Goal: Book appointment/travel/reservation

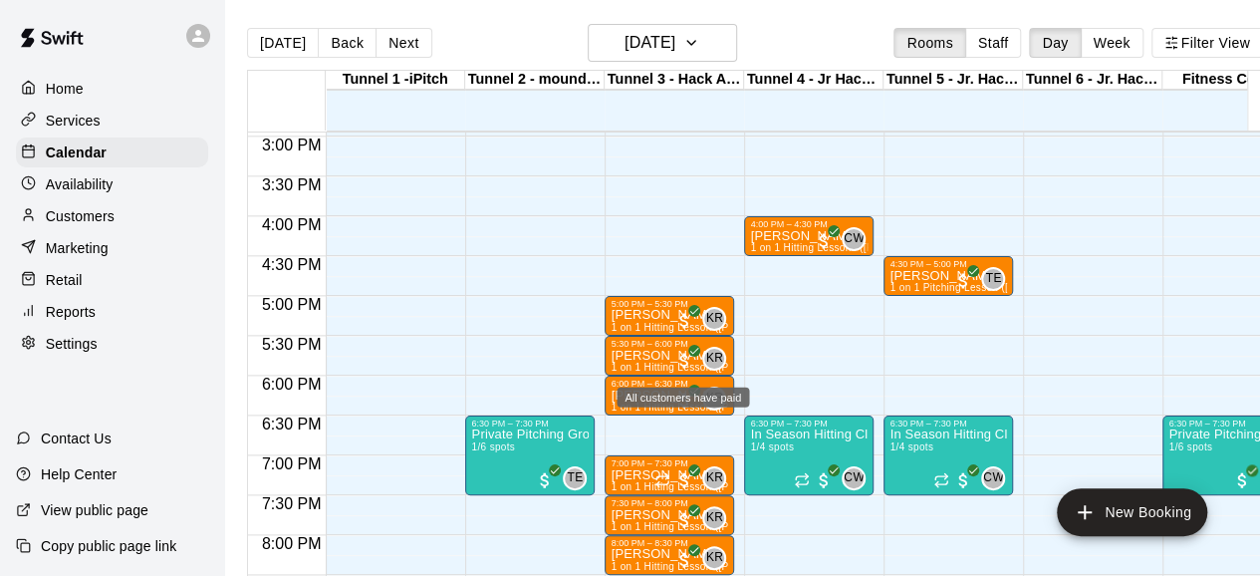
scroll to position [1149, 0]
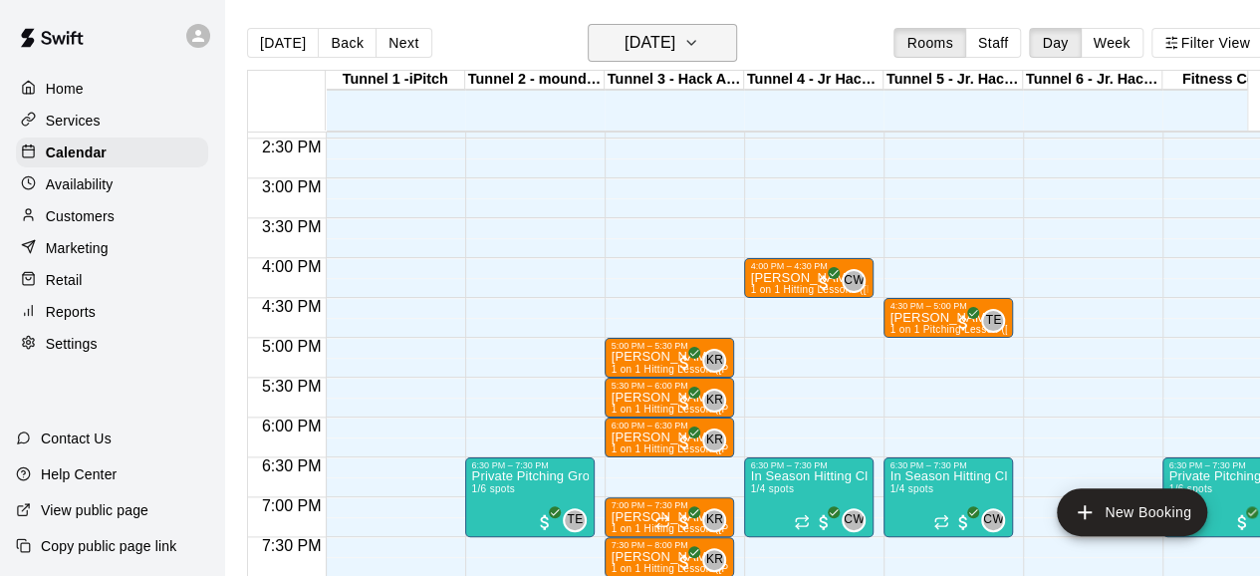
click at [699, 45] on icon "button" at bounding box center [691, 43] width 16 height 24
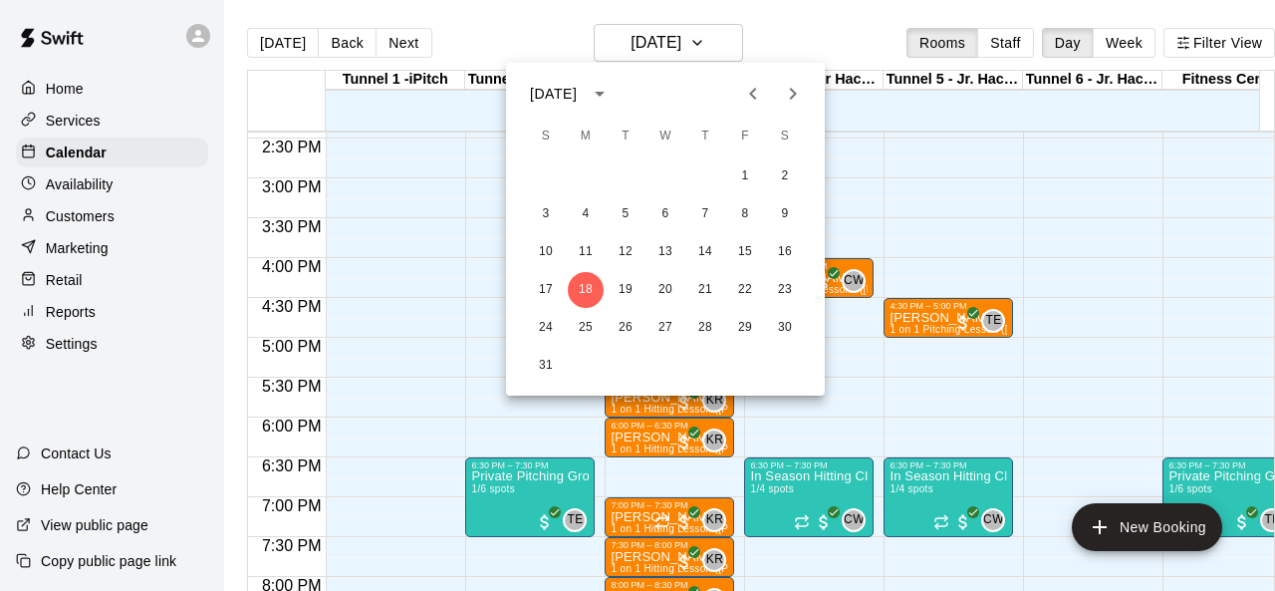
click at [797, 87] on icon "Next month" at bounding box center [793, 94] width 24 height 24
click at [797, 90] on icon "Next month" at bounding box center [793, 94] width 24 height 24
click at [582, 282] on button "17" at bounding box center [586, 290] width 36 height 36
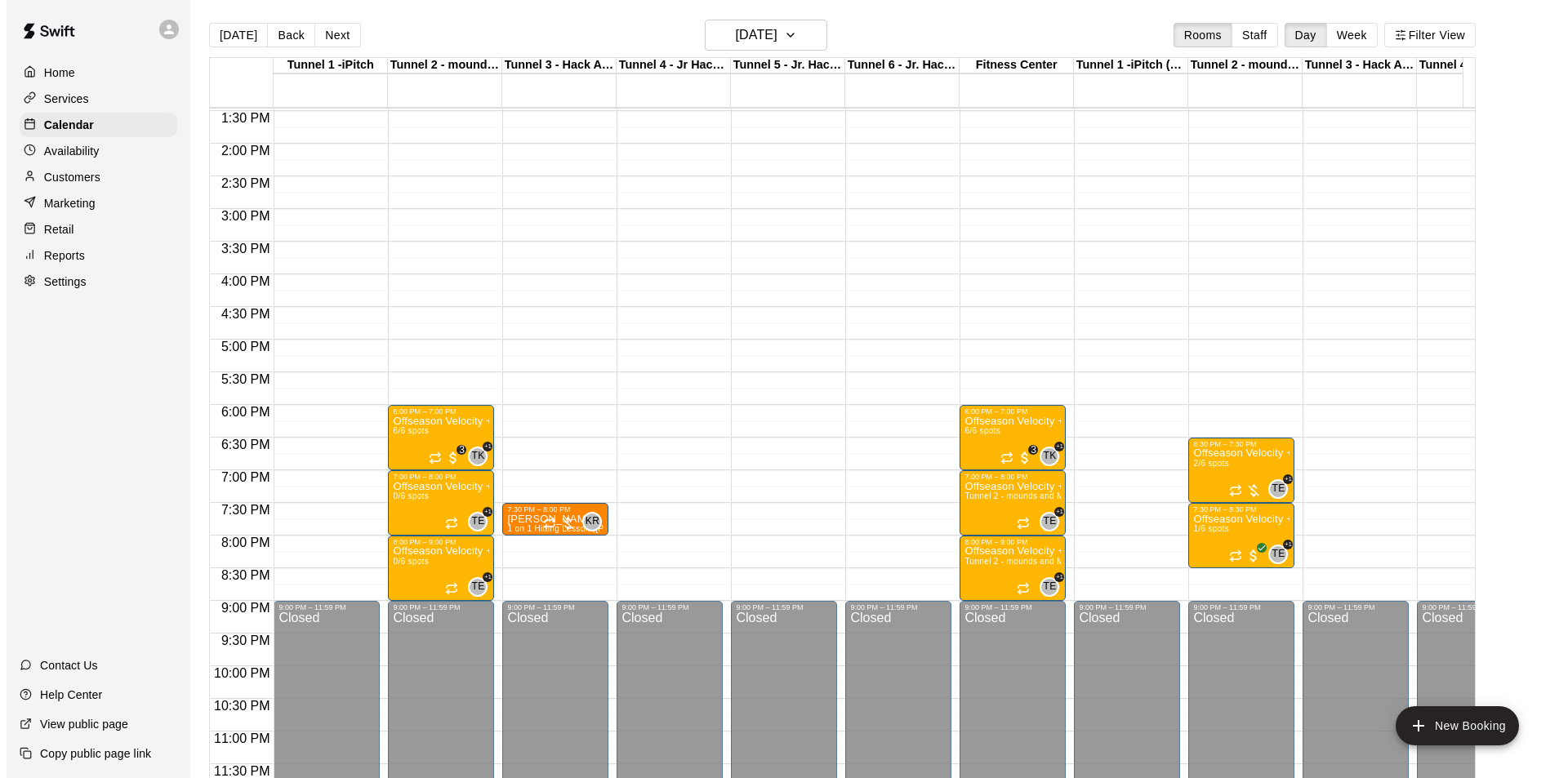
scroll to position [893, 0]
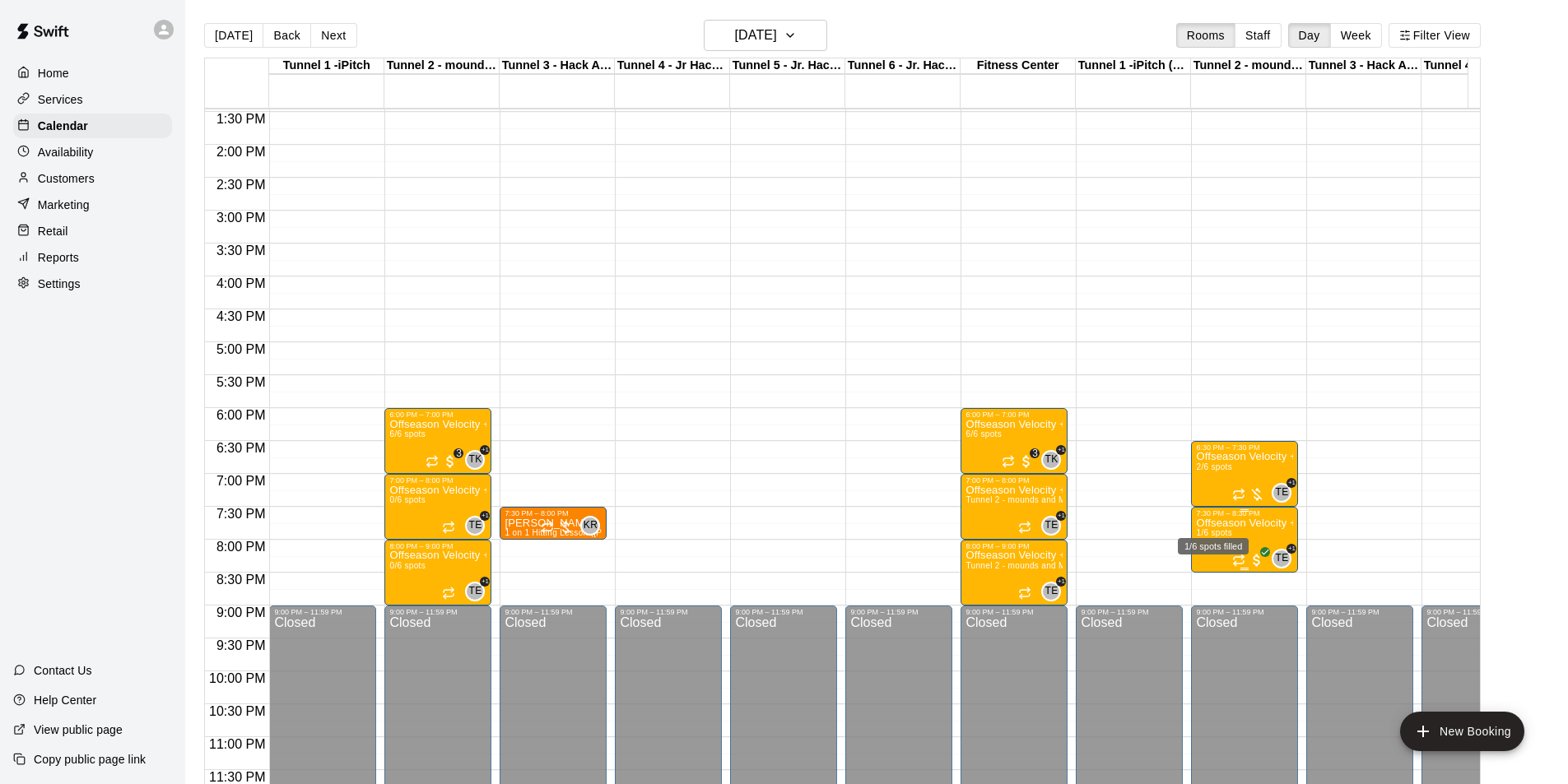
click at [1053, 487] on span "1/6 spots" at bounding box center [1214, 532] width 36 height 9
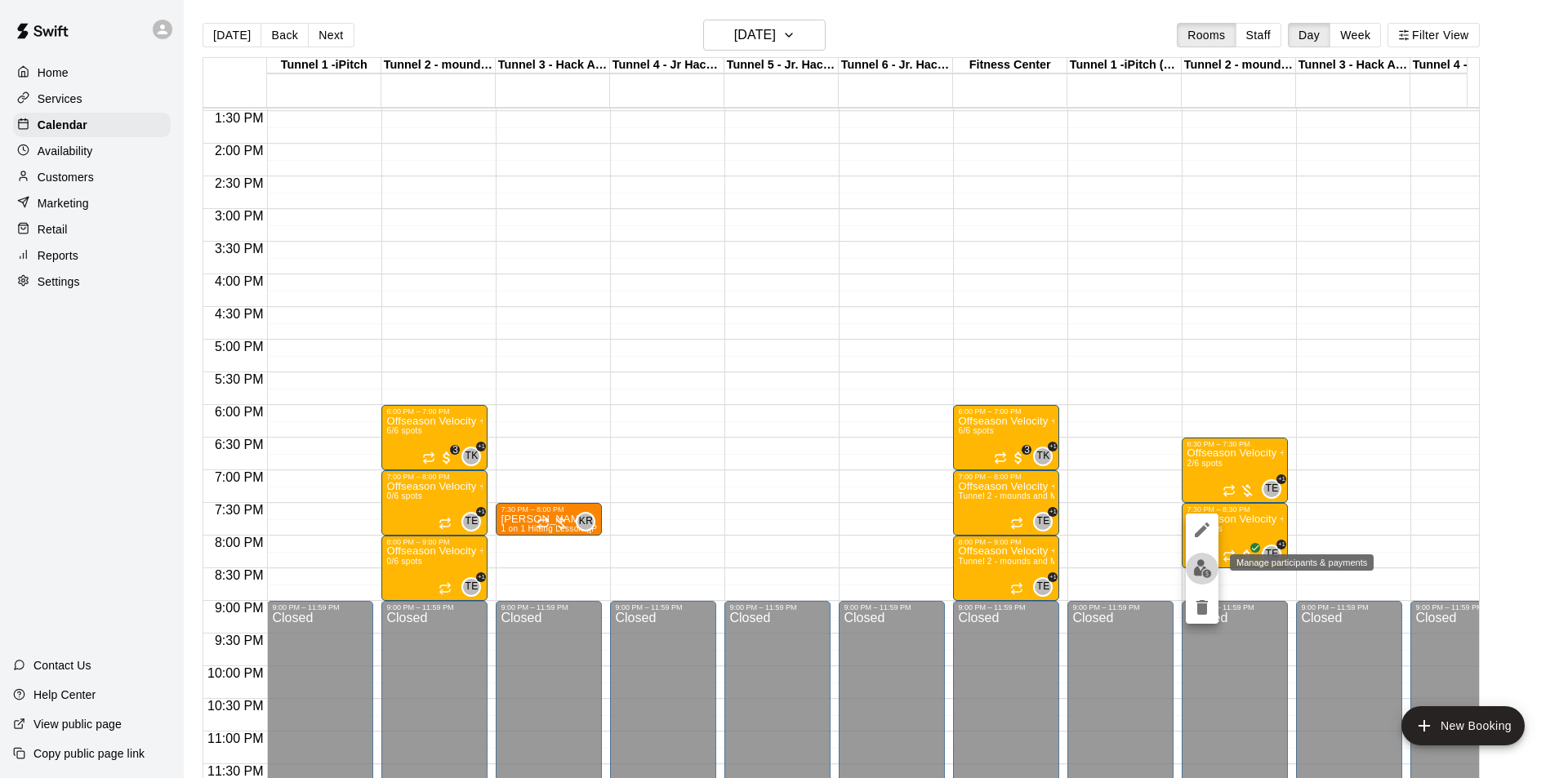
click at [1045, 484] on img "edit" at bounding box center [1202, 568] width 19 height 19
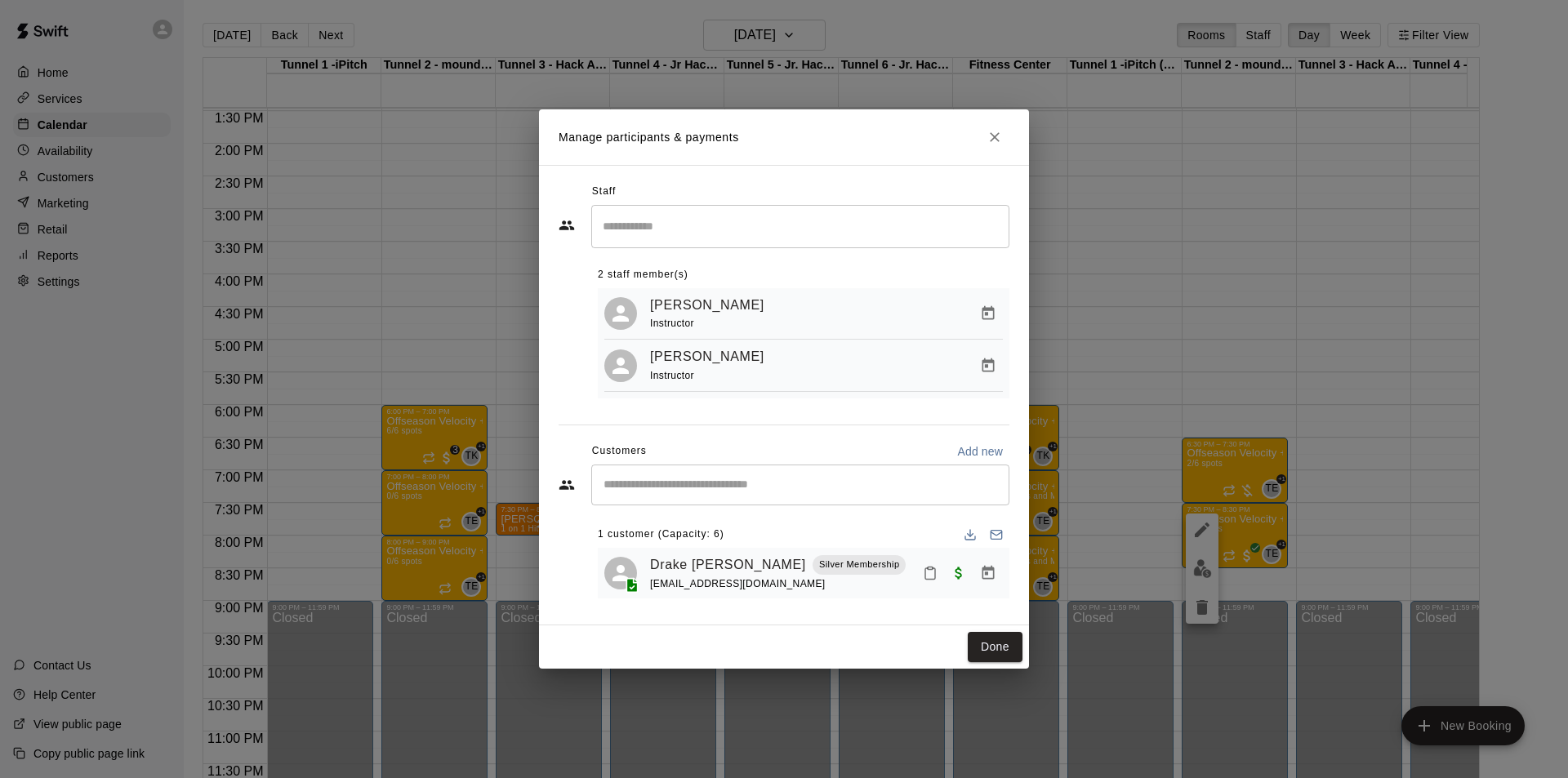
click at [700, 477] on div "​" at bounding box center [800, 485] width 418 height 41
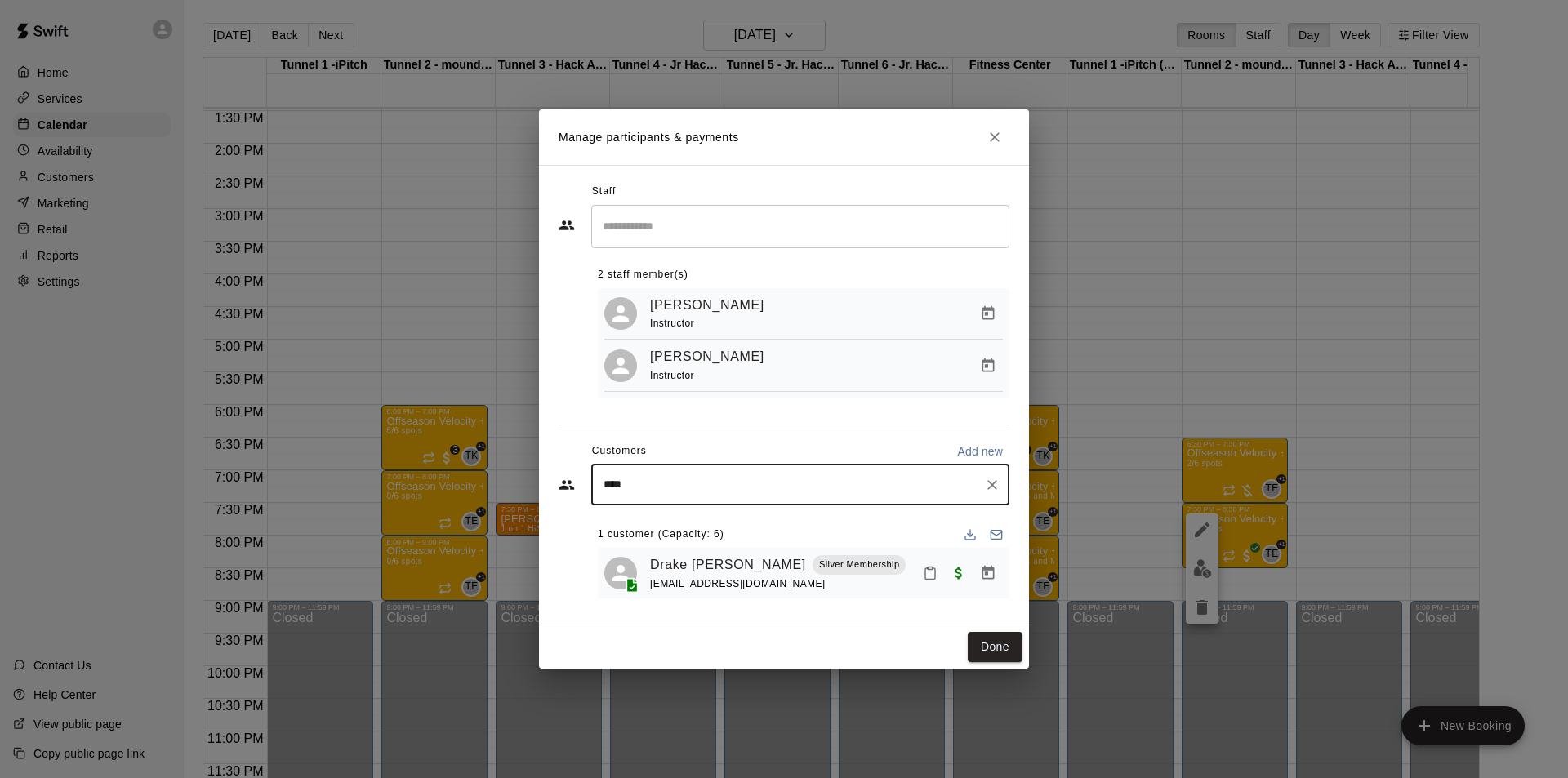
type input "*****"
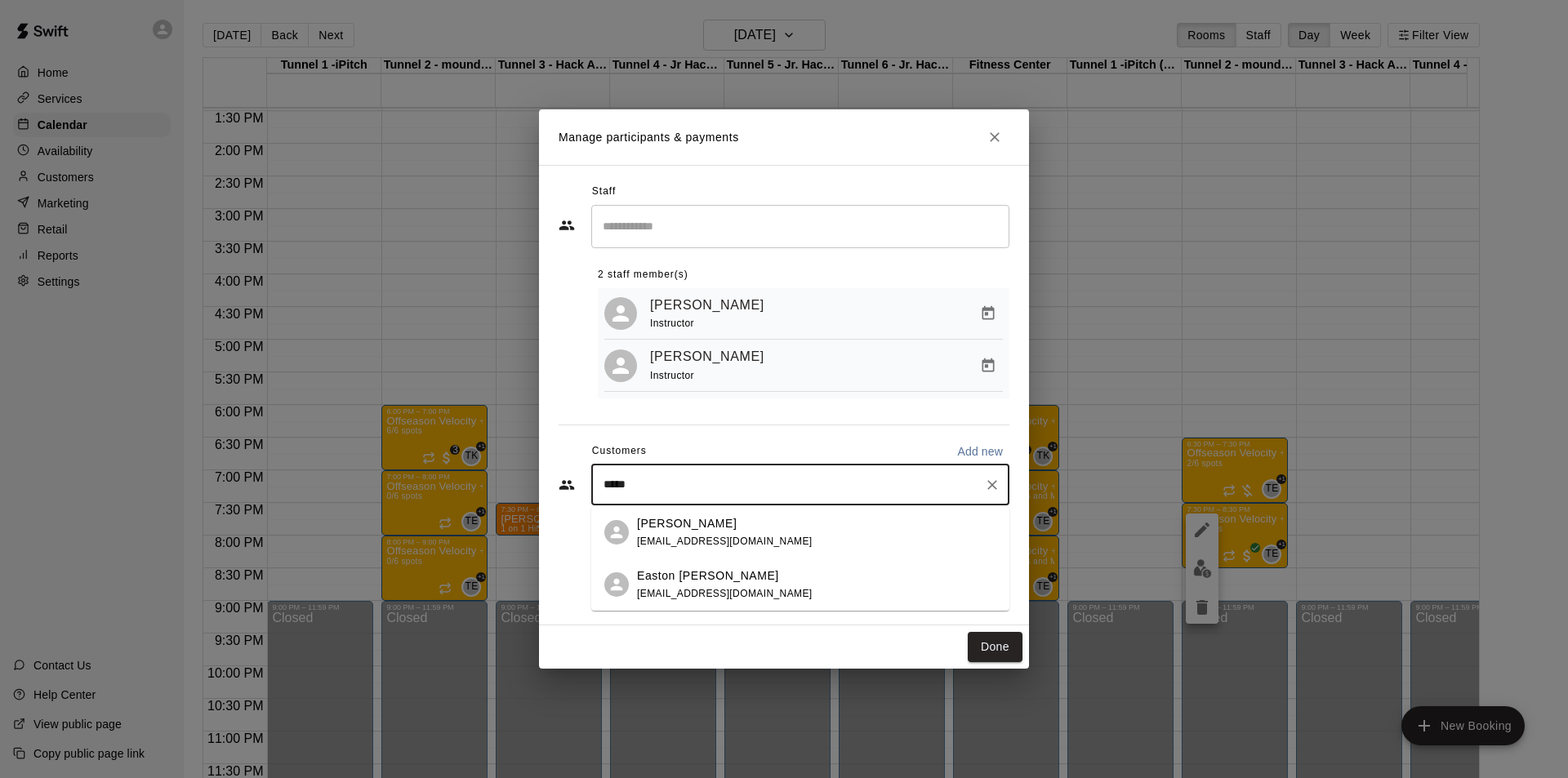
click at [782, 484] on div "Easton [PERSON_NAME] [PERSON_NAME][EMAIL_ADDRESS][DOMAIN_NAME]" at bounding box center [817, 585] width 359 height 35
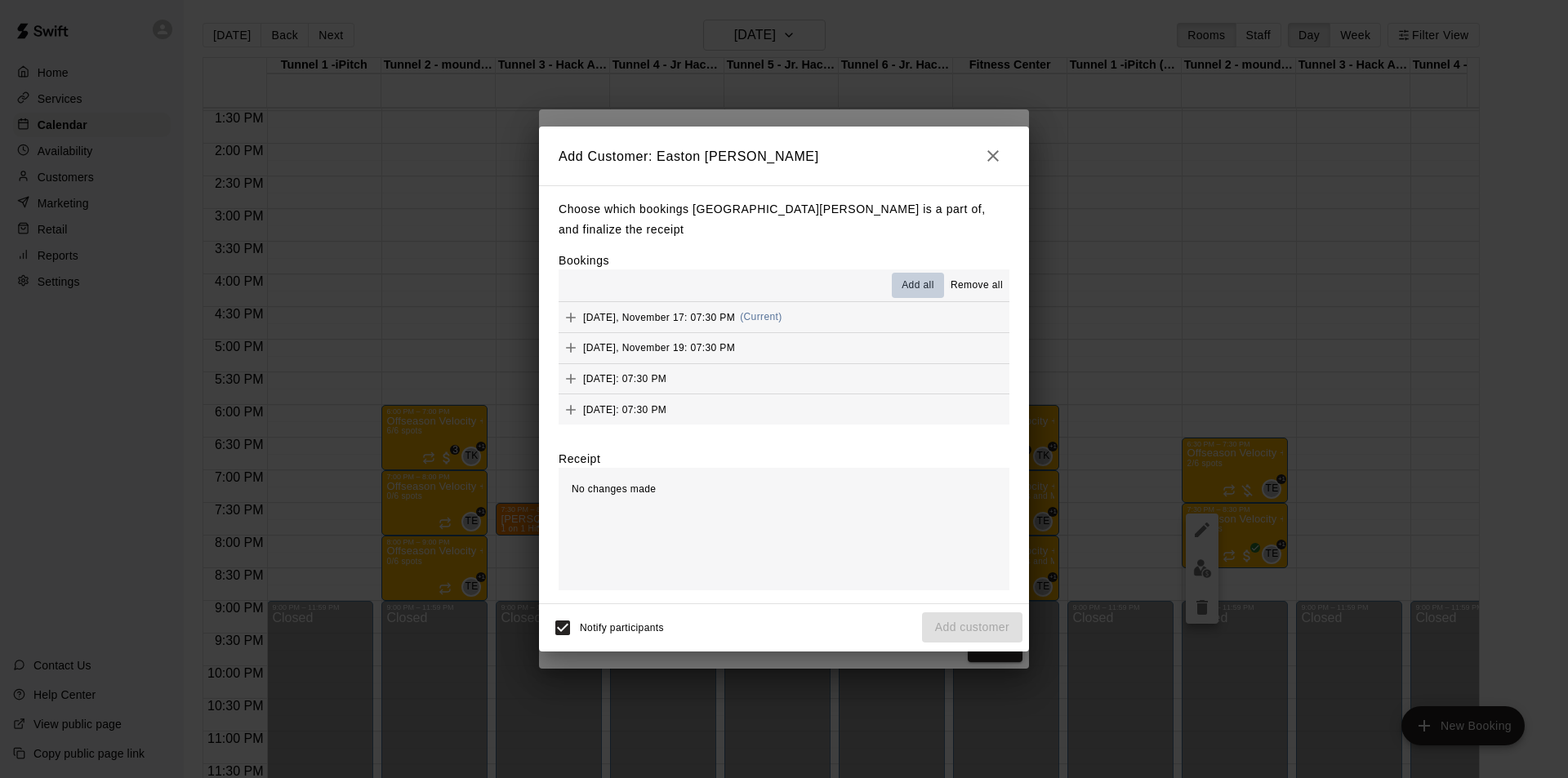
click at [921, 278] on span "Add all" at bounding box center [918, 286] width 33 height 16
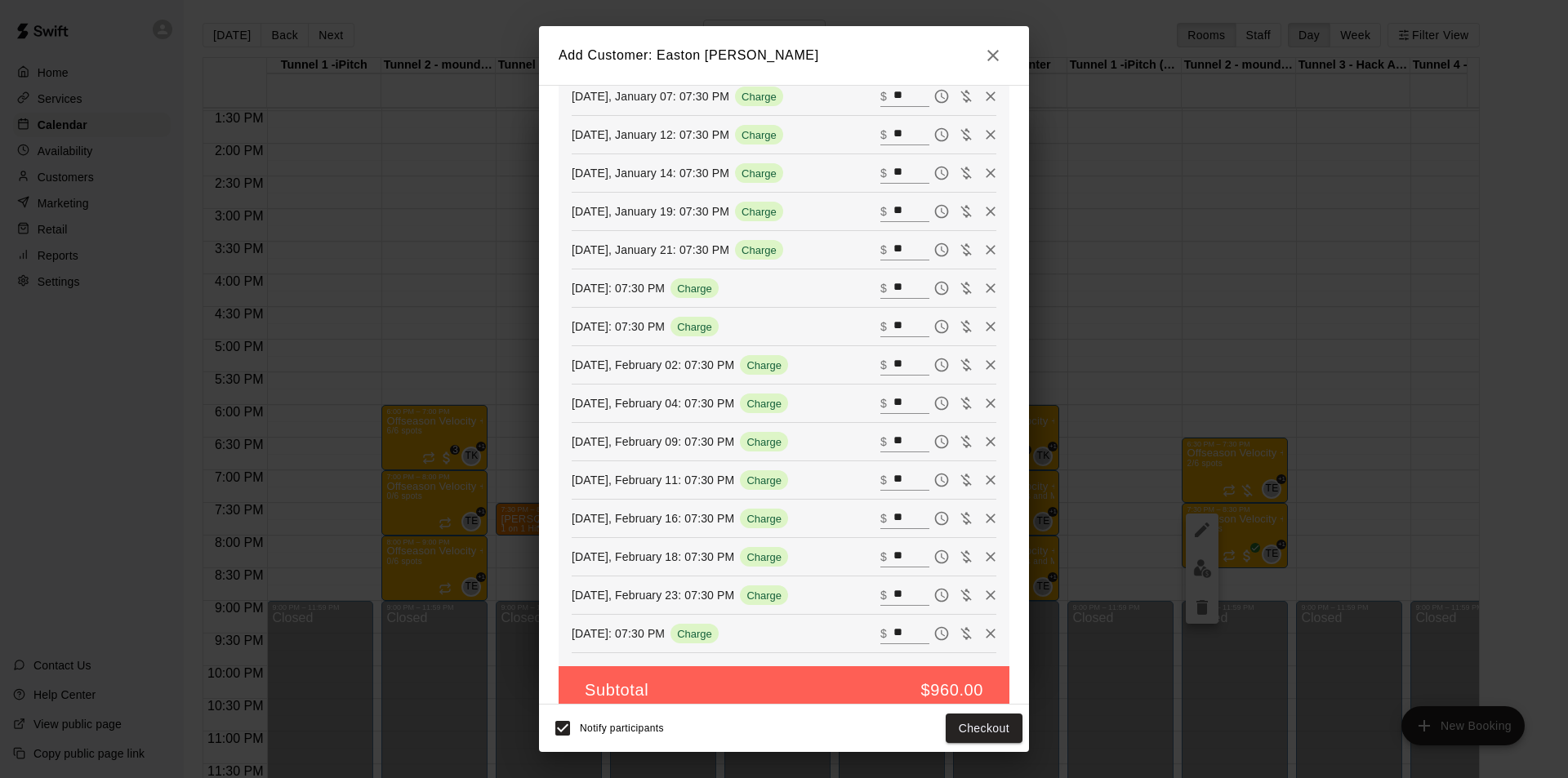
scroll to position [913, 0]
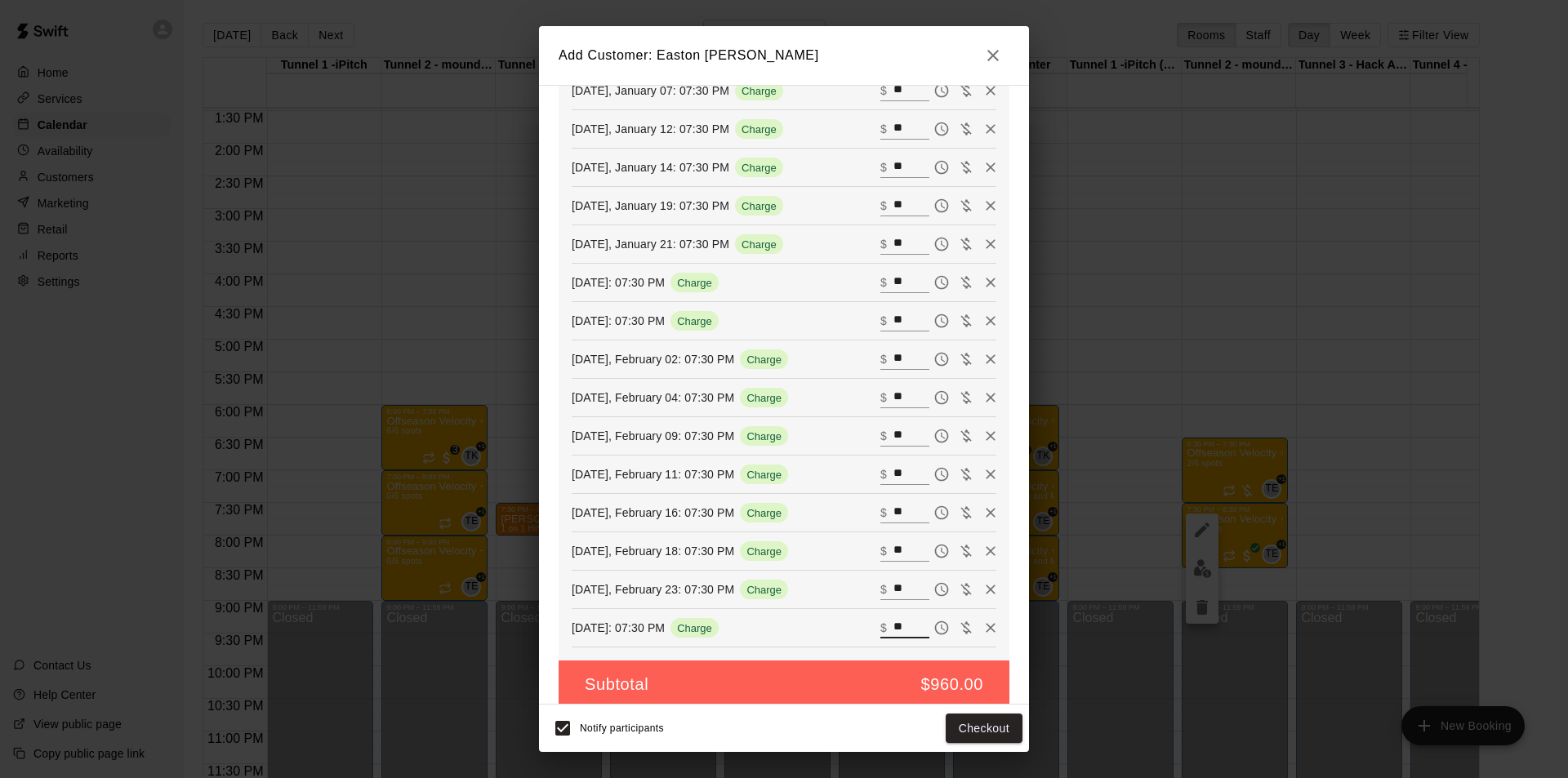
drag, startPoint x: 893, startPoint y: 607, endPoint x: 855, endPoint y: 598, distance: 39.1
click at [855, 484] on div "[DATE]: 07:30 PM Charge ​ $ **" at bounding box center [784, 628] width 425 height 25
drag, startPoint x: 893, startPoint y: 564, endPoint x: 859, endPoint y: 564, distance: 34.0
click at [880, 484] on div "​ $ **" at bounding box center [905, 589] width 49 height 21
drag, startPoint x: 894, startPoint y: 536, endPoint x: 859, endPoint y: 532, distance: 35.2
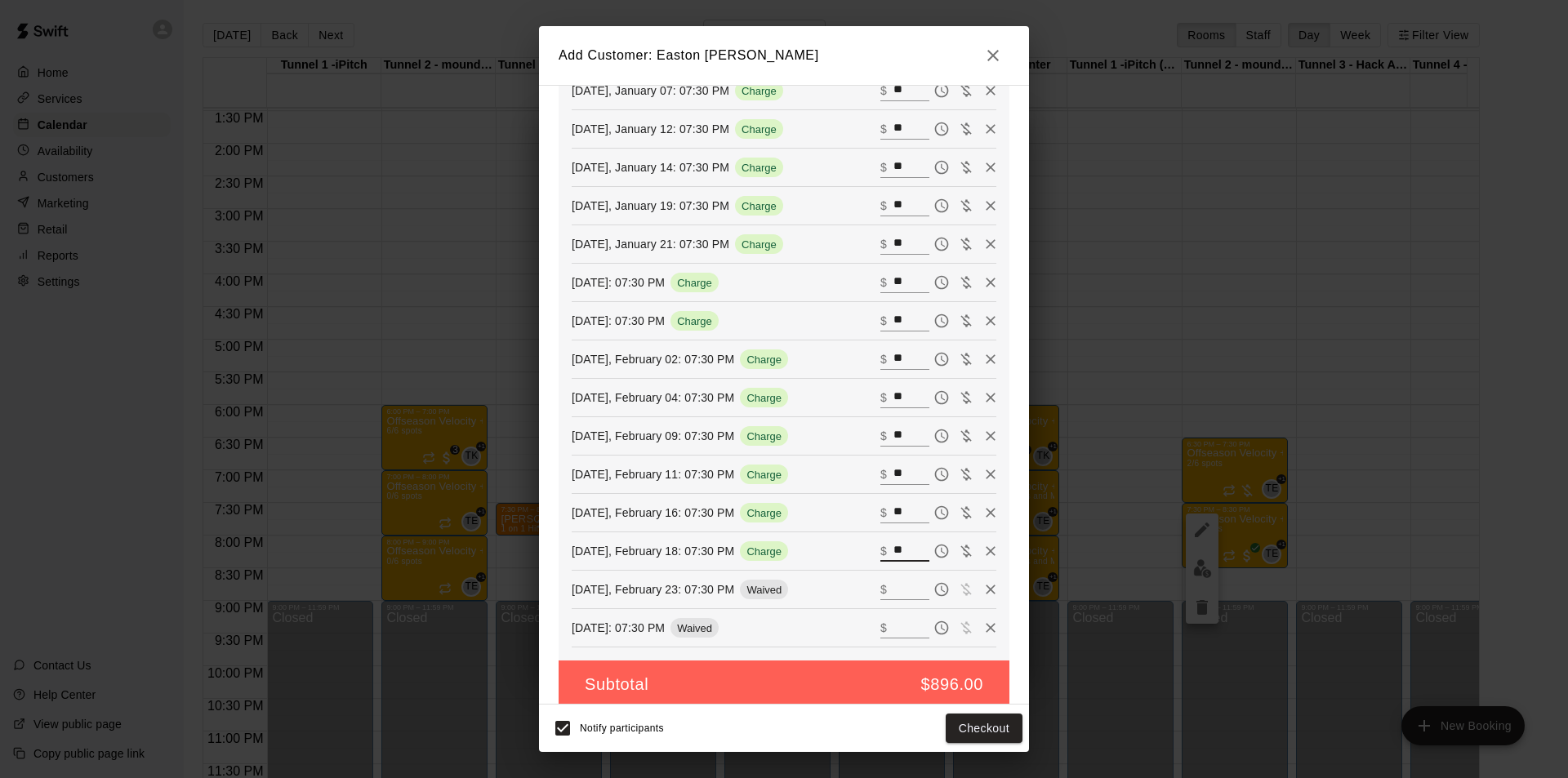
click at [880, 484] on div "​ $ **" at bounding box center [905, 551] width 49 height 21
drag, startPoint x: 892, startPoint y: 488, endPoint x: 845, endPoint y: 489, distance: 47.0
click at [845, 484] on div "[DATE], February 16: 07:30 PM Charge ​ $ **" at bounding box center [784, 512] width 425 height 25
drag, startPoint x: 887, startPoint y: 456, endPoint x: 855, endPoint y: 459, distance: 32.1
click at [855, 462] on div "[DATE], February 11: 07:30 PM Charge ​ $ **" at bounding box center [784, 475] width 425 height 25
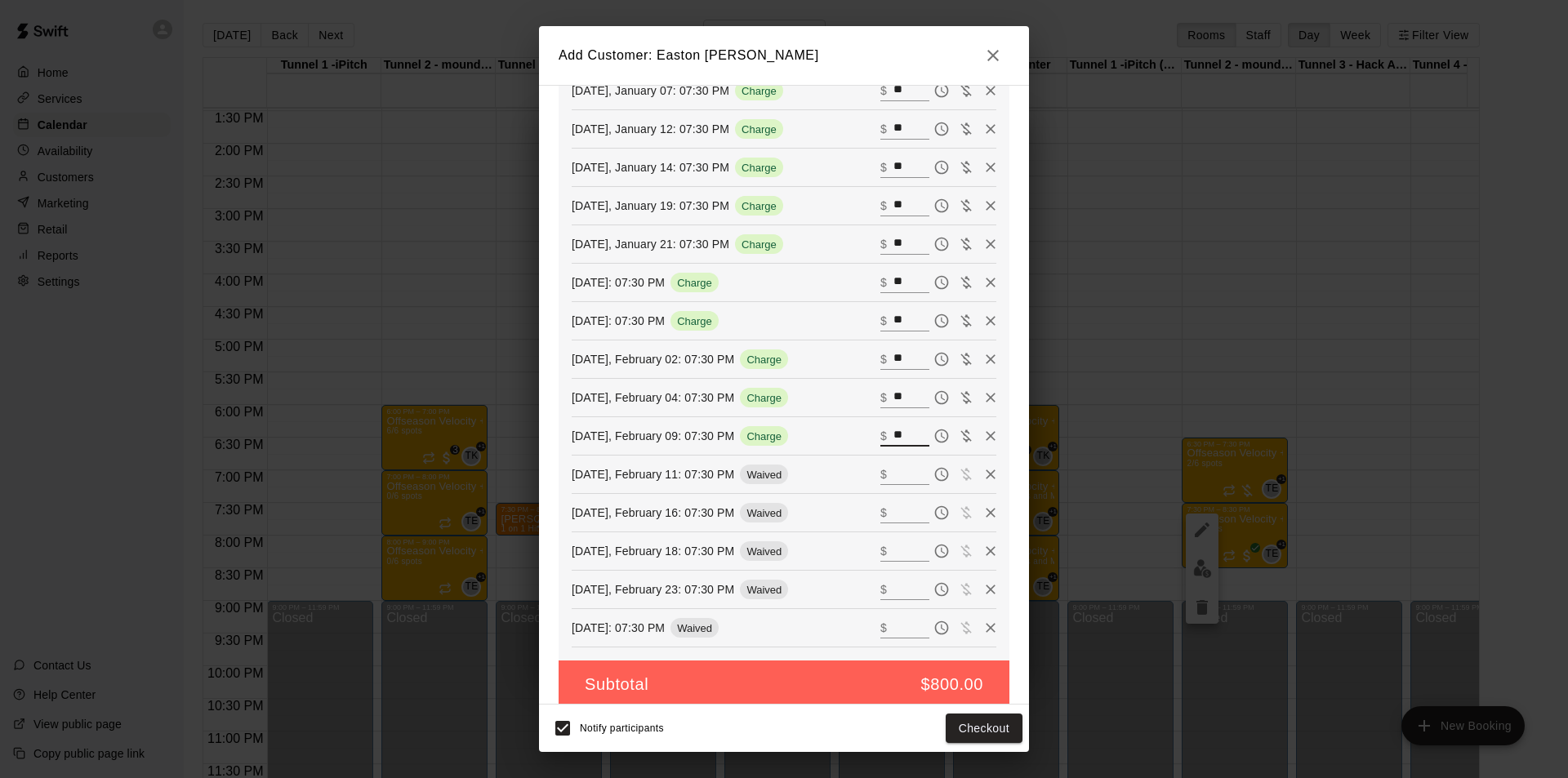
drag, startPoint x: 895, startPoint y: 417, endPoint x: 859, endPoint y: 419, distance: 36.1
click at [880, 425] on div "​ $ **" at bounding box center [905, 436] width 49 height 21
drag, startPoint x: 891, startPoint y: 382, endPoint x: 865, endPoint y: 384, distance: 26.1
click at [880, 387] on div "​ $ **" at bounding box center [905, 398] width 49 height 21
type input "**"
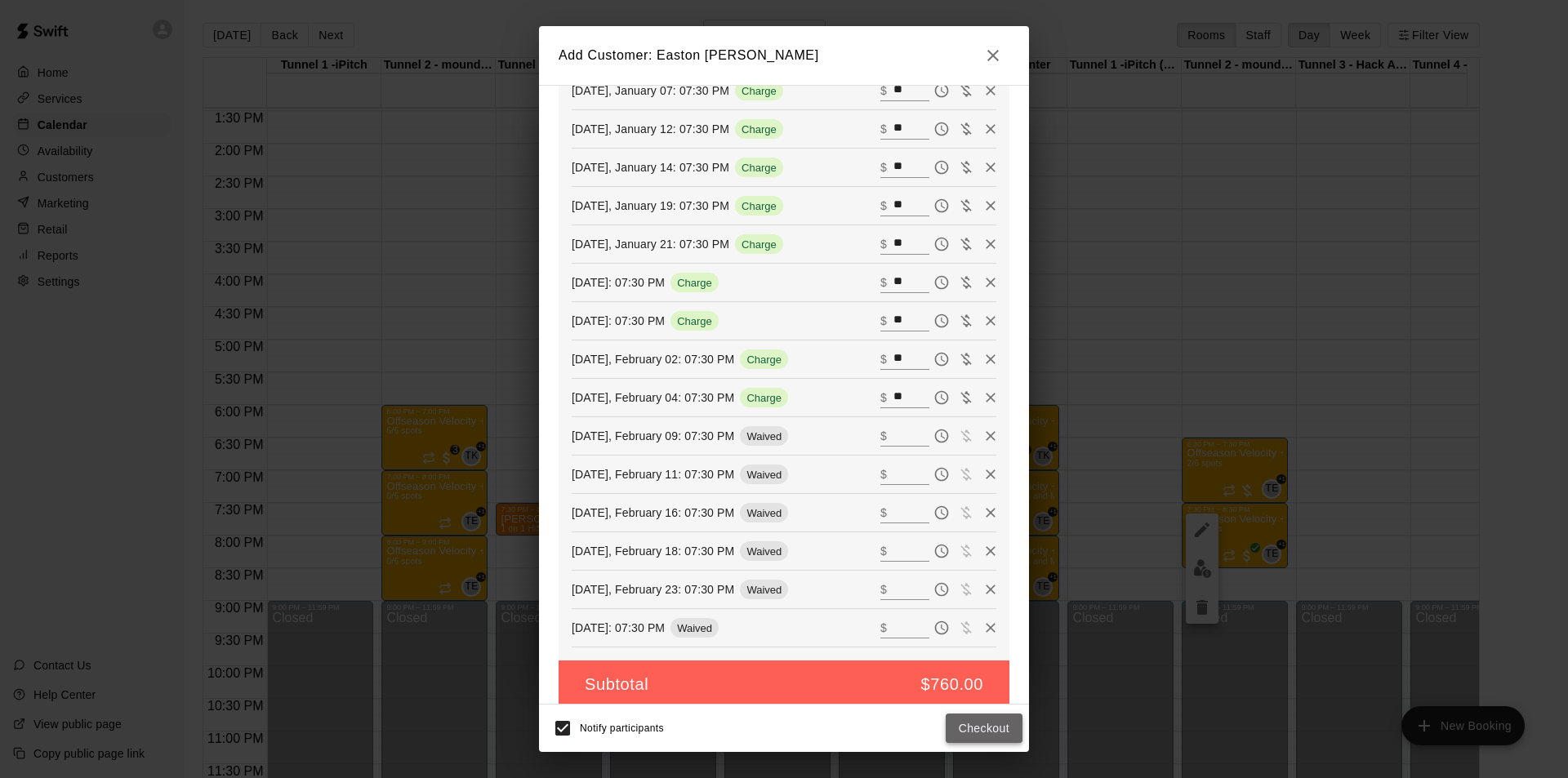
click at [985, 484] on button "Checkout" at bounding box center [984, 728] width 77 height 30
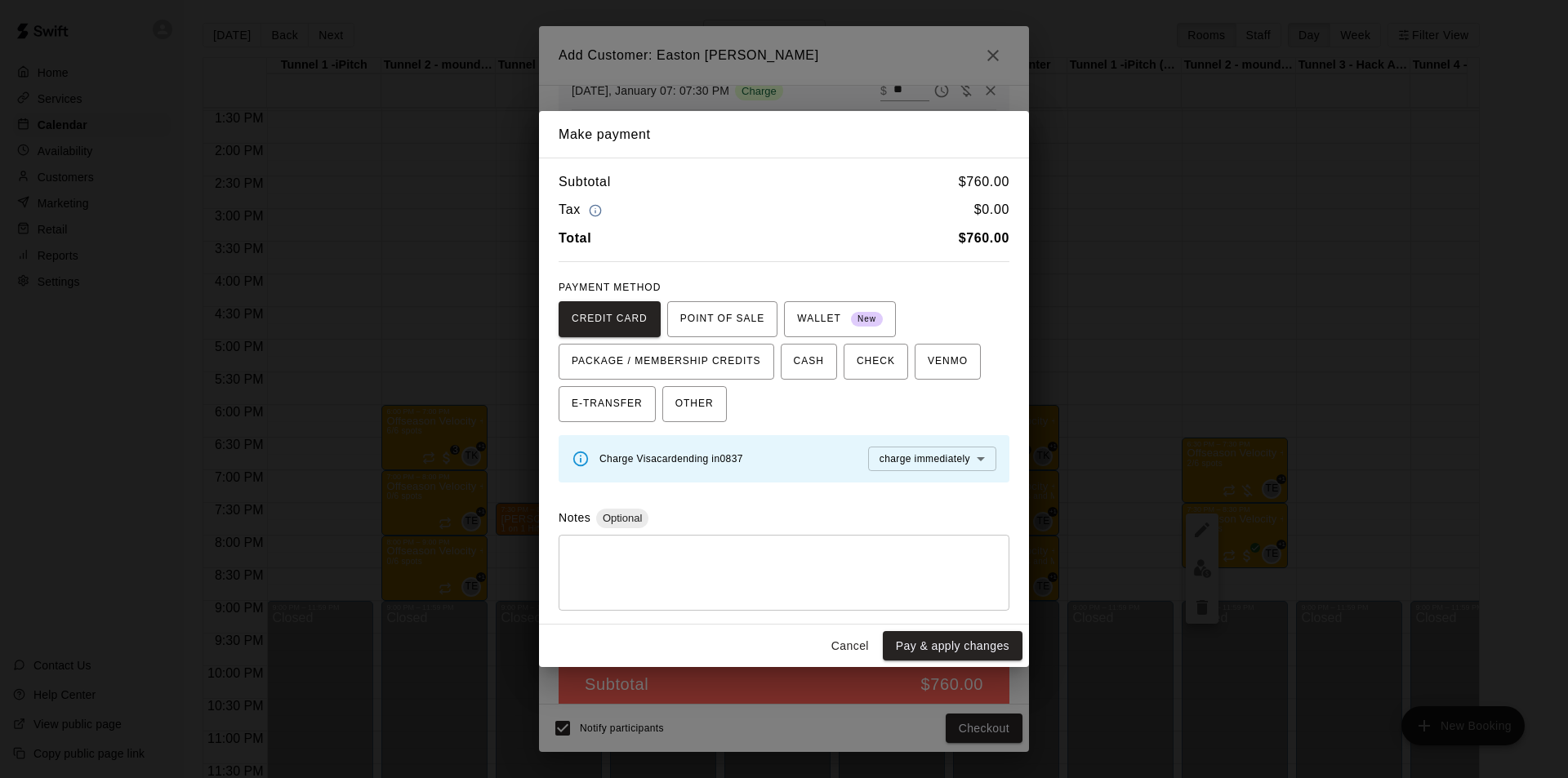
click at [982, 458] on body "Home Services Calendar Availability Customers Marketing Retail Reports Settings…" at bounding box center [784, 402] width 1568 height 804
click at [966, 484] on span "charge before booking s" at bounding box center [931, 516] width 109 height 16
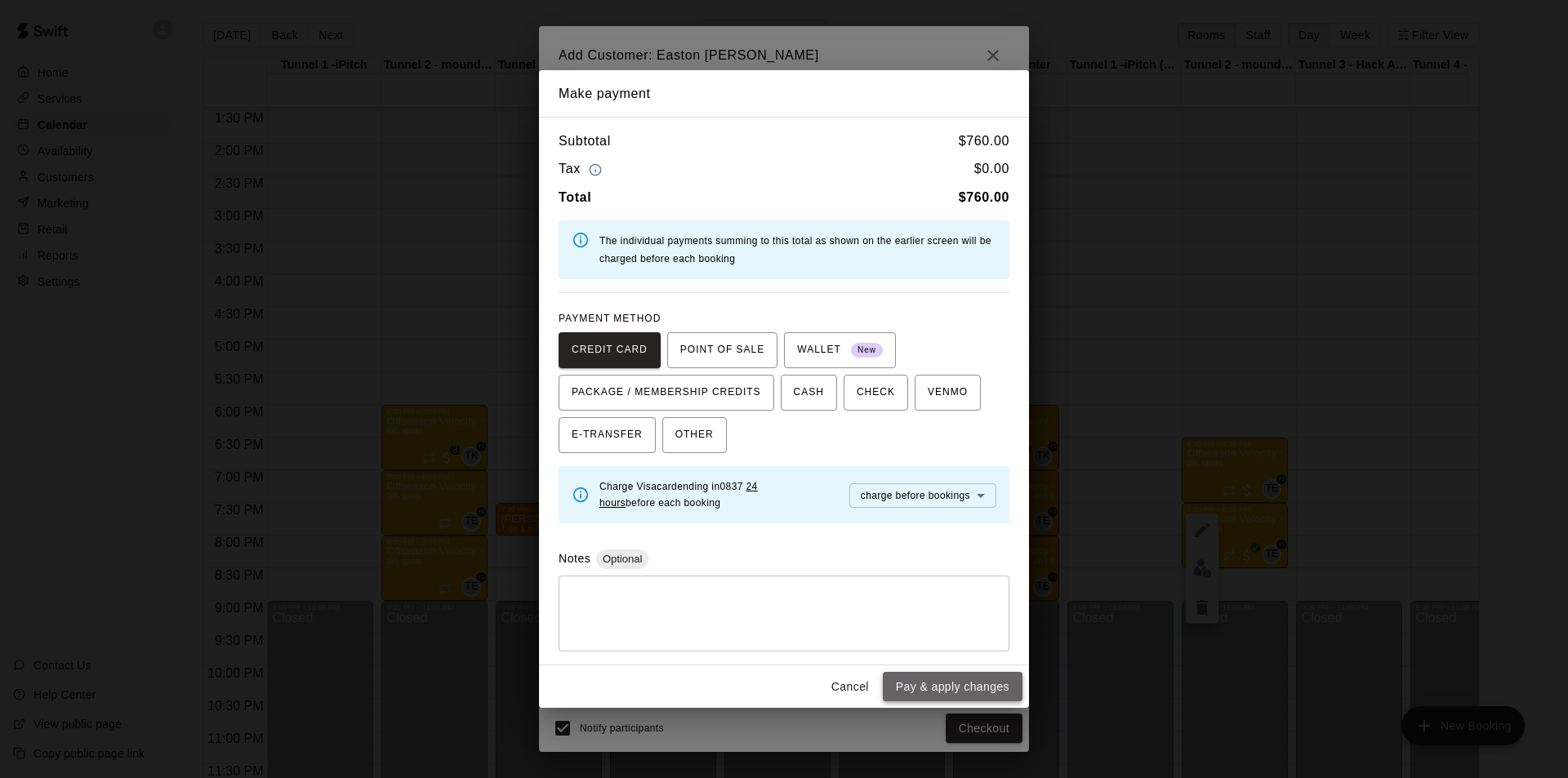
click at [972, 484] on button "Pay & apply changes" at bounding box center [952, 687] width 139 height 30
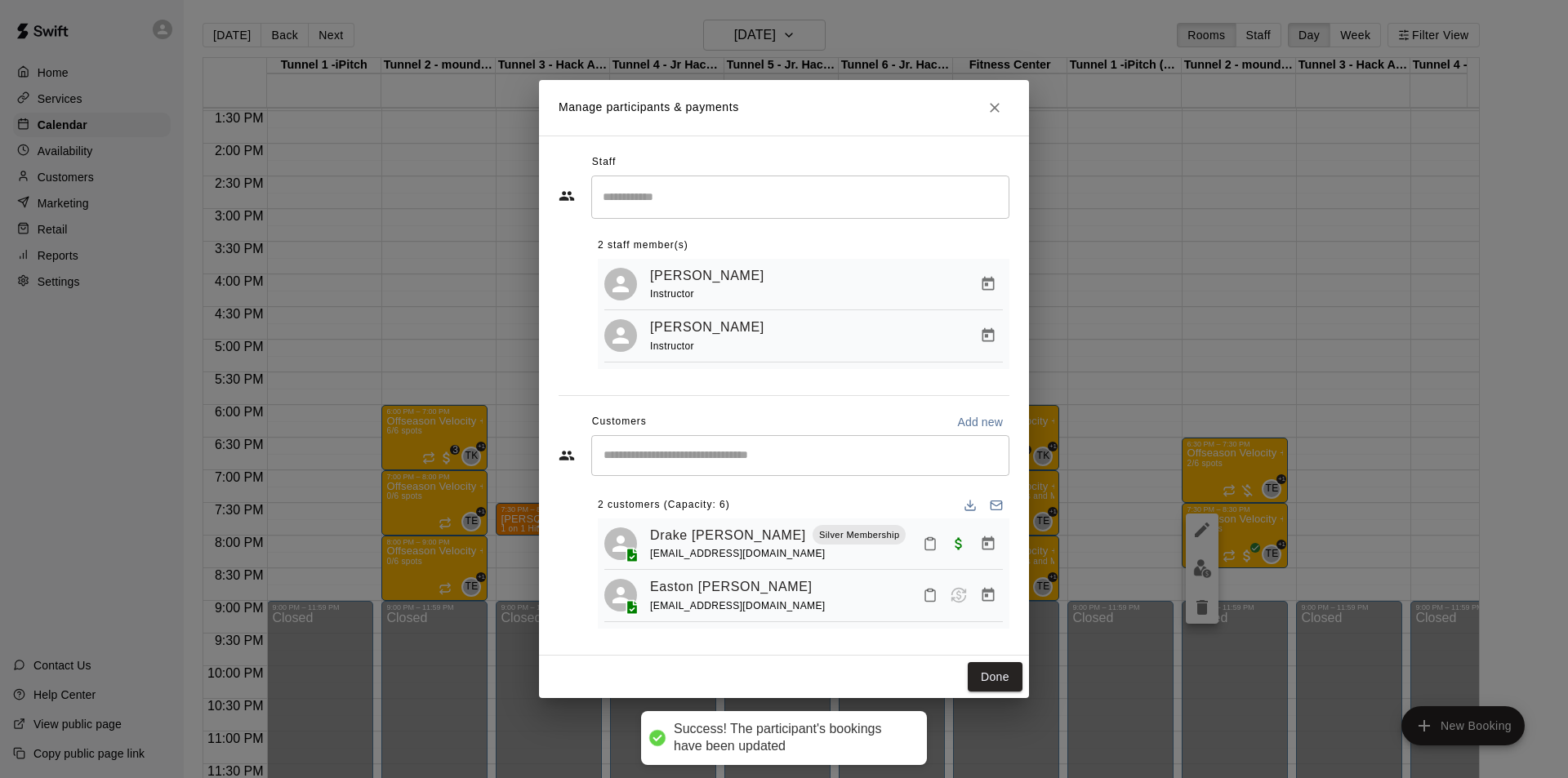
click at [1028, 484] on div "Done" at bounding box center [783, 677] width 490 height 43
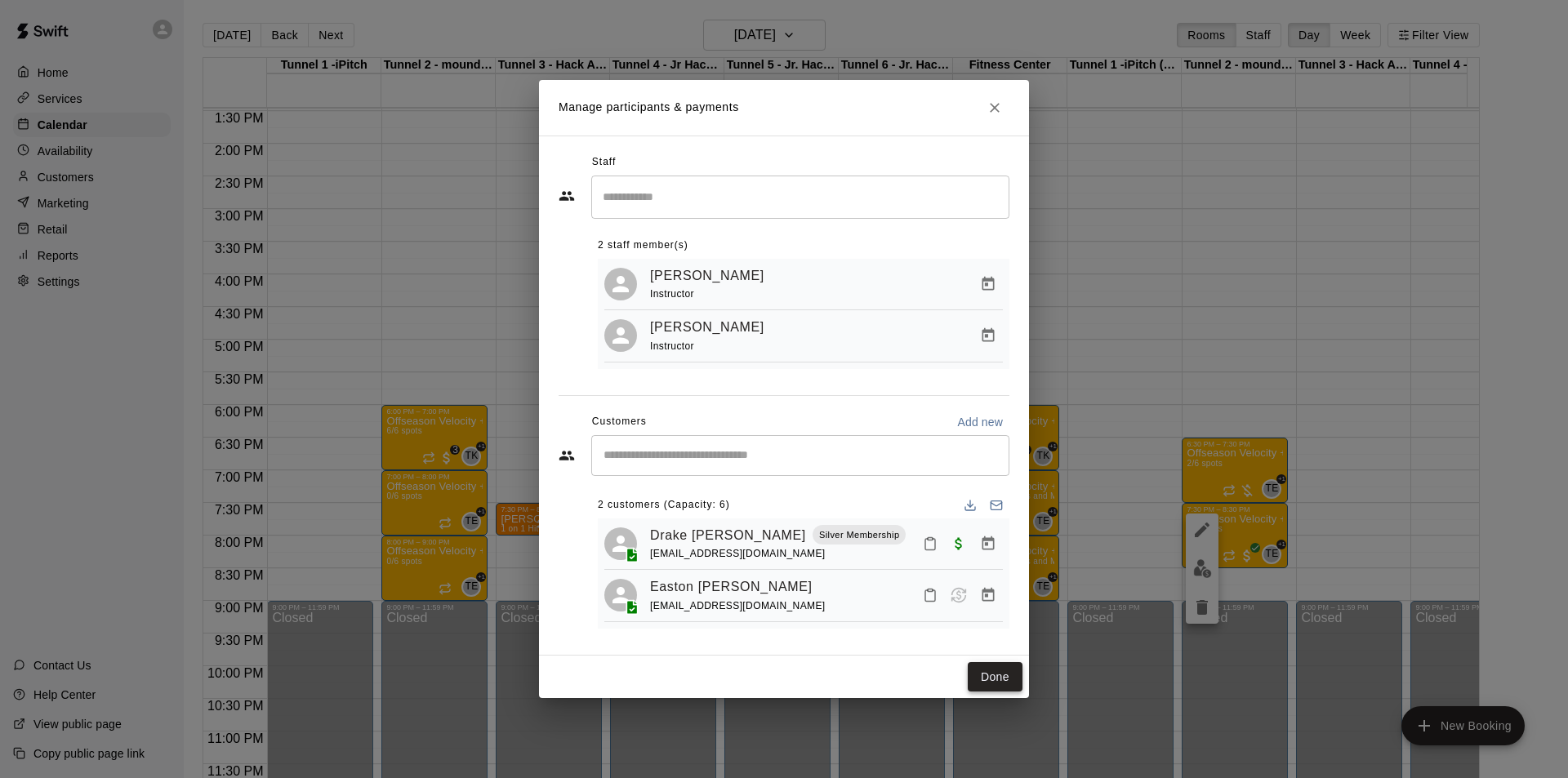
click at [986, 484] on button "Done" at bounding box center [995, 677] width 55 height 30
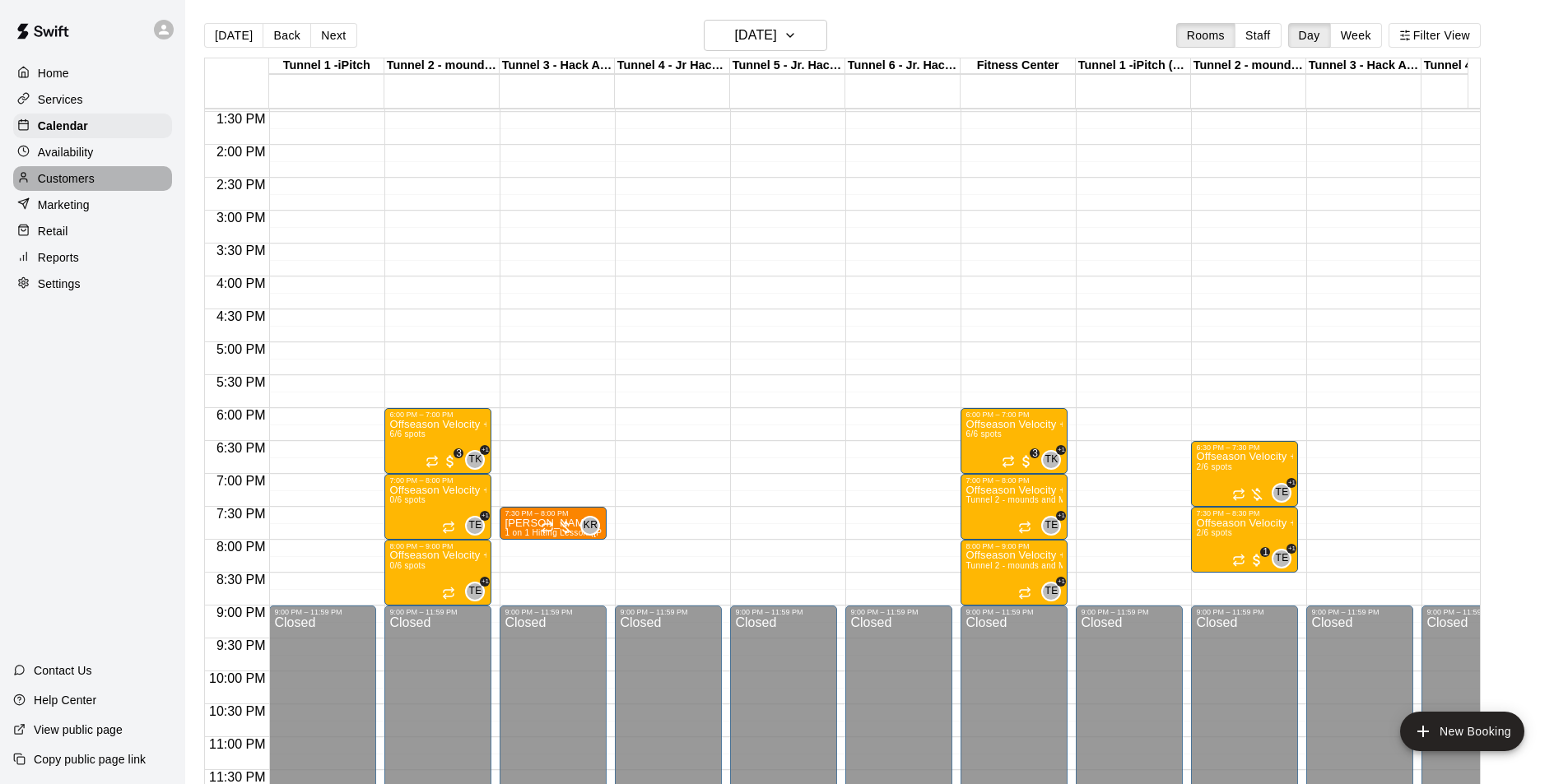
click at [86, 183] on p "Customers" at bounding box center [66, 178] width 57 height 17
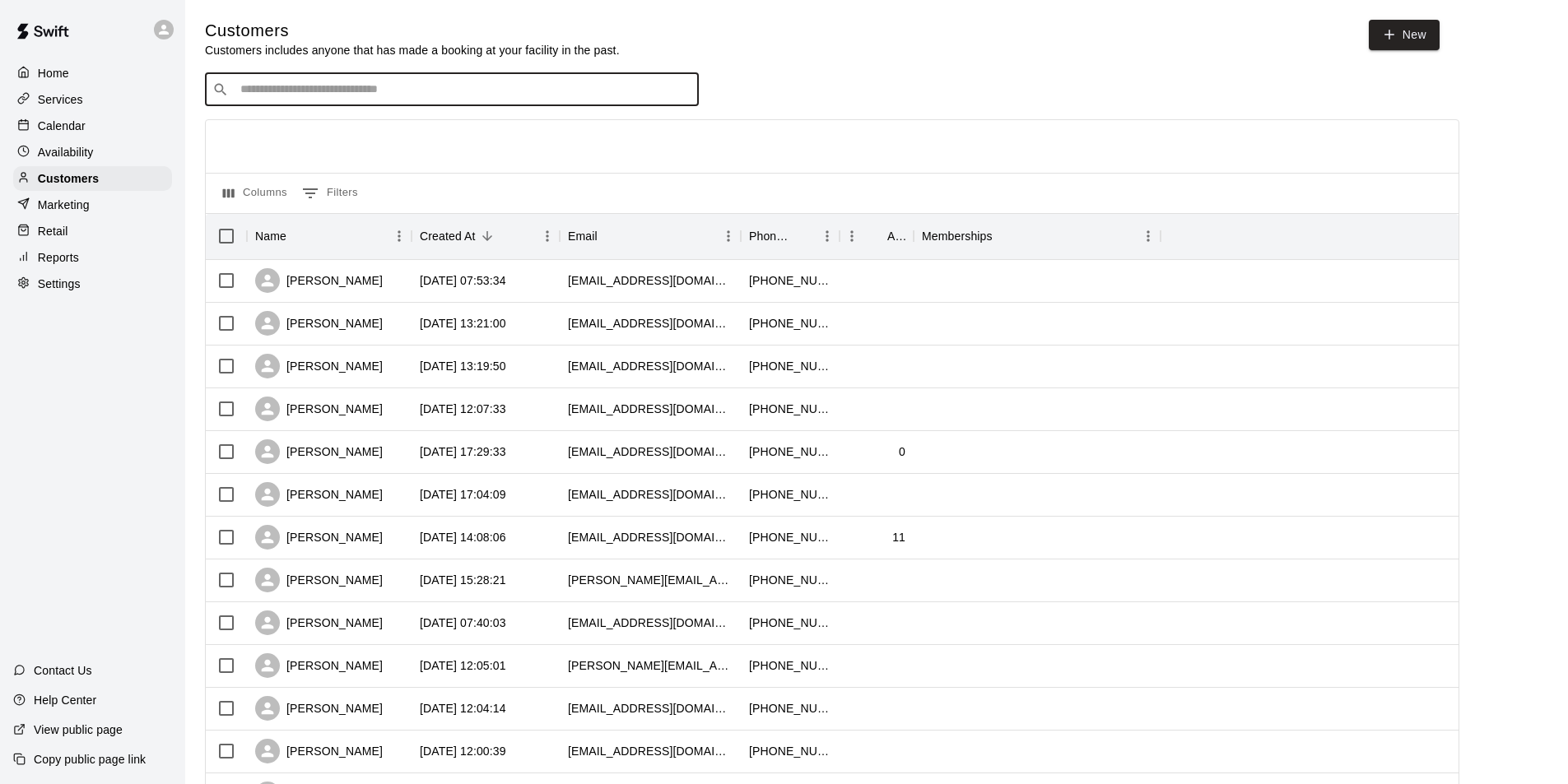
click at [279, 93] on input "Search customers by name or email" at bounding box center [464, 90] width 456 height 17
type input "****"
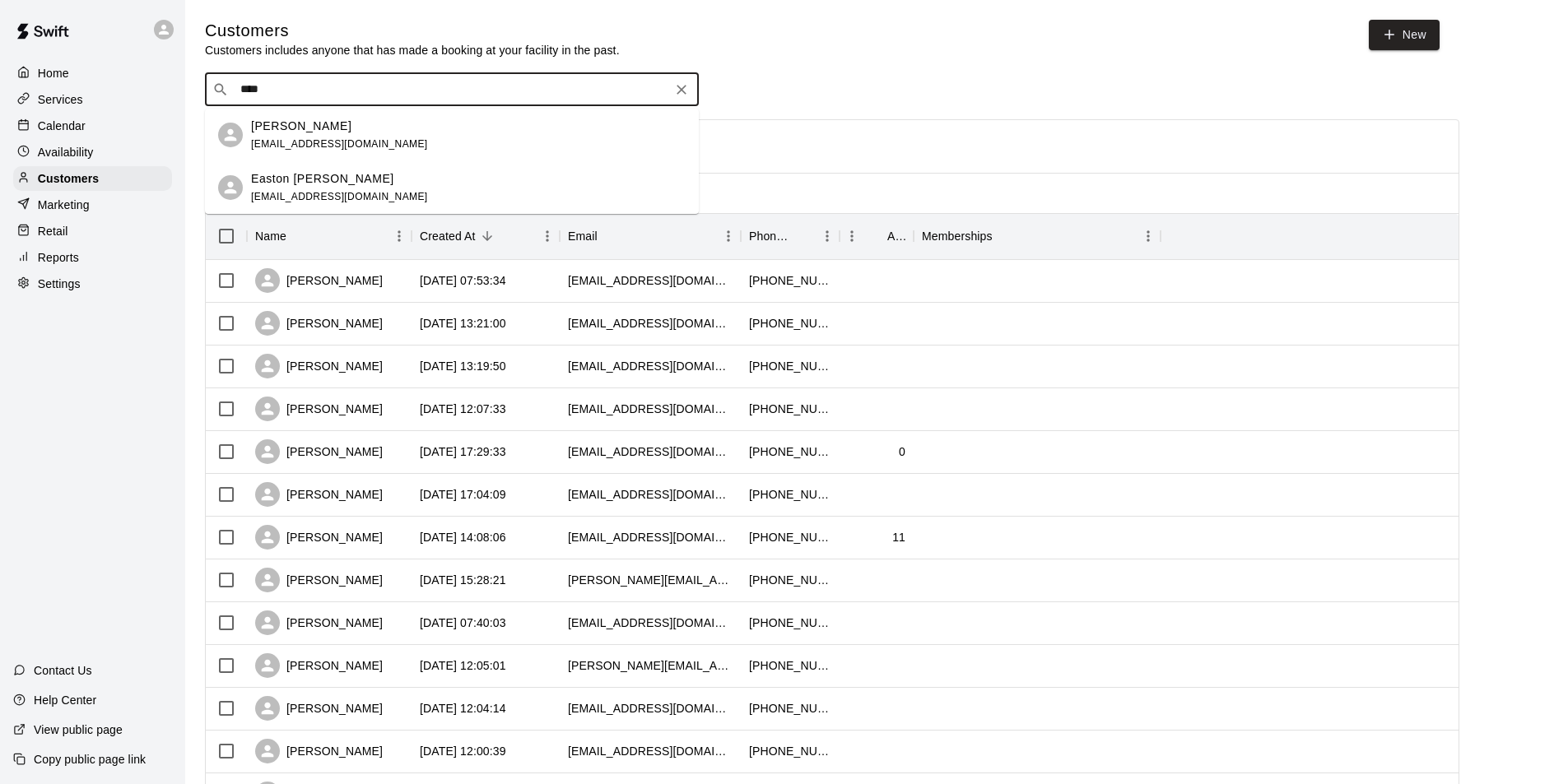
click at [369, 145] on div "[PERSON_NAME] [PERSON_NAME][EMAIL_ADDRESS][DOMAIN_NAME]" at bounding box center [469, 135] width 435 height 36
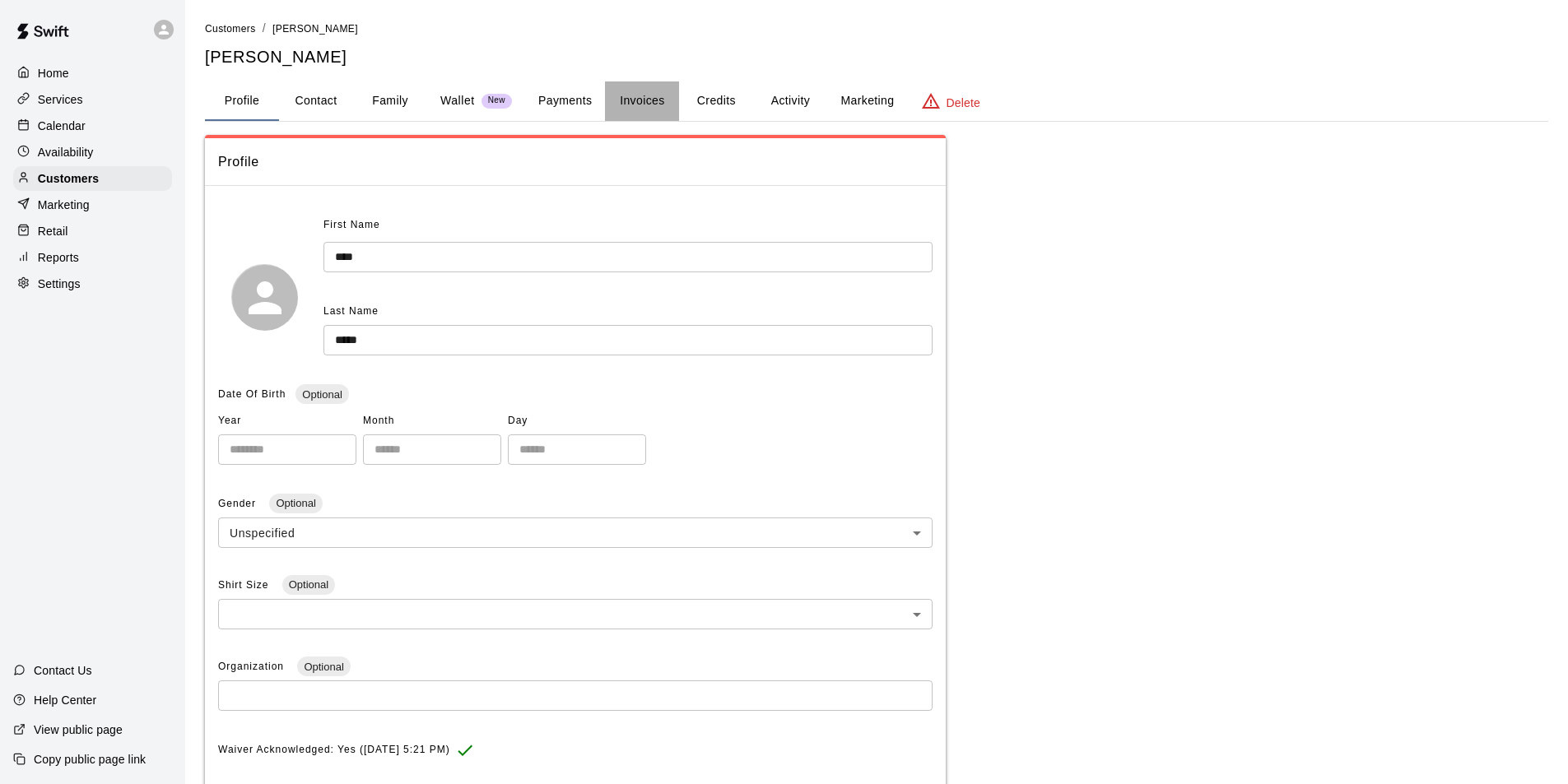
click at [631, 98] on button "Invoices" at bounding box center [642, 102] width 74 height 40
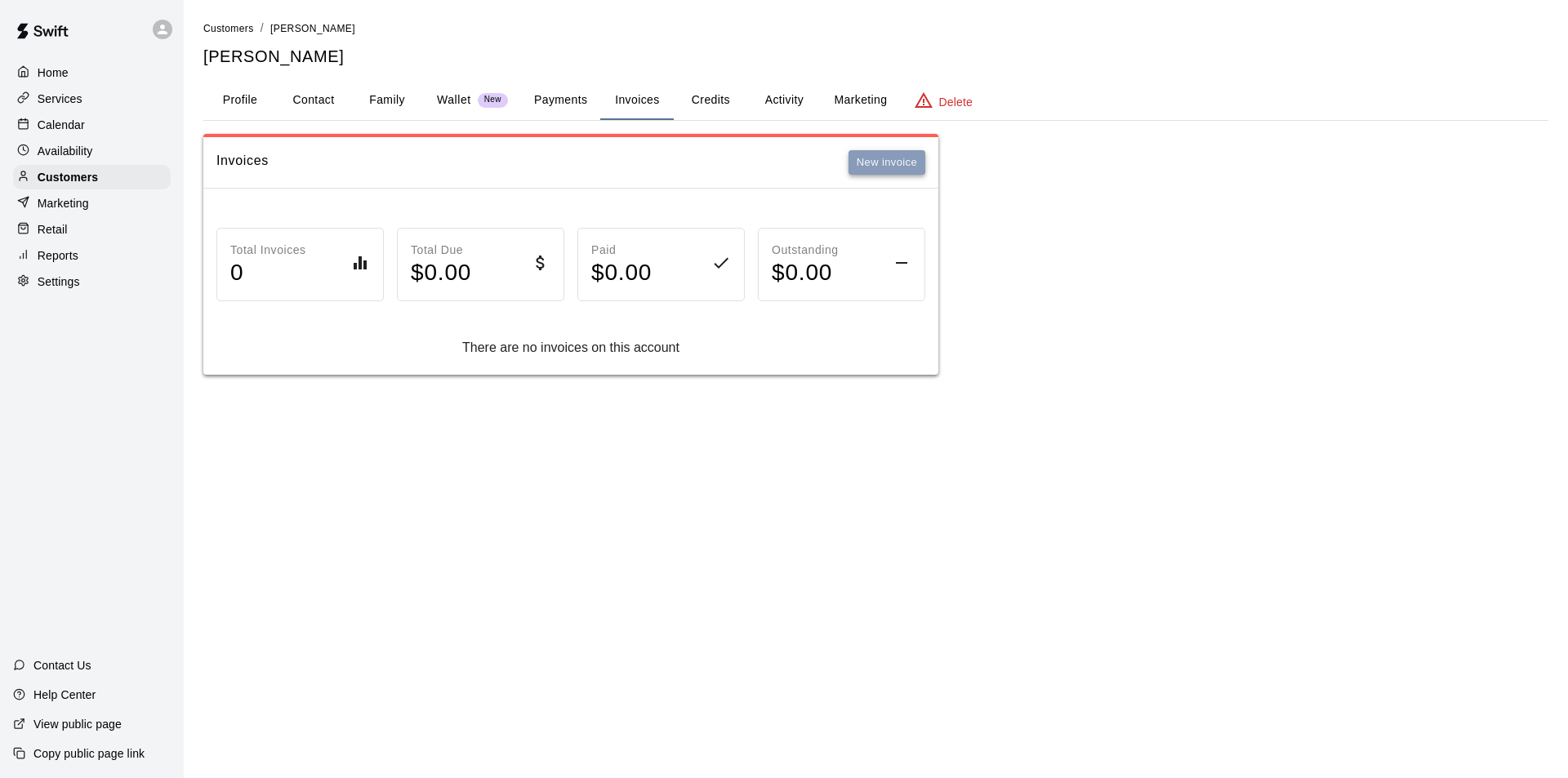
click at [876, 166] on button "New invoice" at bounding box center [887, 162] width 77 height 25
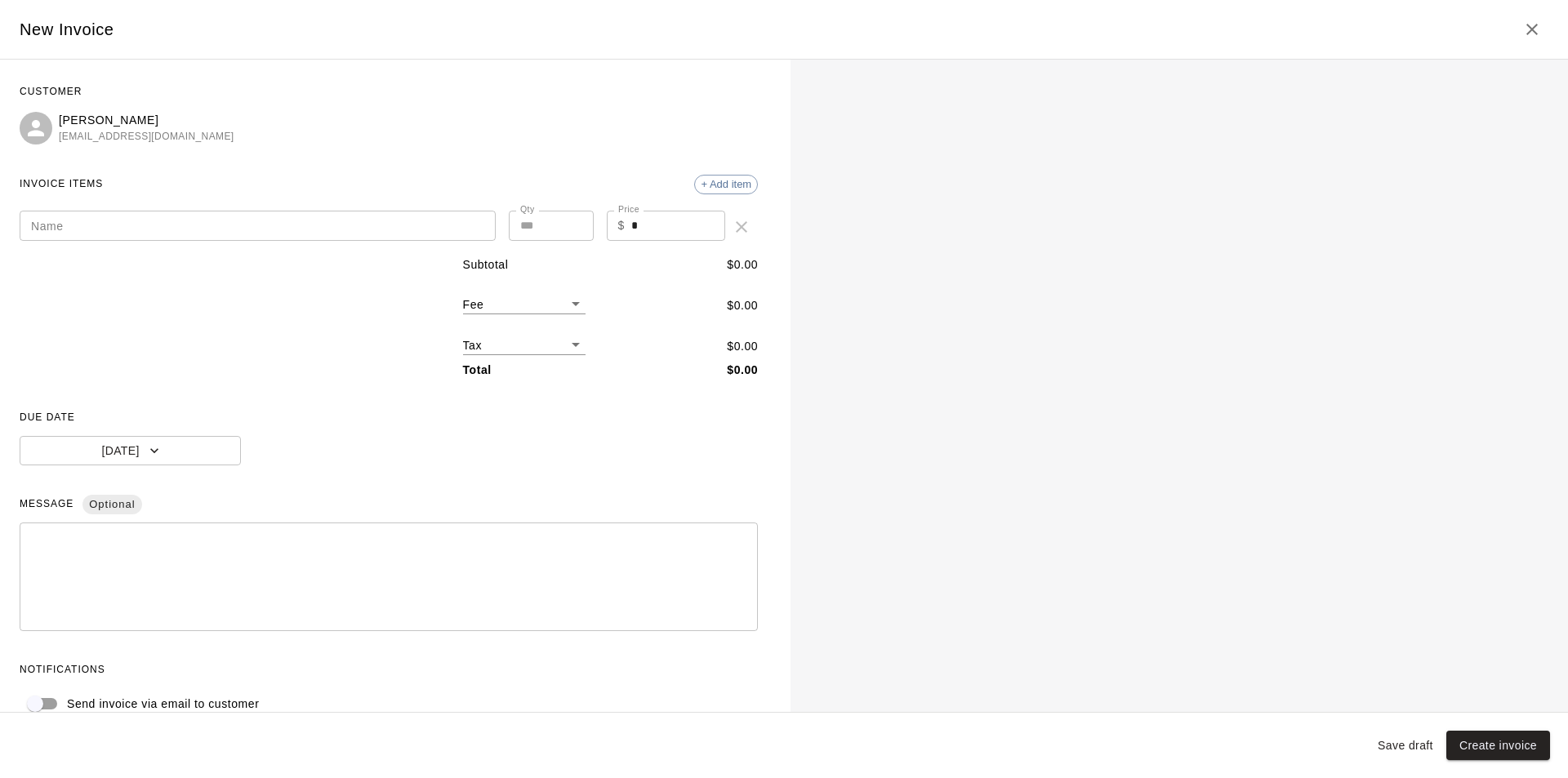
click at [153, 234] on input "Name" at bounding box center [258, 225] width 476 height 30
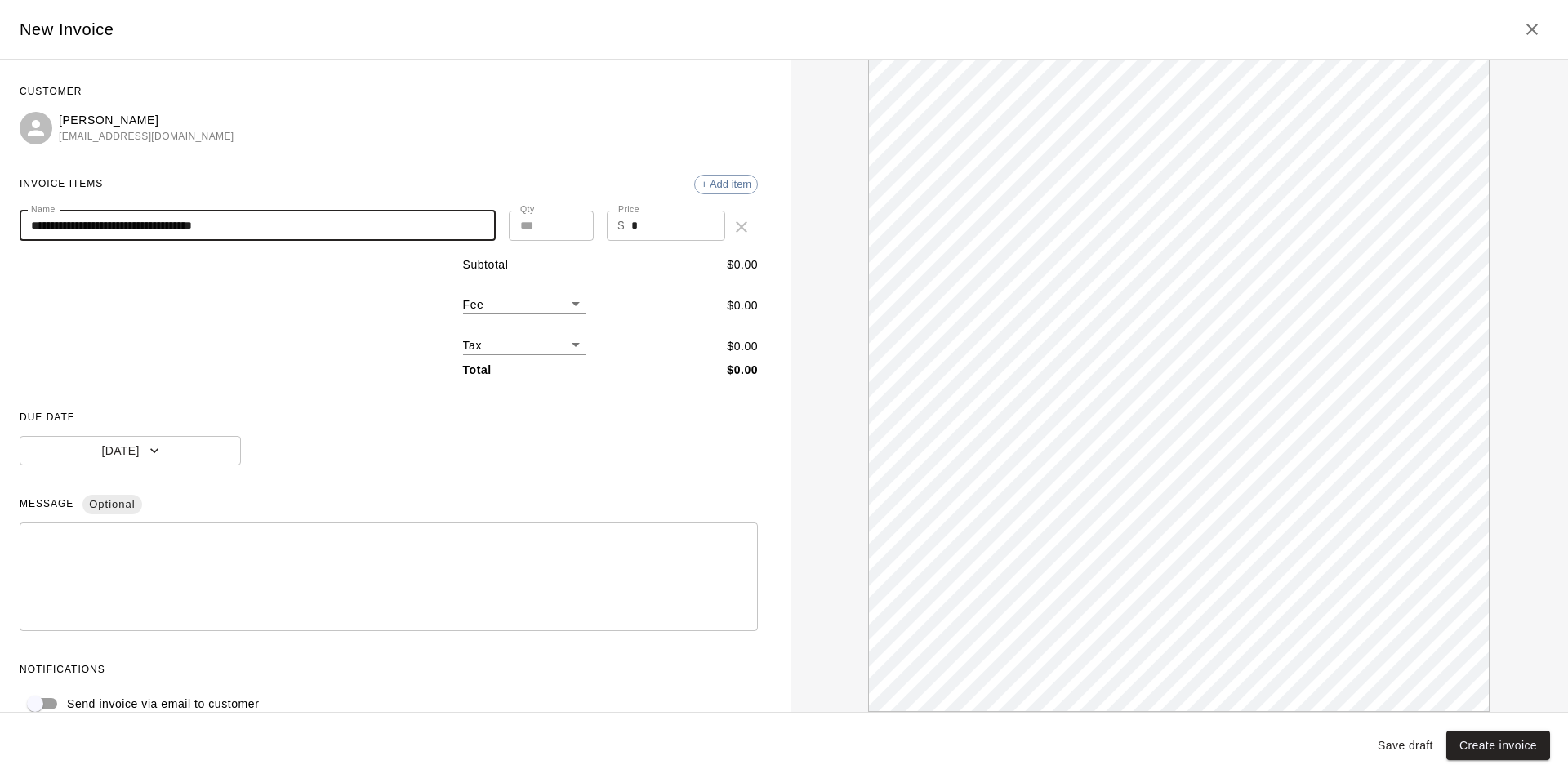
type input "**********"
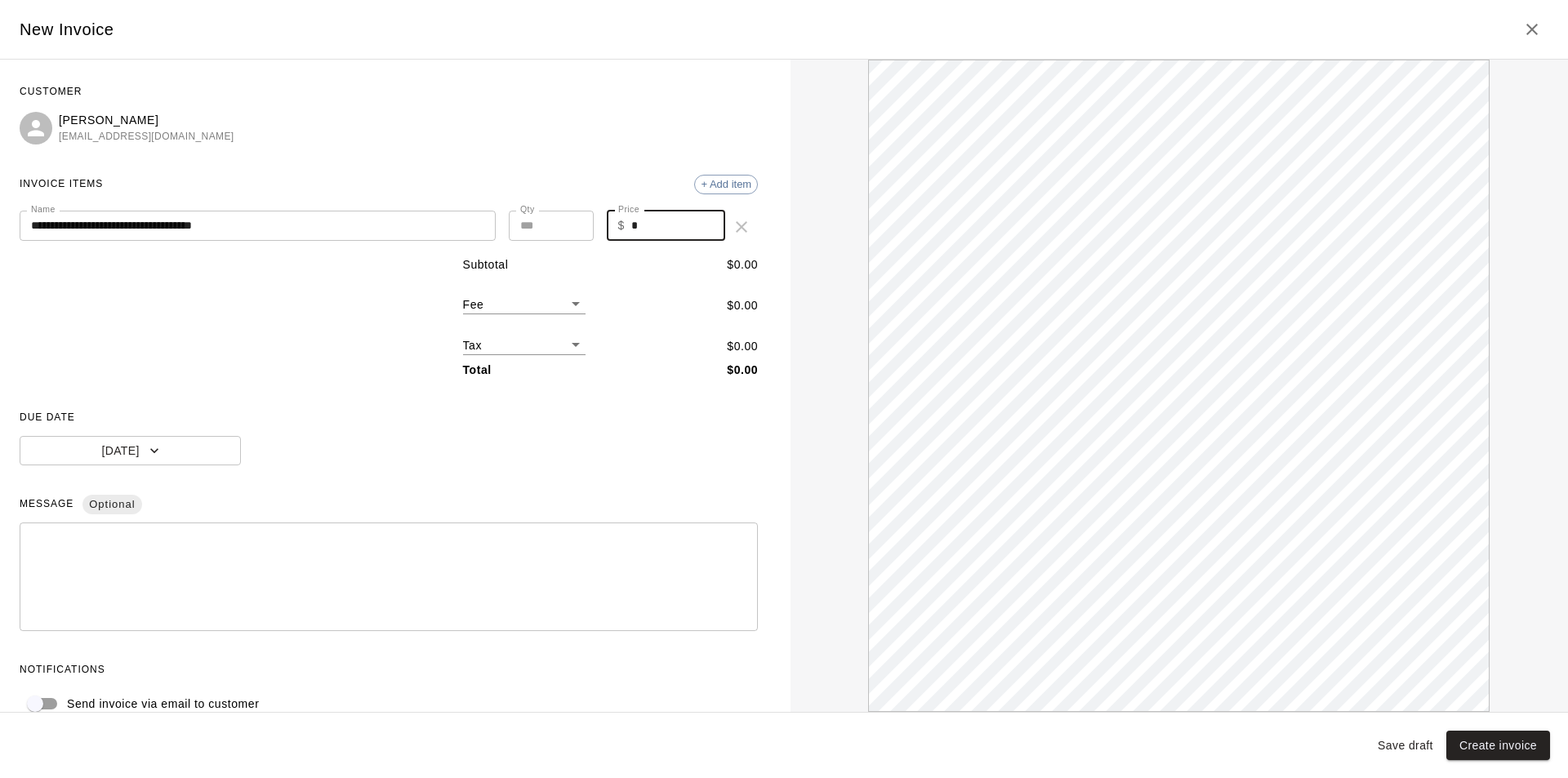
drag, startPoint x: 655, startPoint y: 230, endPoint x: 619, endPoint y: 231, distance: 36.0
click at [619, 231] on div "$ * Price" at bounding box center [666, 225] width 119 height 30
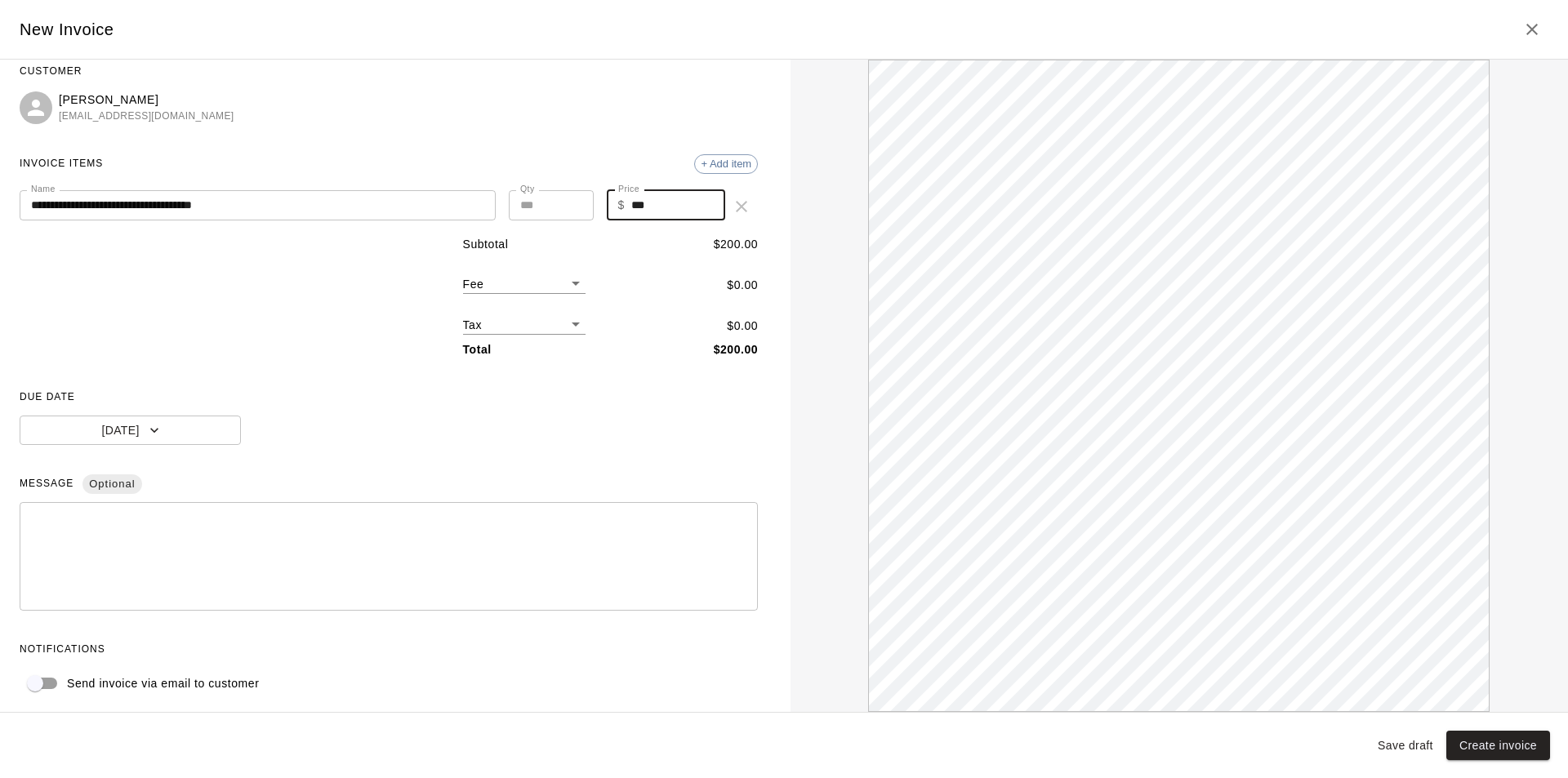
scroll to position [27, 0]
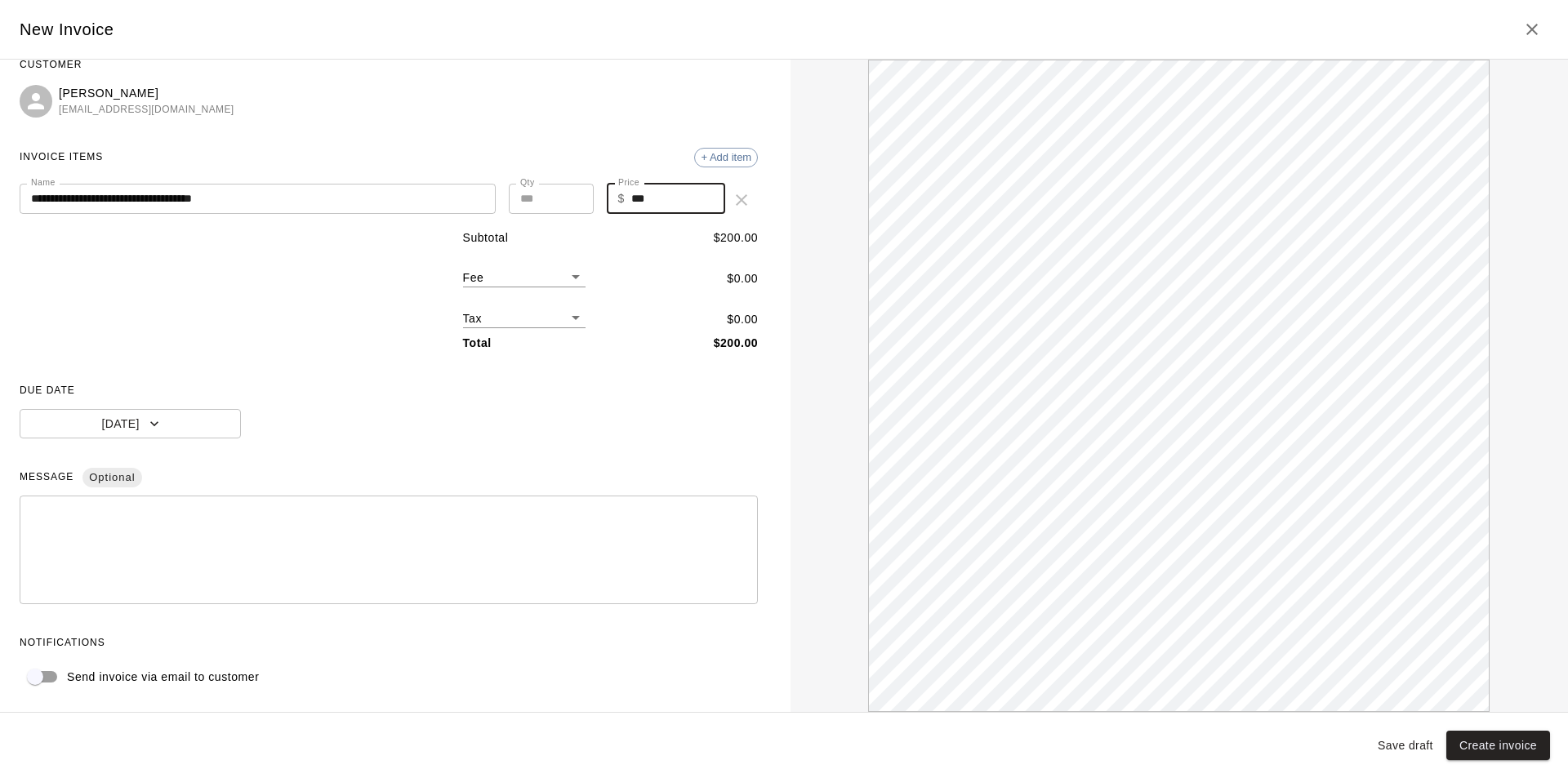
type input "***"
click at [494, 484] on textarea at bounding box center [389, 550] width 715 height 82
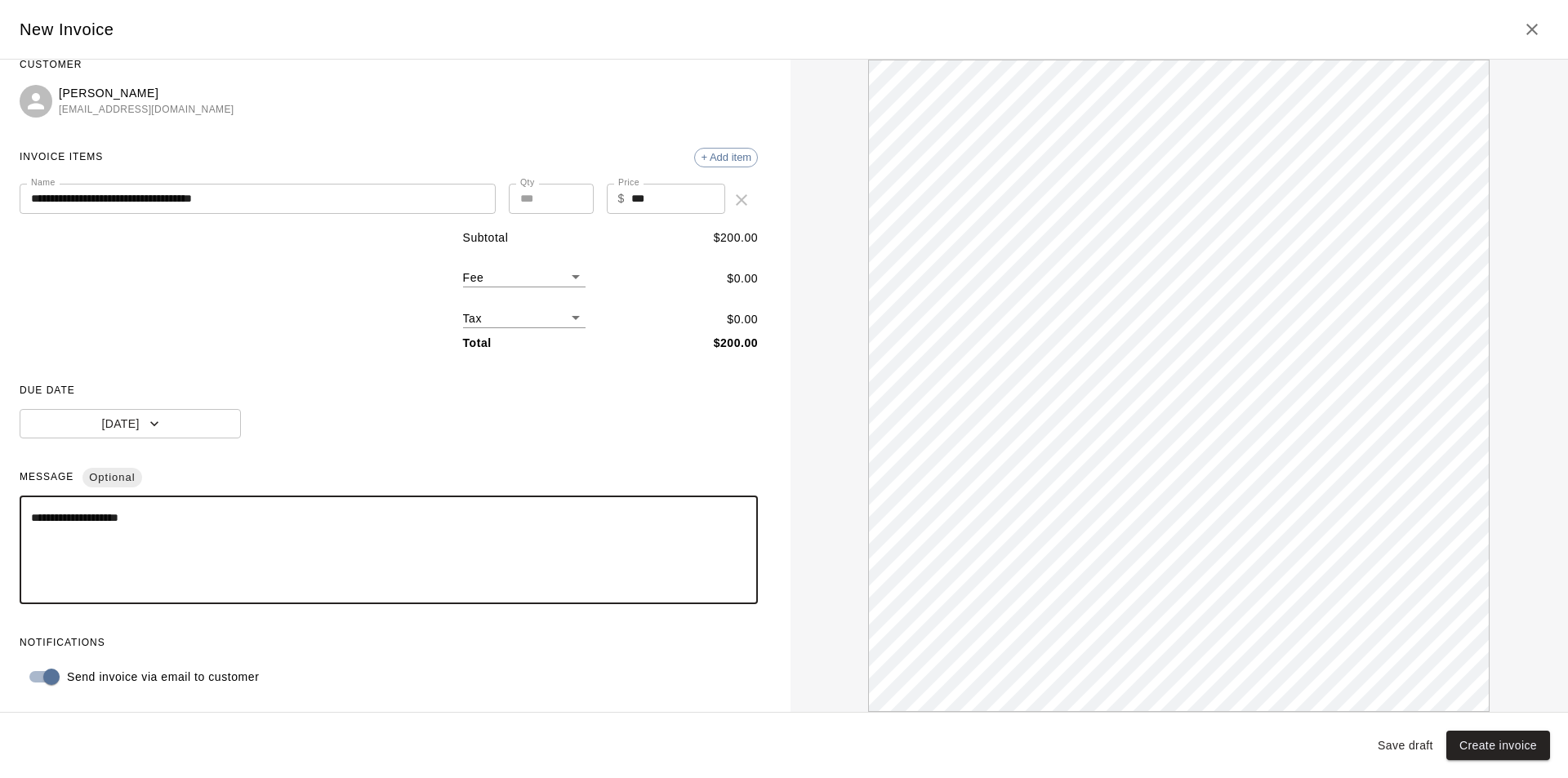
scroll to position [0, 0]
type textarea "*"
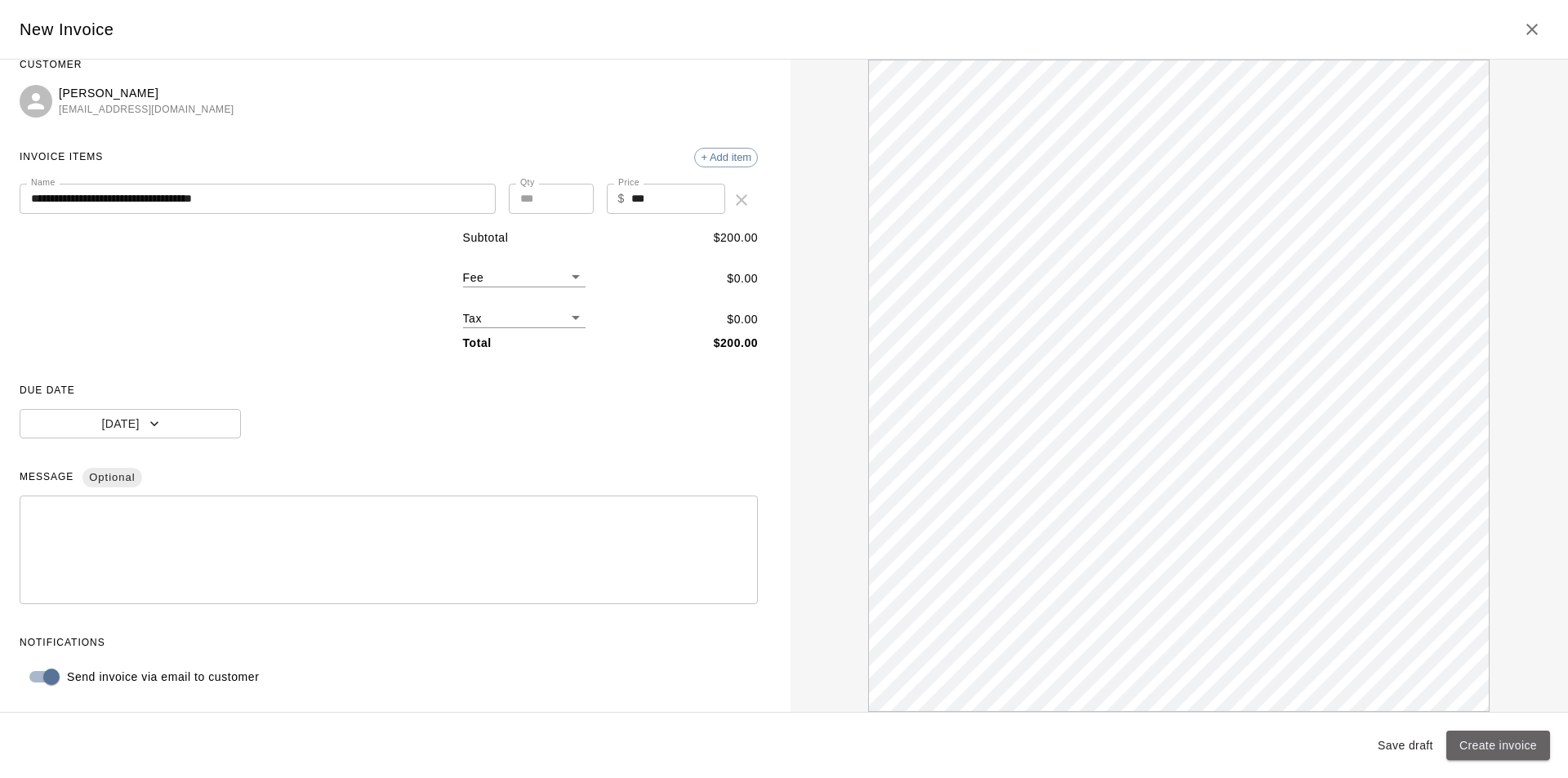
click at [1045, 484] on button "Create invoice" at bounding box center [1498, 745] width 103 height 30
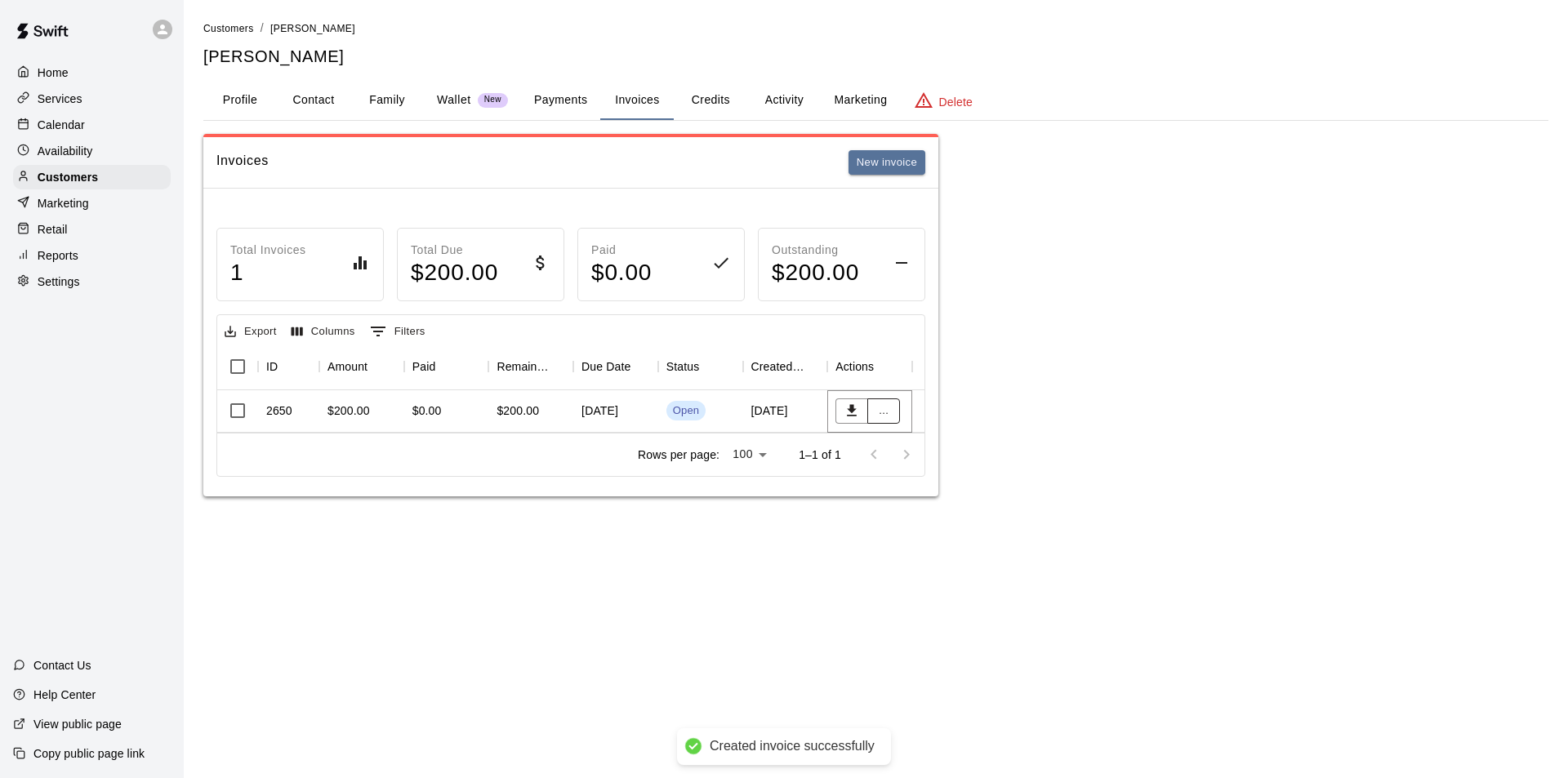
click at [888, 413] on button "..." at bounding box center [884, 411] width 33 height 25
click at [912, 475] on li "Collect payment" at bounding box center [937, 471] width 140 height 27
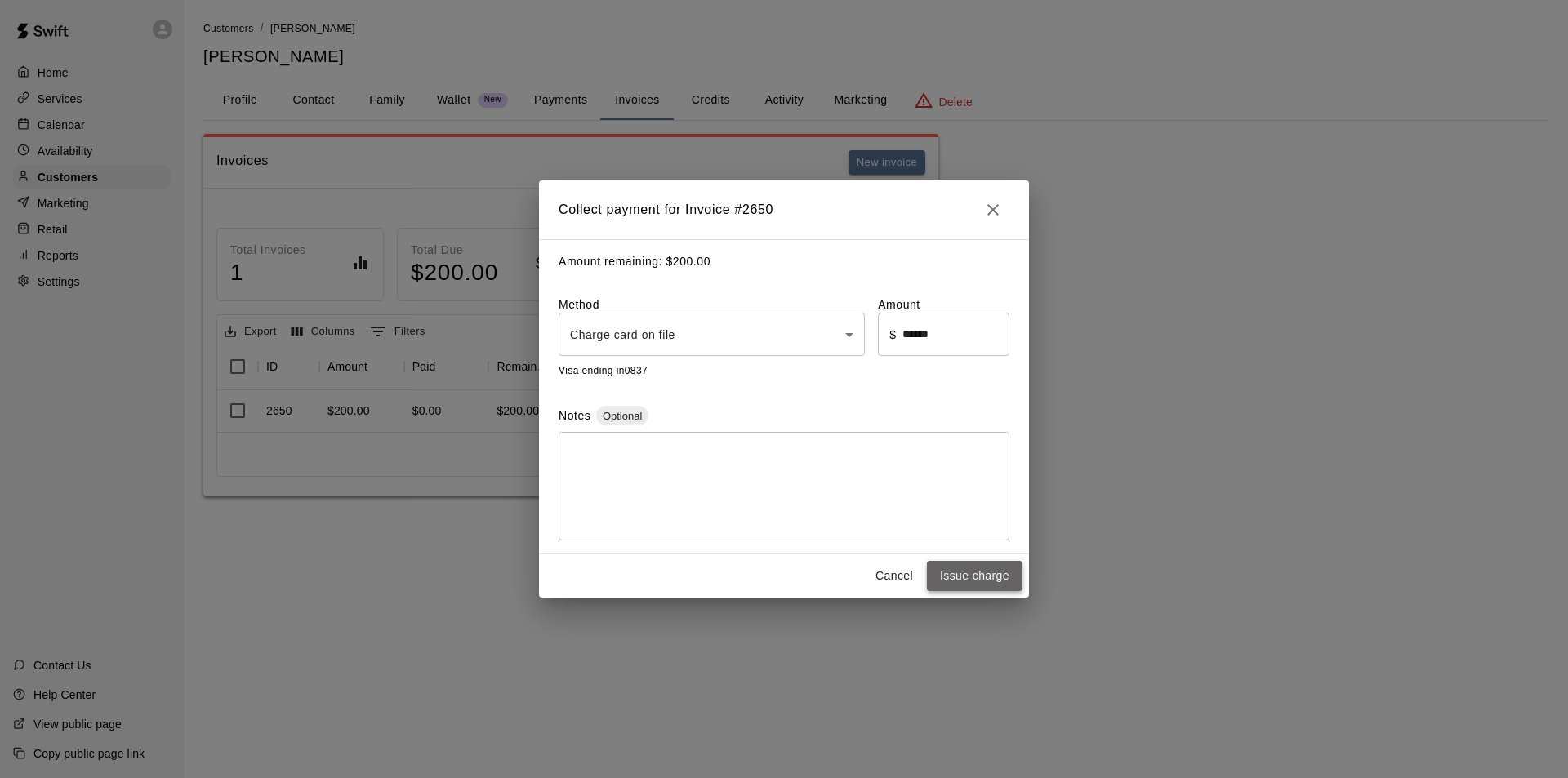
click at [996, 484] on button "Issue charge" at bounding box center [974, 576] width 96 height 30
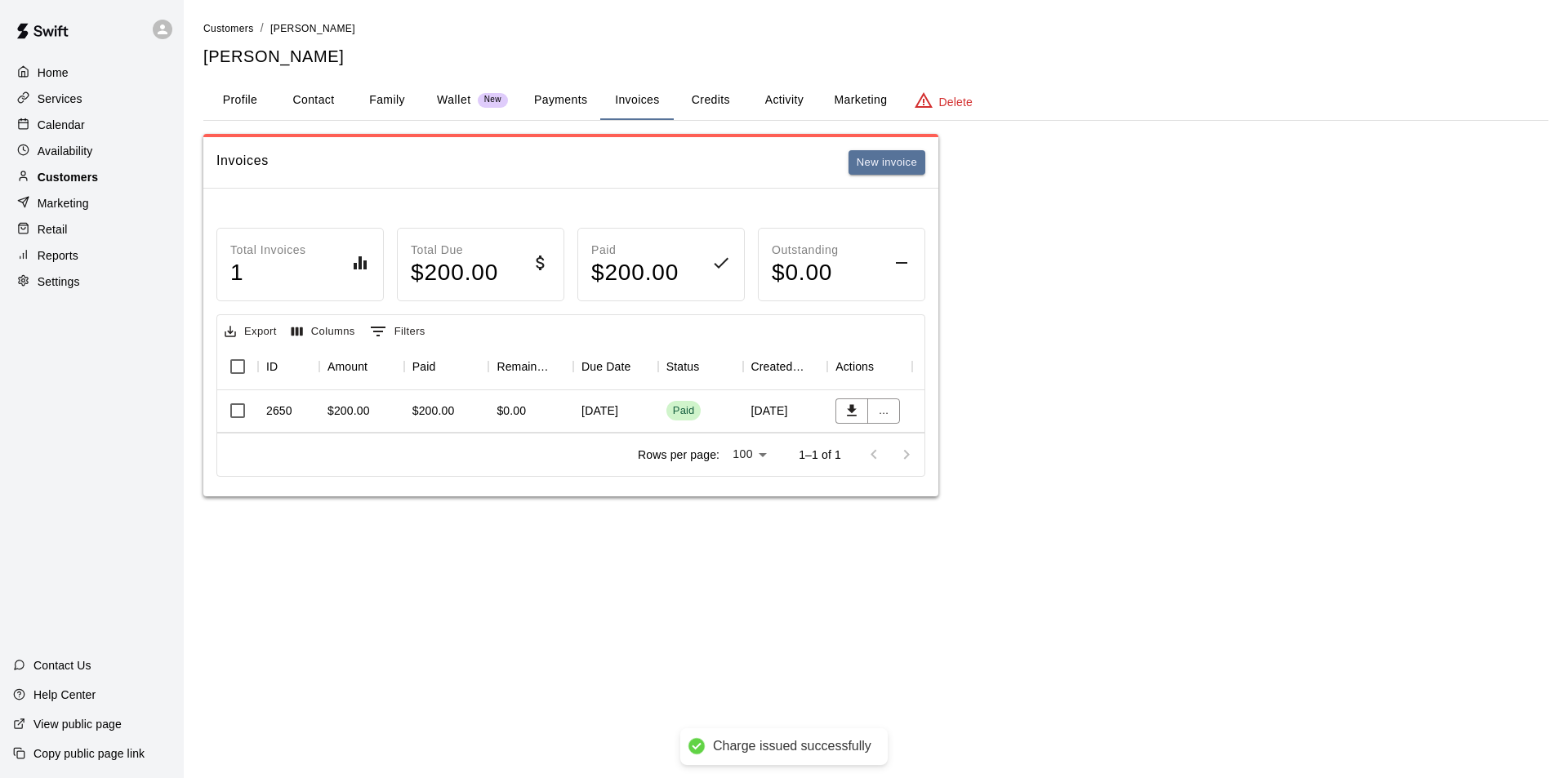
click at [89, 175] on p "Customers" at bounding box center [68, 177] width 61 height 16
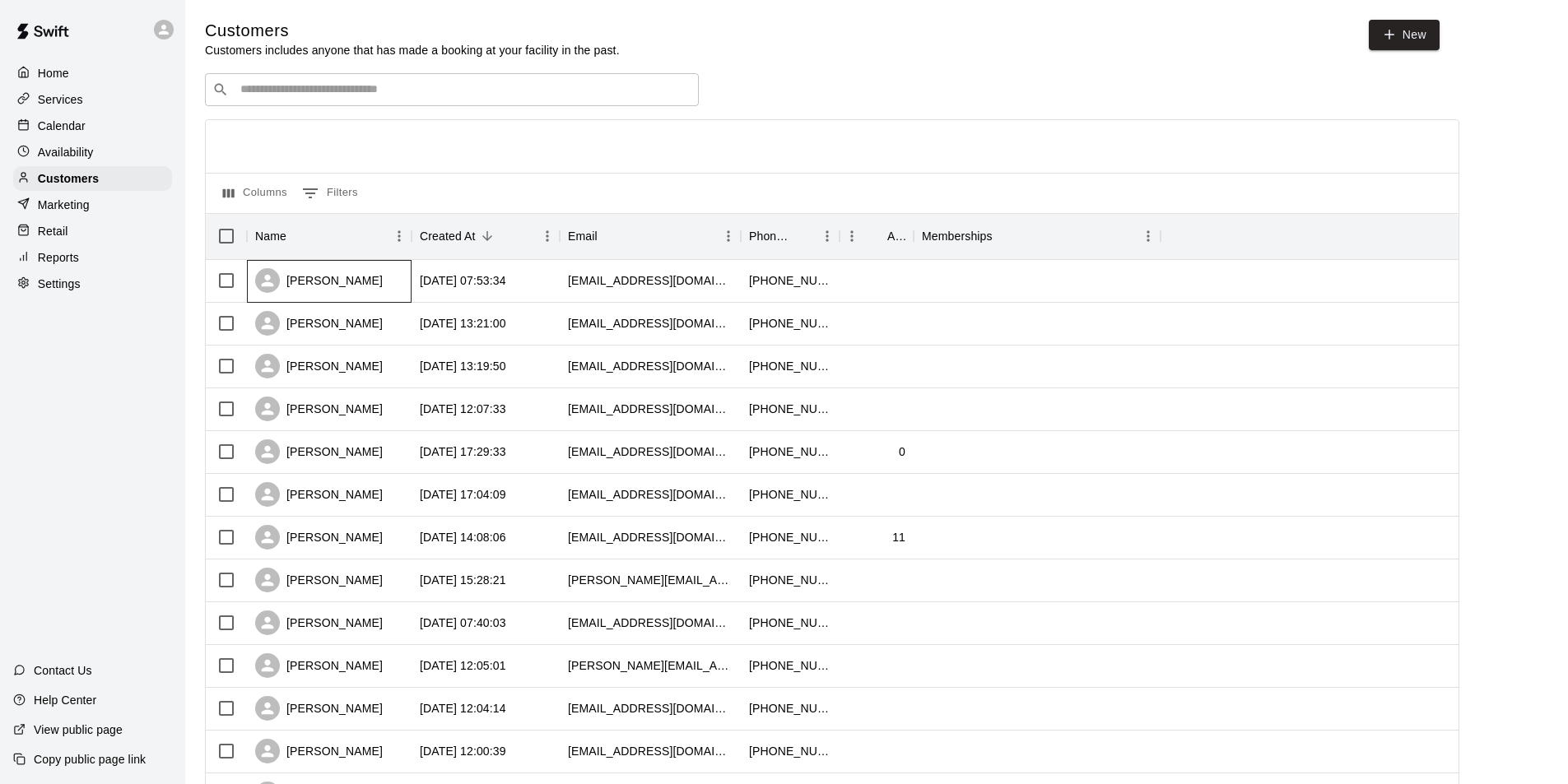
click at [348, 287] on div "[PERSON_NAME]" at bounding box center [319, 281] width 127 height 25
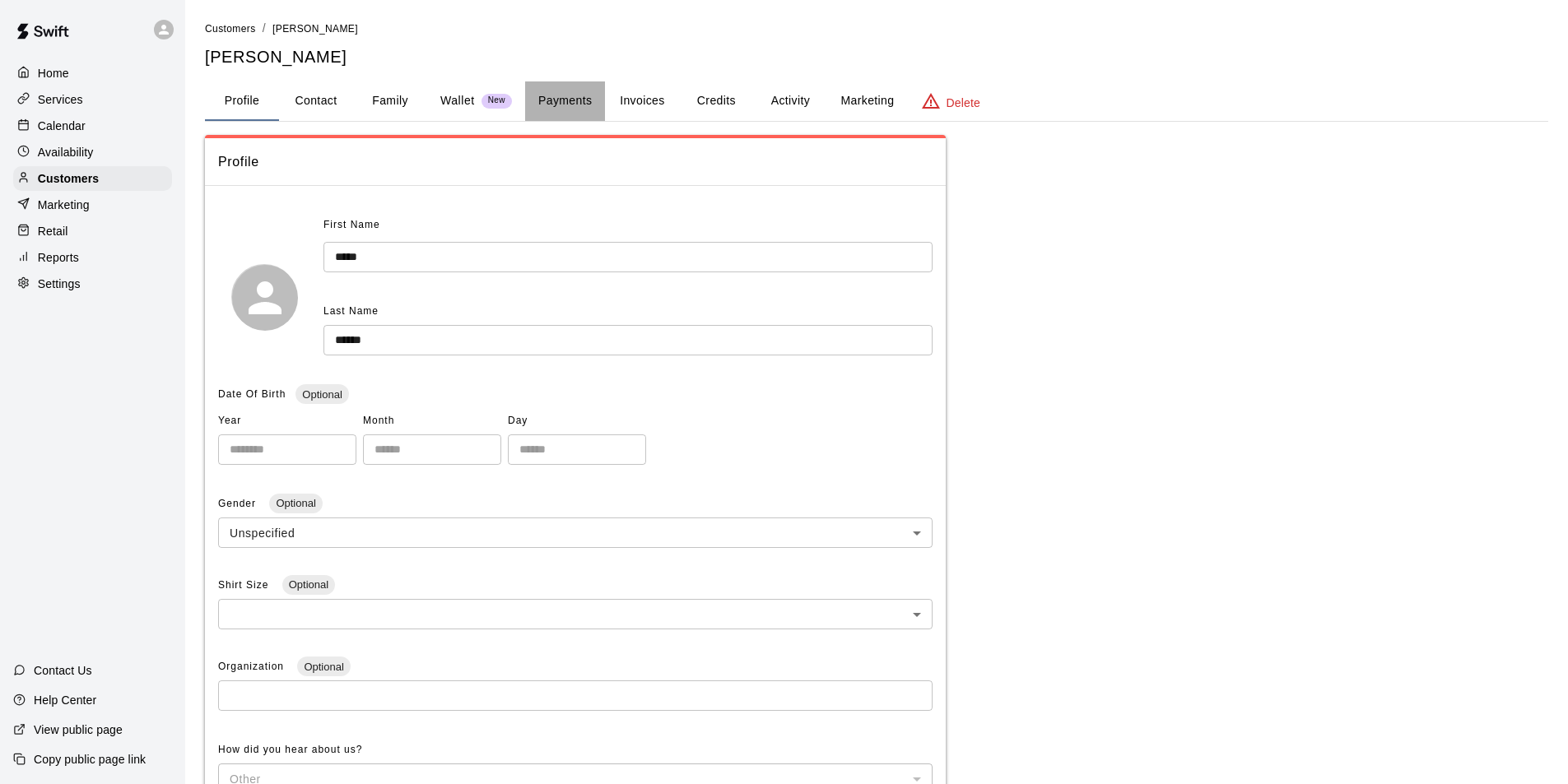
click at [583, 93] on button "Payments" at bounding box center [565, 102] width 80 height 40
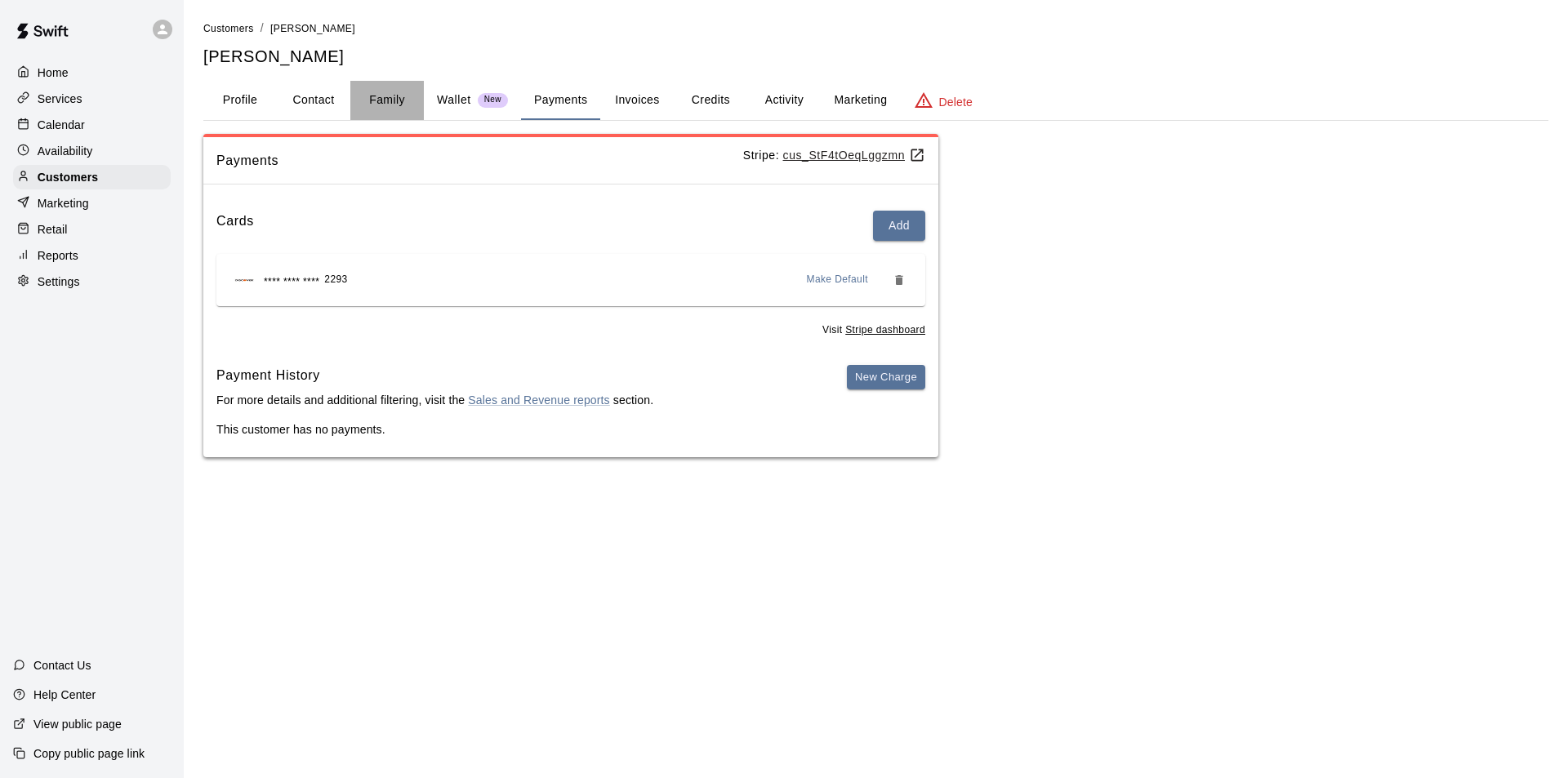
click at [376, 98] on button "Family" at bounding box center [387, 101] width 74 height 39
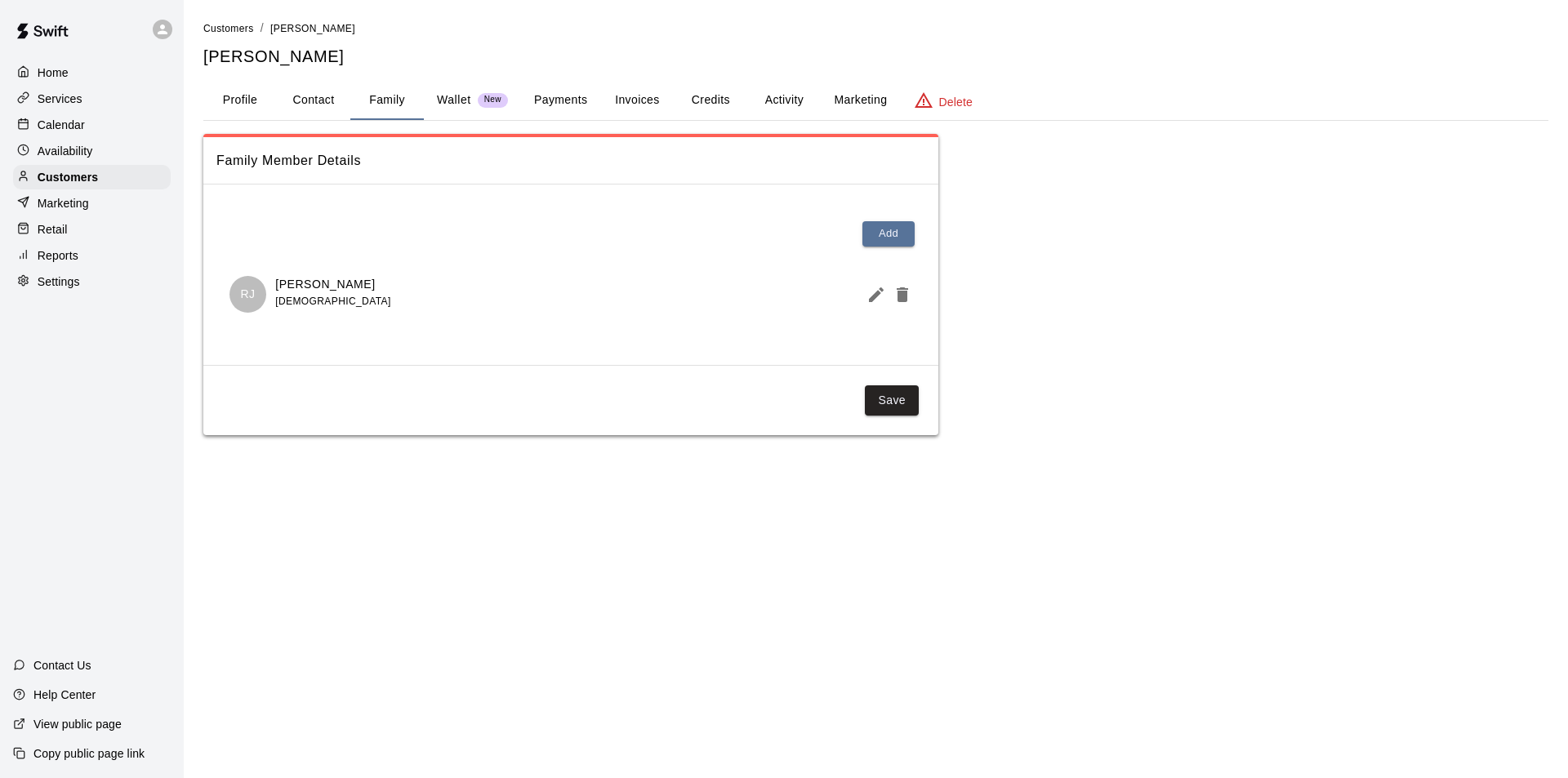
click at [75, 116] on div "Calendar" at bounding box center [92, 125] width 157 height 25
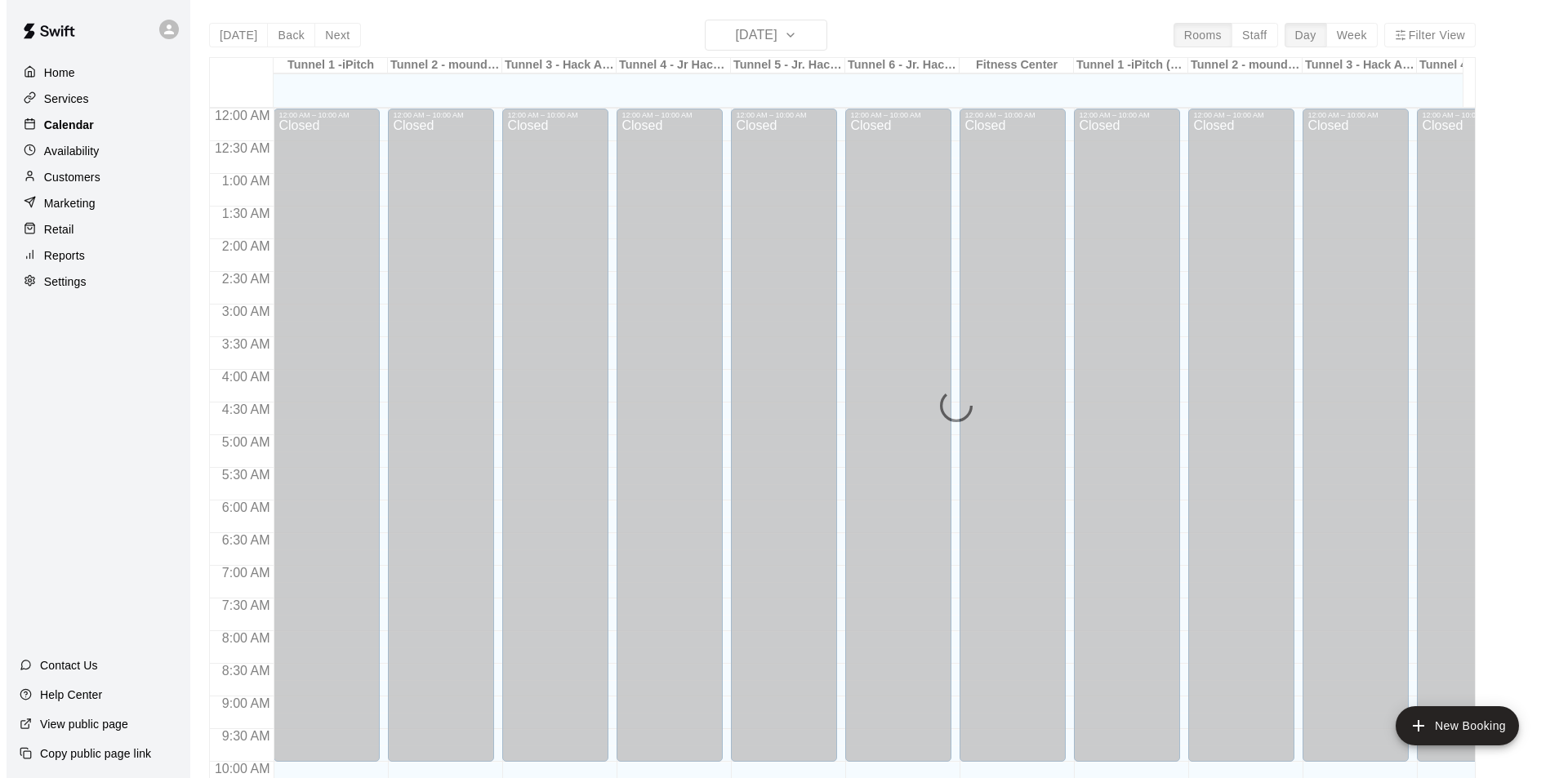
scroll to position [830, 0]
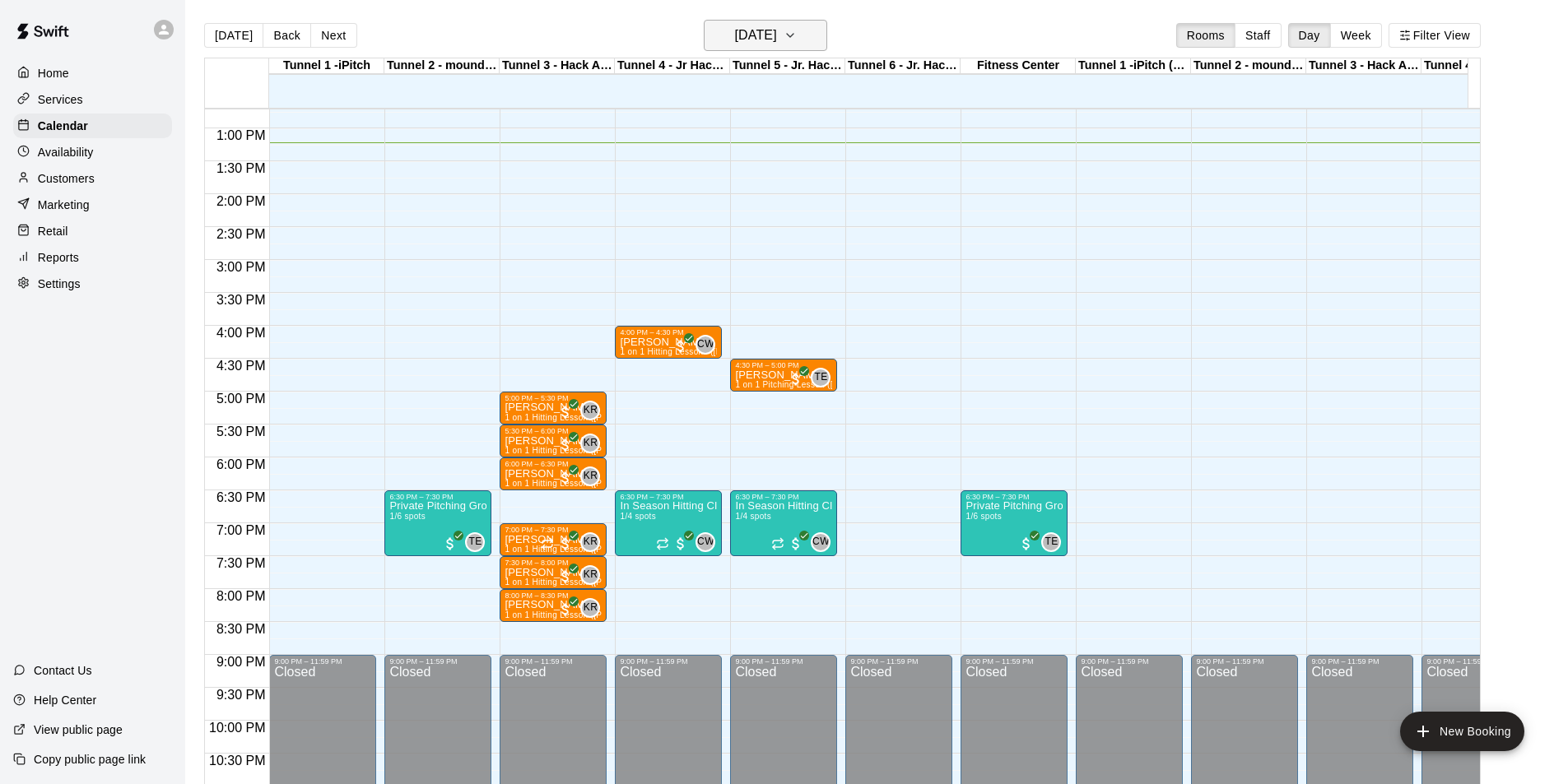
click at [797, 36] on icon "button" at bounding box center [790, 36] width 13 height 20
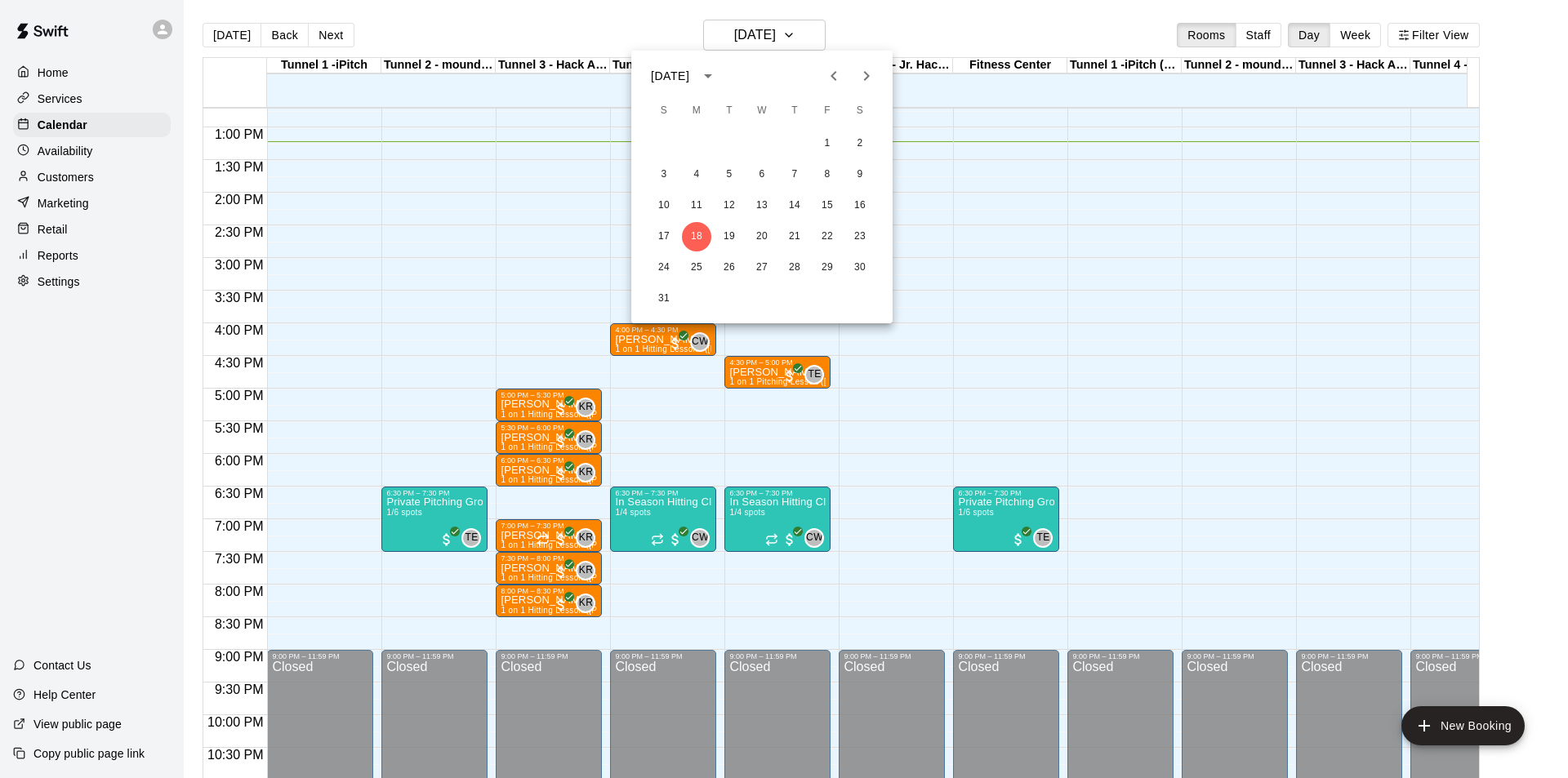
click at [872, 83] on icon "Next month" at bounding box center [867, 76] width 20 height 20
click at [869, 83] on icon "Next month" at bounding box center [867, 76] width 20 height 20
click at [689, 230] on button "17" at bounding box center [696, 237] width 30 height 30
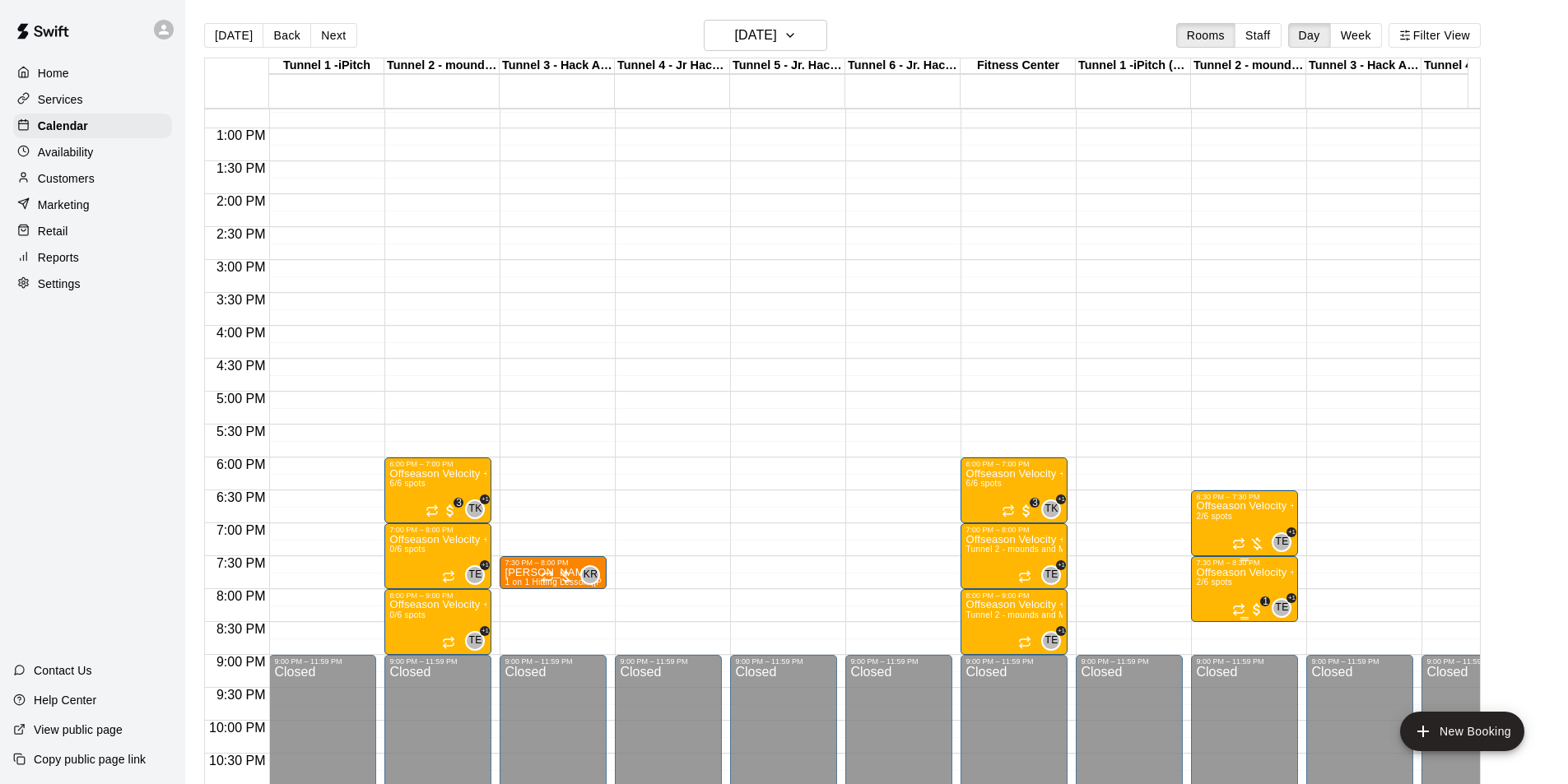
click at [1053, 487] on span "2/6 spots" at bounding box center [1214, 582] width 36 height 9
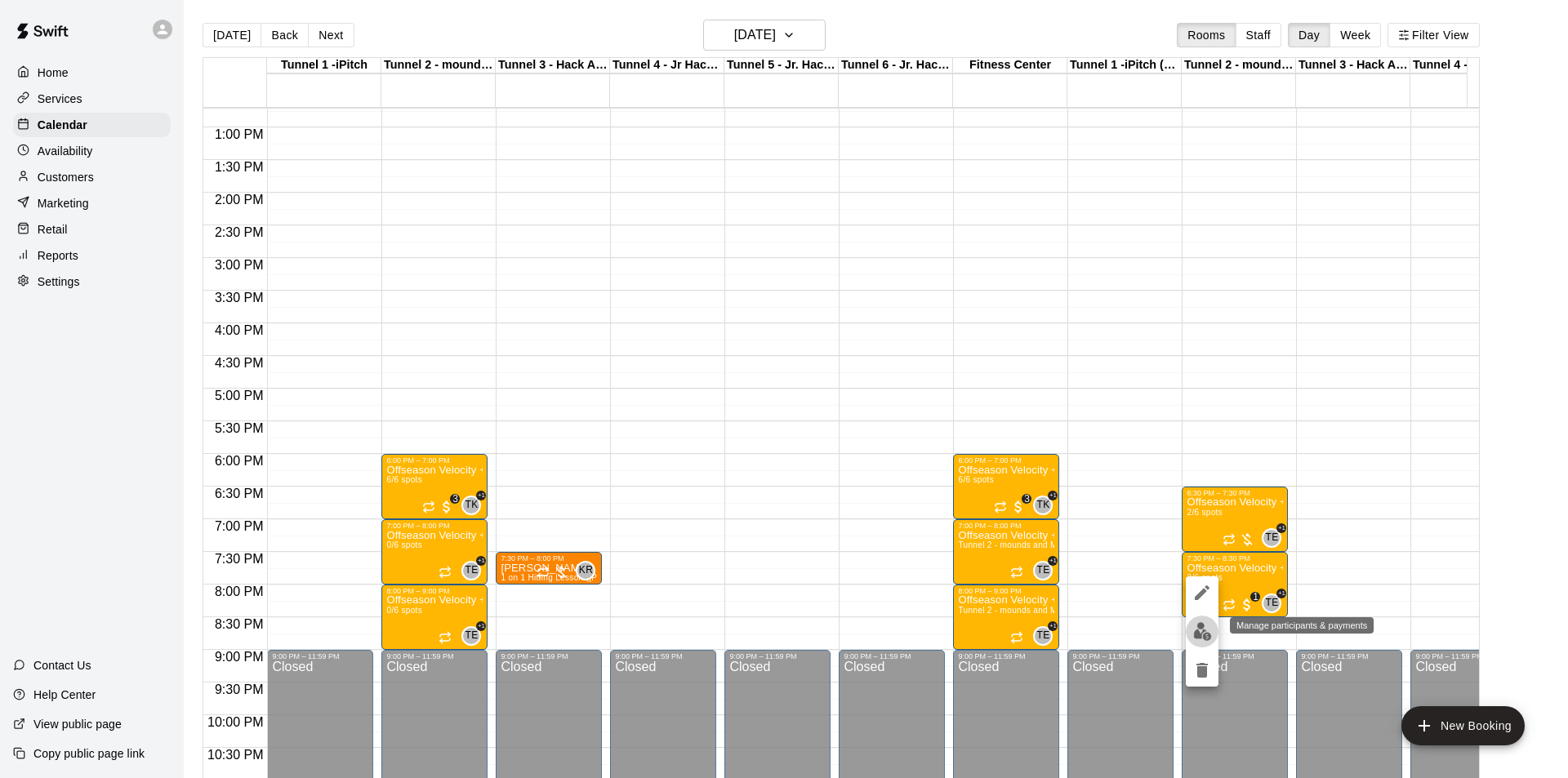
click at [1045, 484] on button "edit" at bounding box center [1202, 631] width 33 height 32
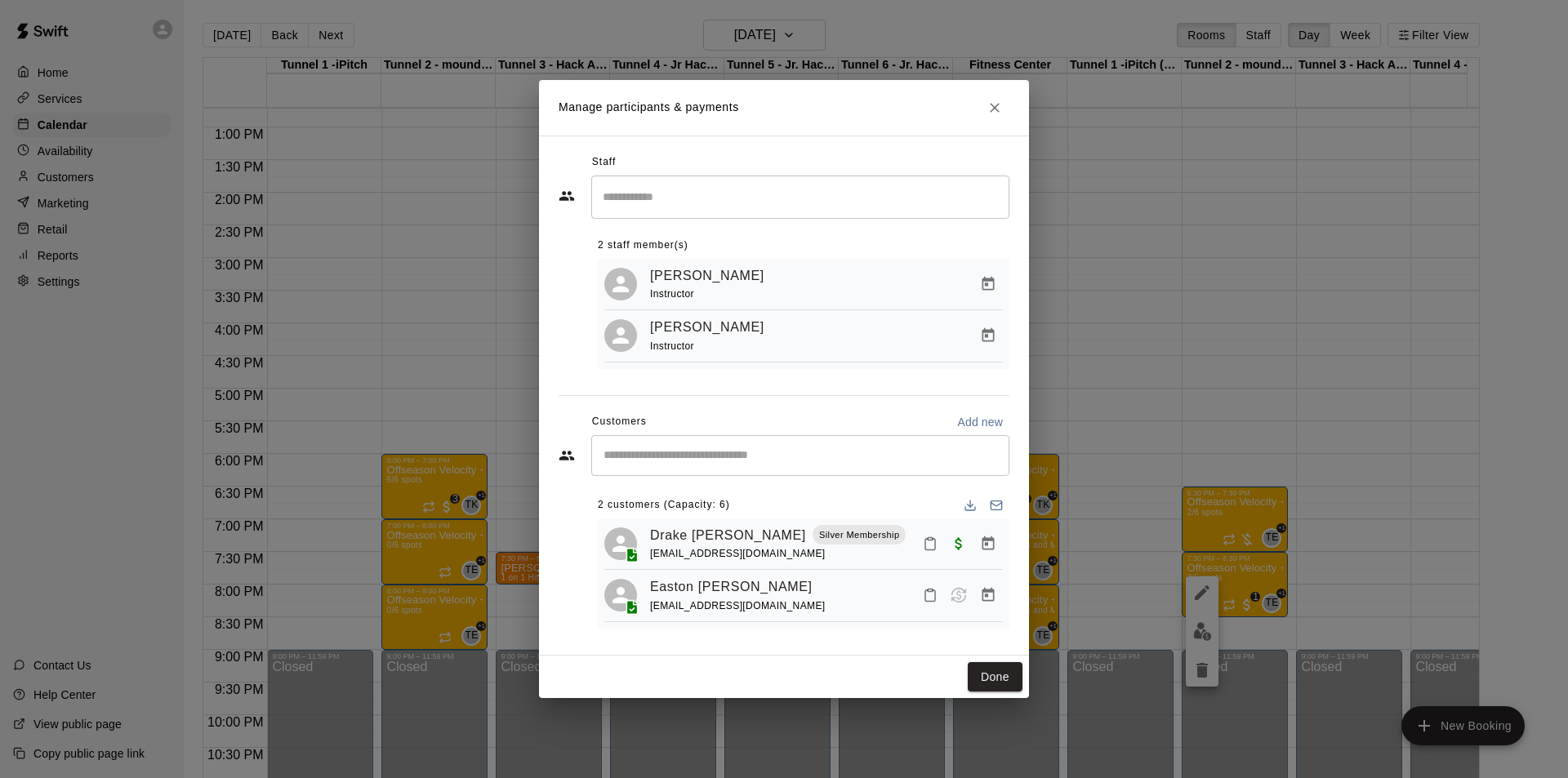
click at [643, 468] on div "​" at bounding box center [800, 456] width 418 height 41
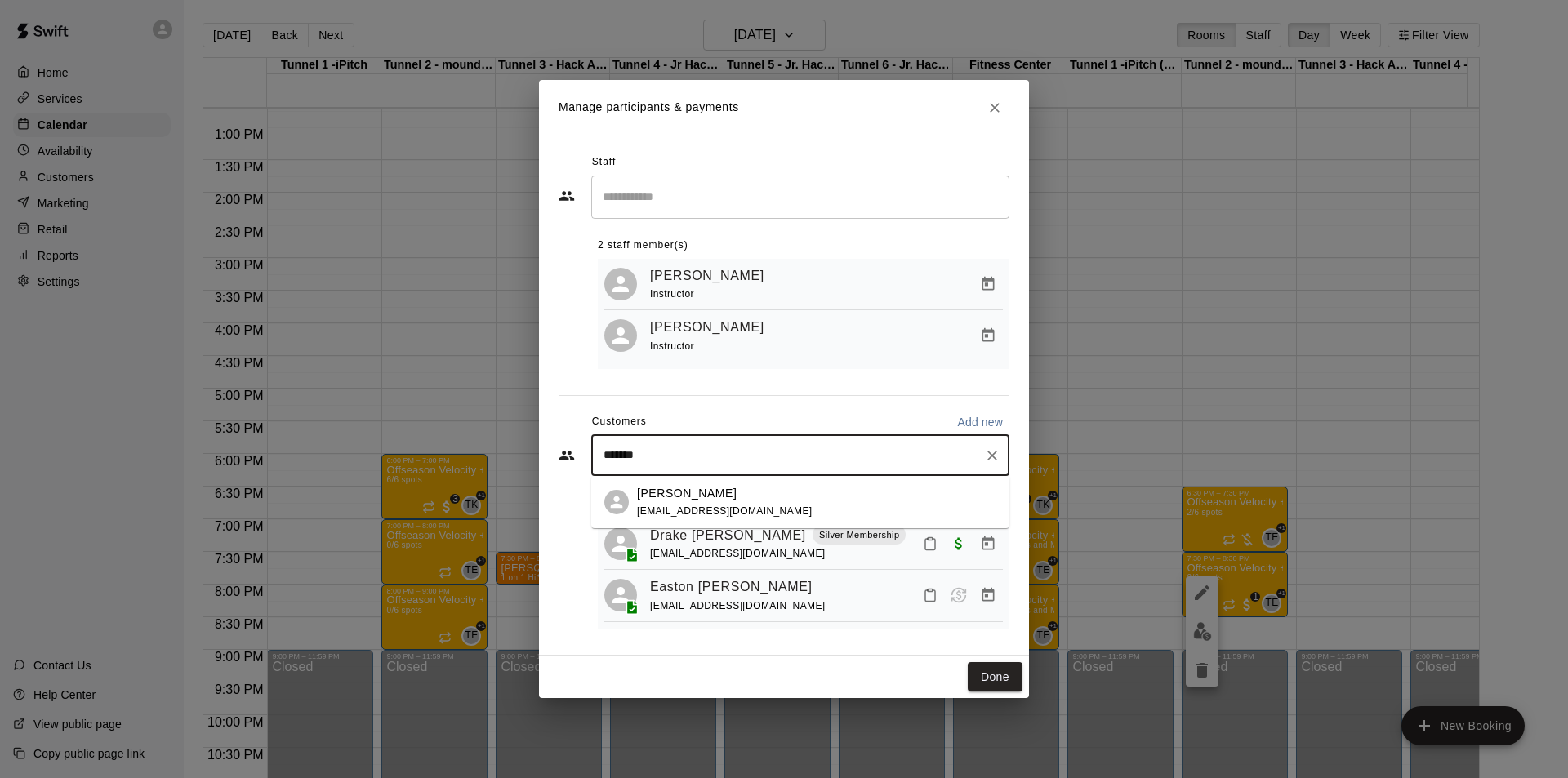
type input "********"
click at [685, 484] on span "[EMAIL_ADDRESS][DOMAIN_NAME]" at bounding box center [725, 511] width 175 height 11
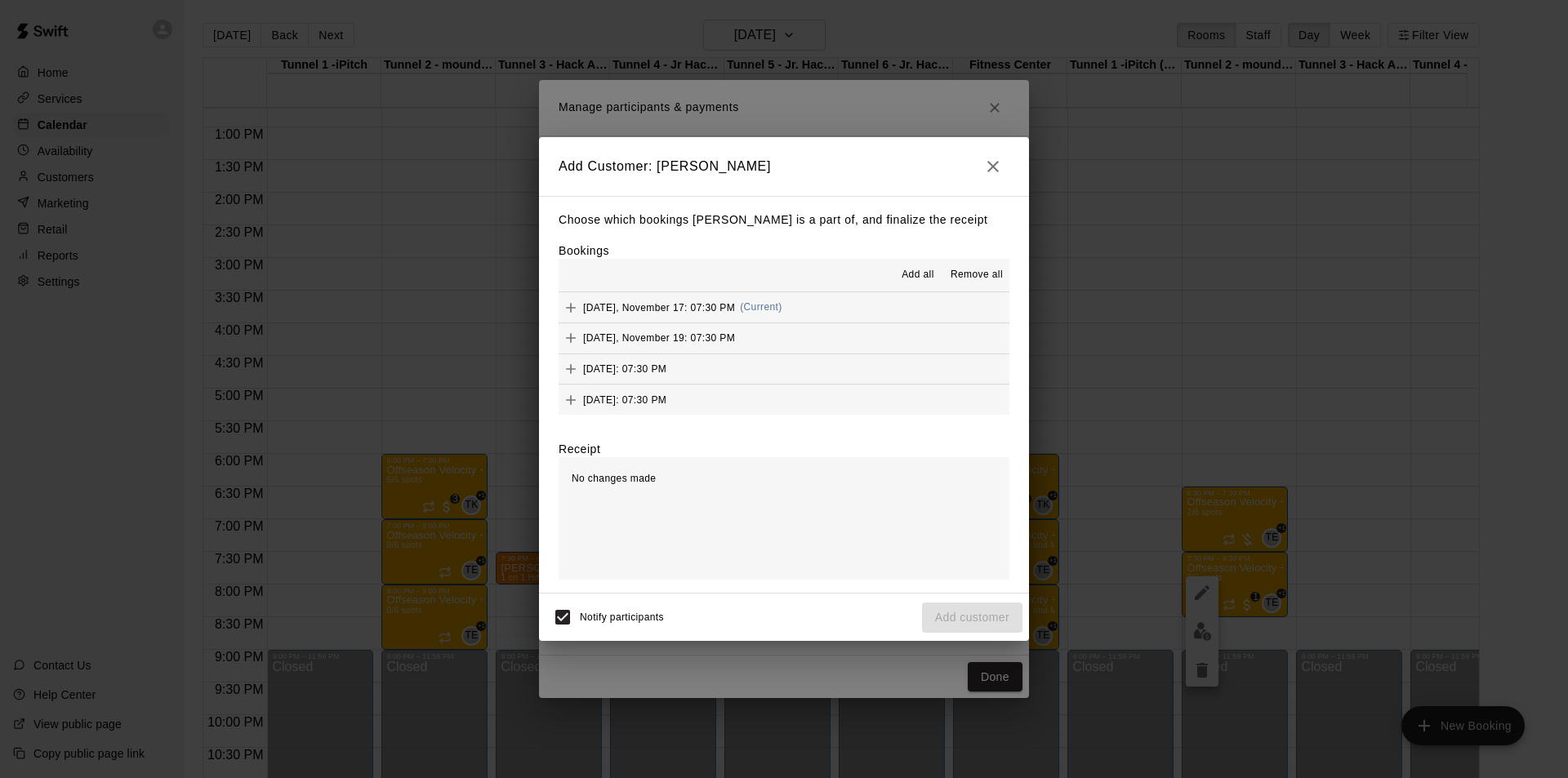
click at [918, 281] on span "Add all" at bounding box center [918, 275] width 33 height 16
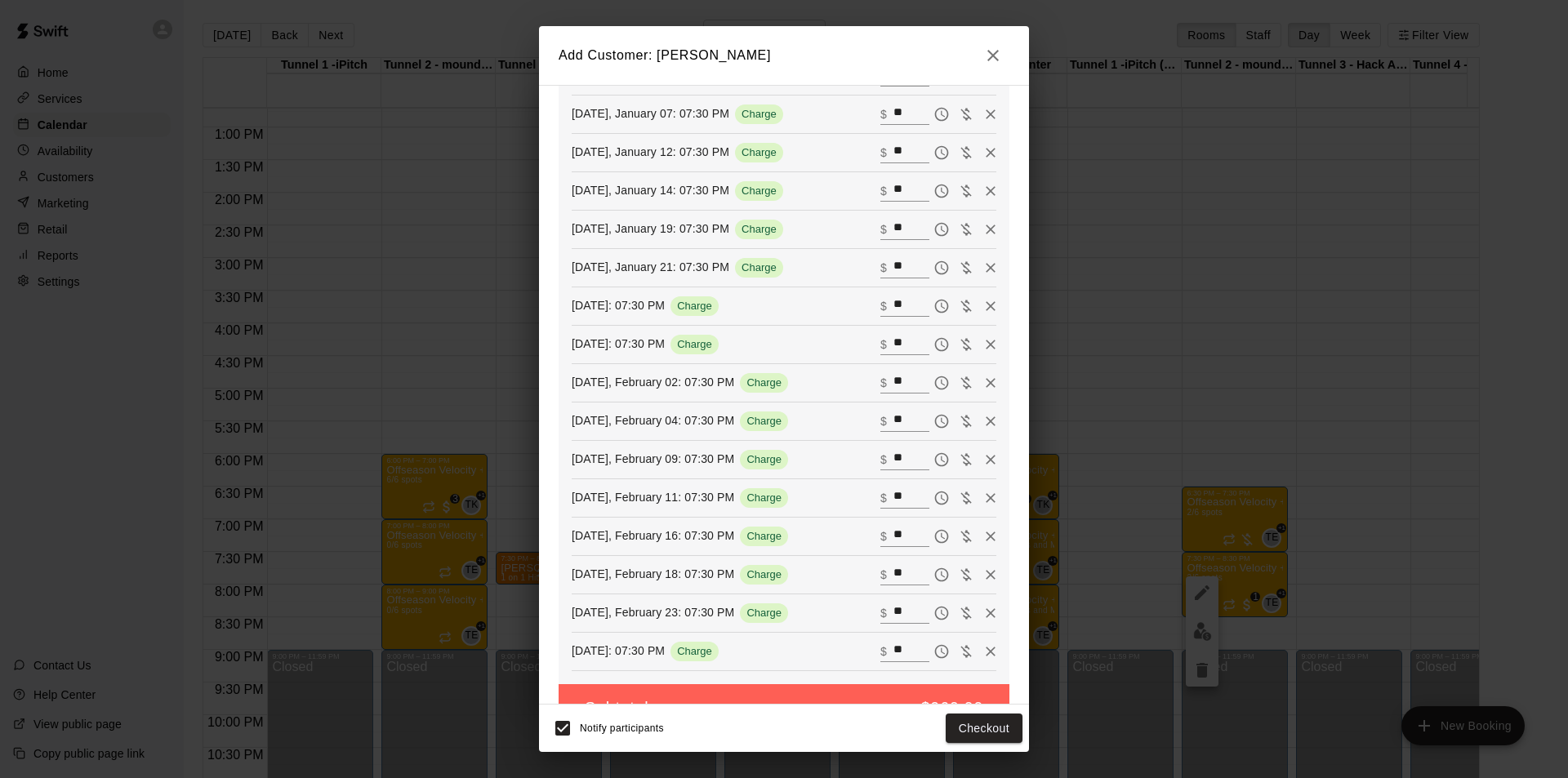
scroll to position [913, 0]
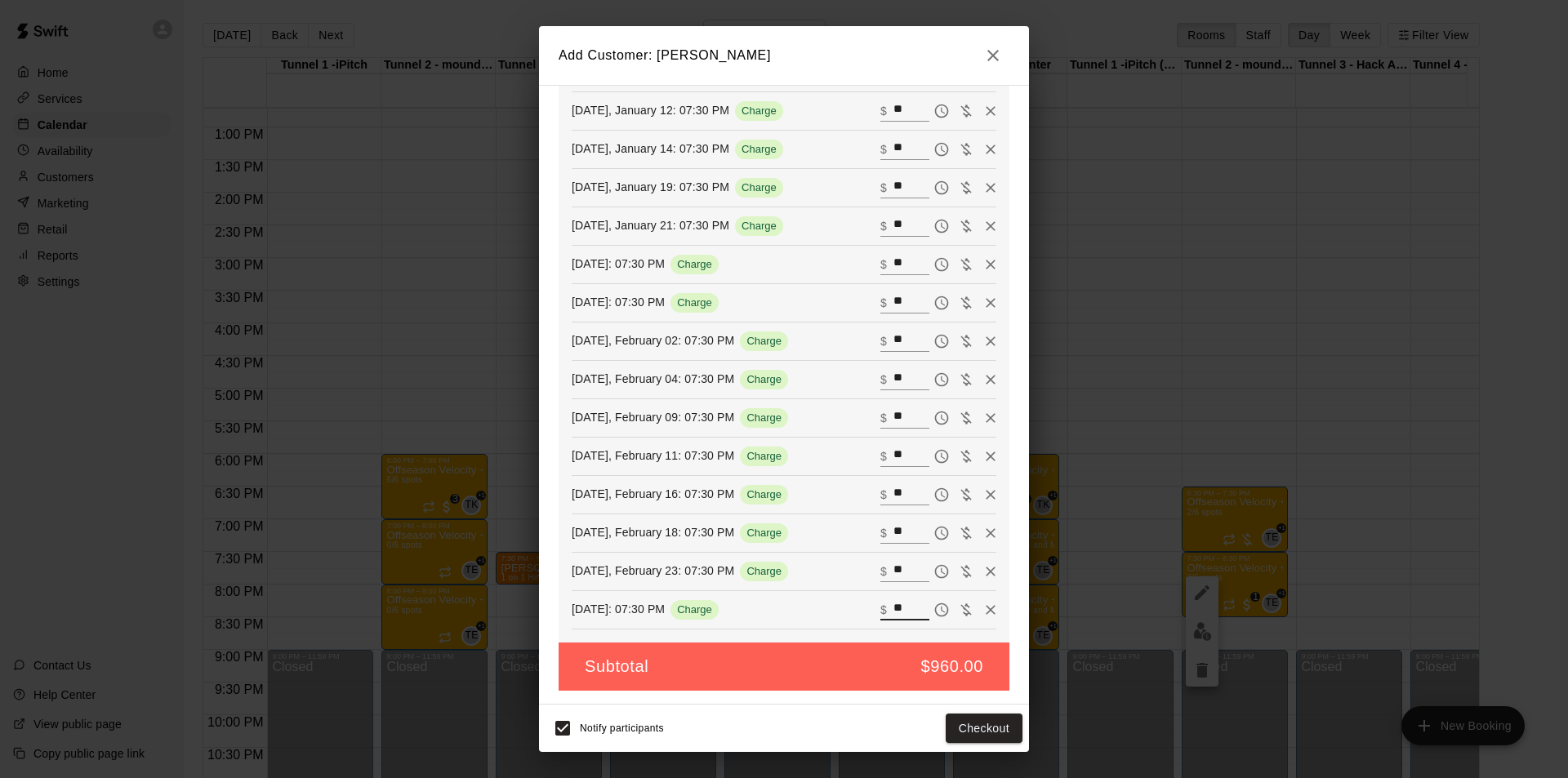
drag, startPoint x: 886, startPoint y: 613, endPoint x: 838, endPoint y: 597, distance: 50.6
click at [838, 484] on div "[DATE]: 07:30 PM Charge ​ $ **" at bounding box center [784, 610] width 425 height 25
drag, startPoint x: 887, startPoint y: 566, endPoint x: 856, endPoint y: 558, distance: 32.0
click at [880, 484] on div "​ $ **" at bounding box center [937, 571] width 116 height 25
drag, startPoint x: 887, startPoint y: 524, endPoint x: 864, endPoint y: 525, distance: 23.0
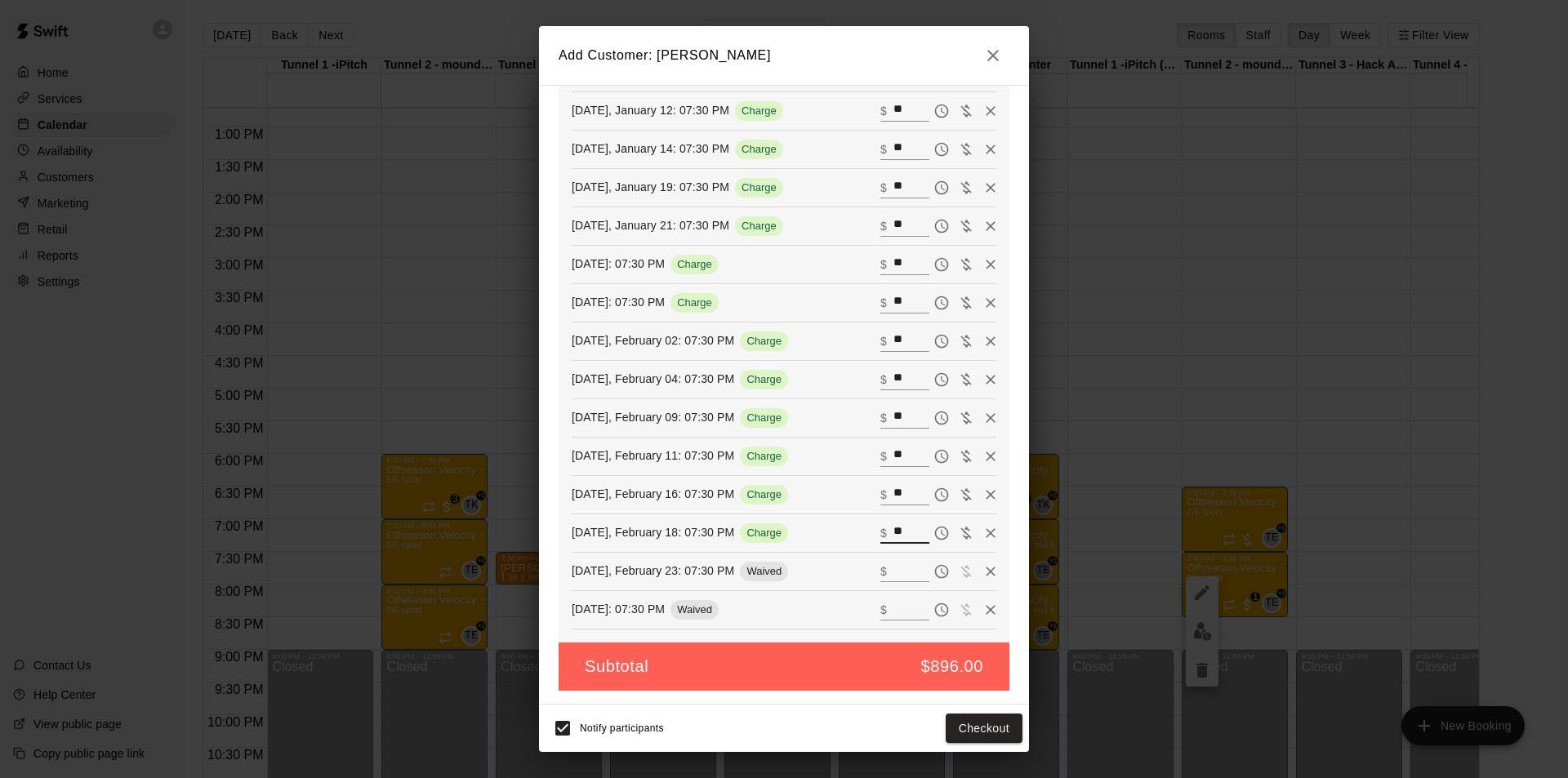
click at [880, 484] on div "​ $ **" at bounding box center [905, 533] width 49 height 21
type input "**"
click at [972, 484] on button "Checkout" at bounding box center [984, 728] width 77 height 30
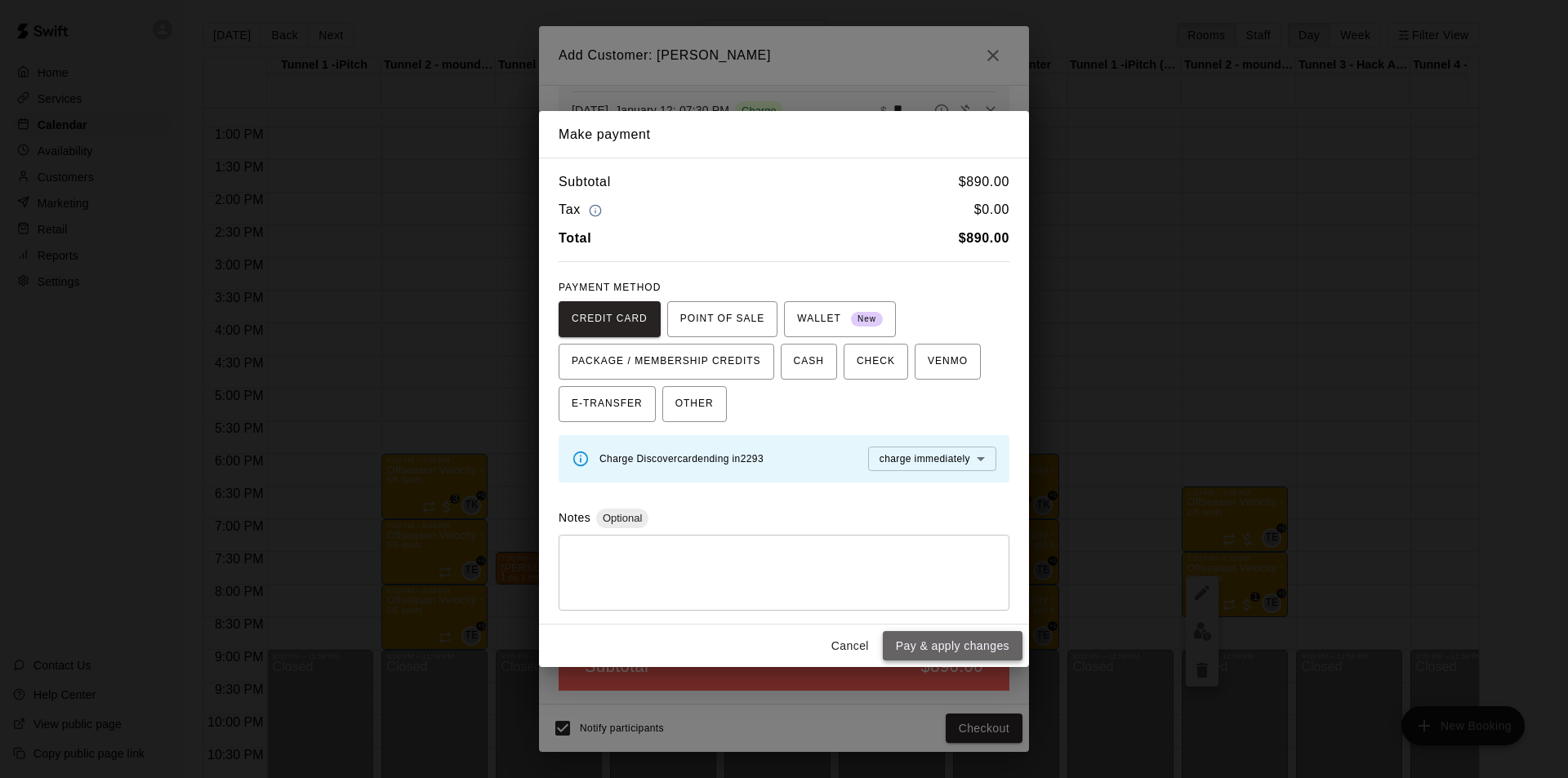
click at [947, 484] on button "Pay & apply changes" at bounding box center [952, 646] width 139 height 30
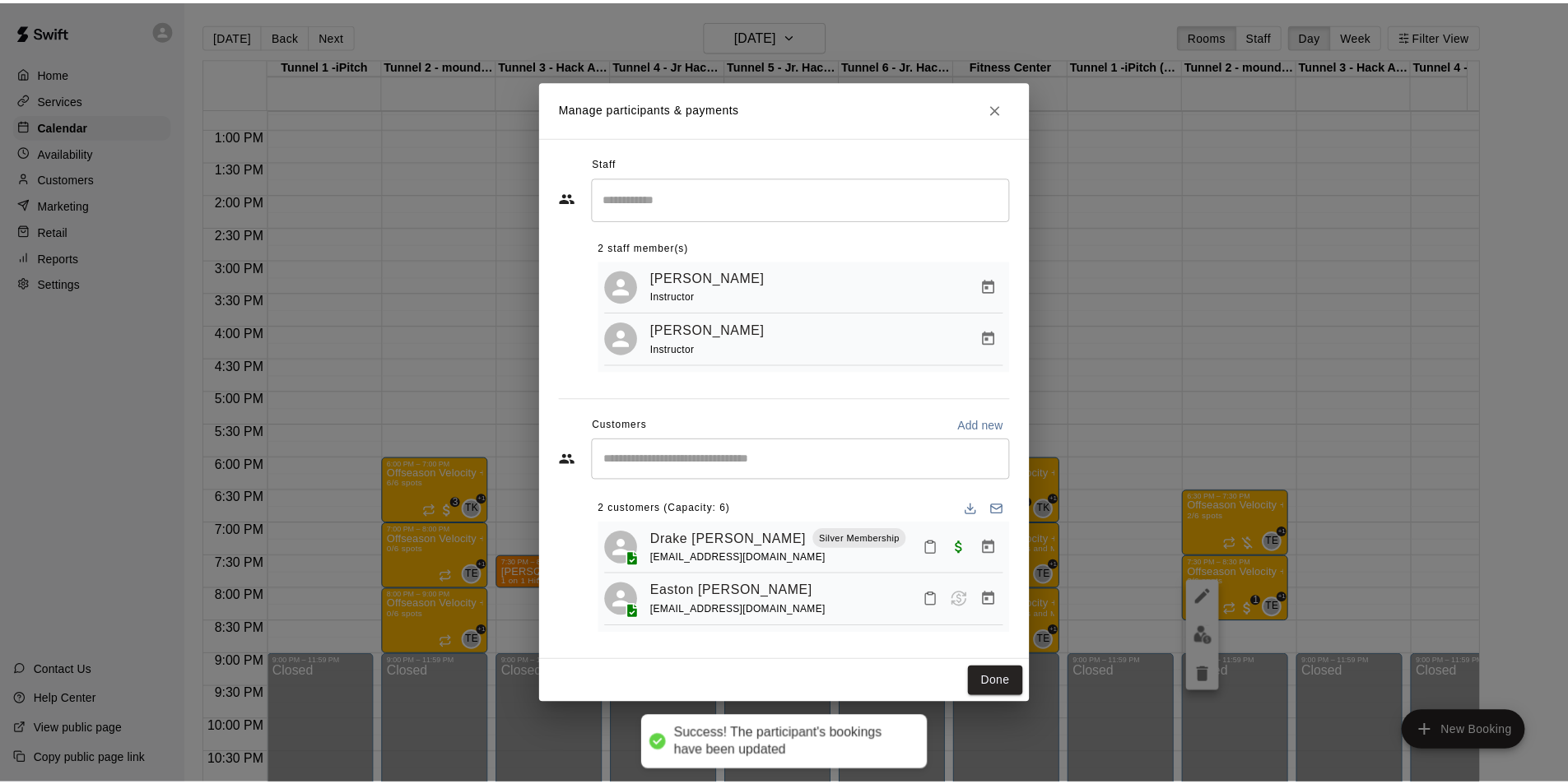
scroll to position [863, 0]
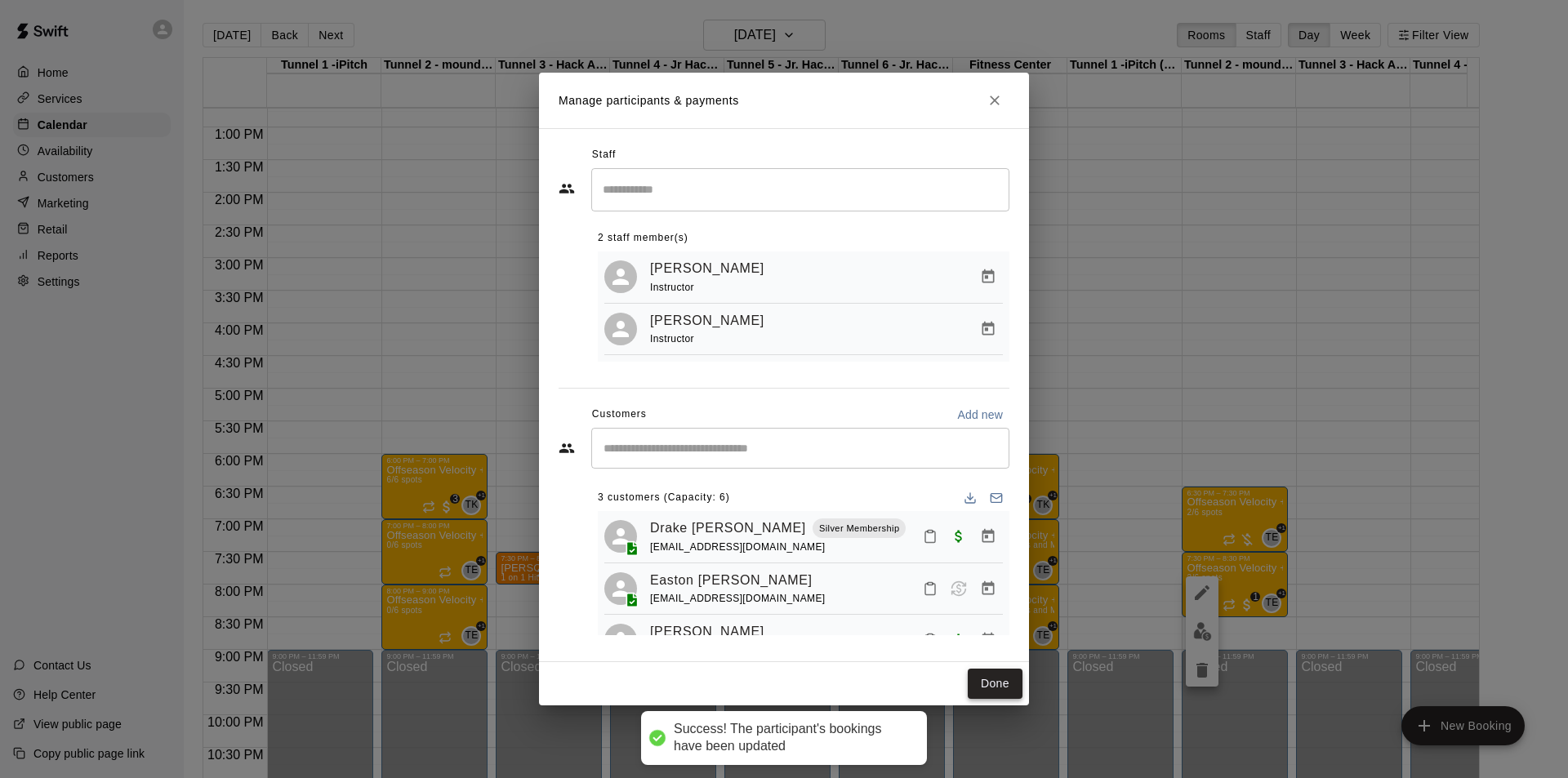
click at [998, 484] on button "Done" at bounding box center [995, 684] width 55 height 30
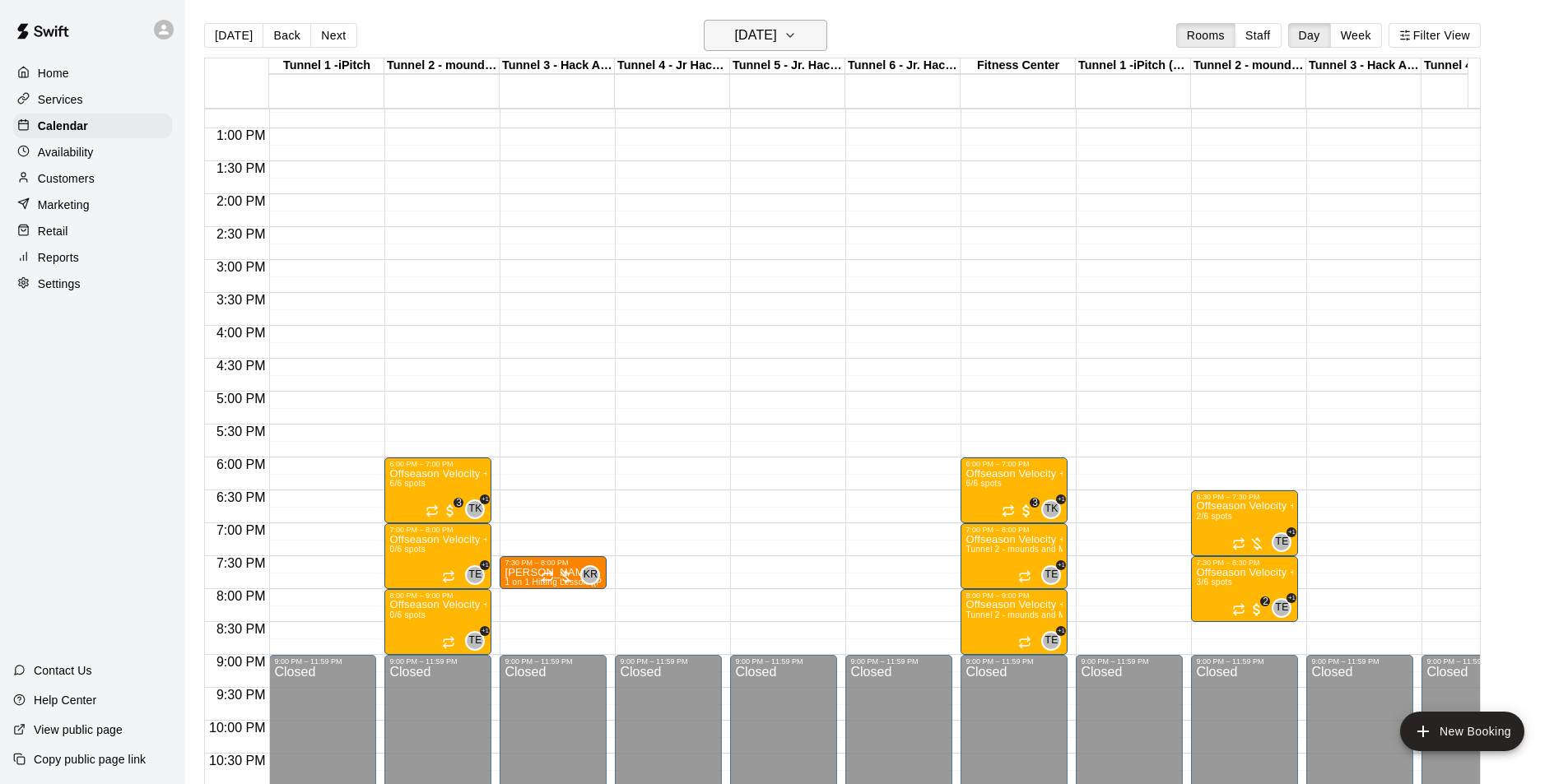
click at [761, 41] on h6 "[DATE]" at bounding box center [755, 36] width 42 height 23
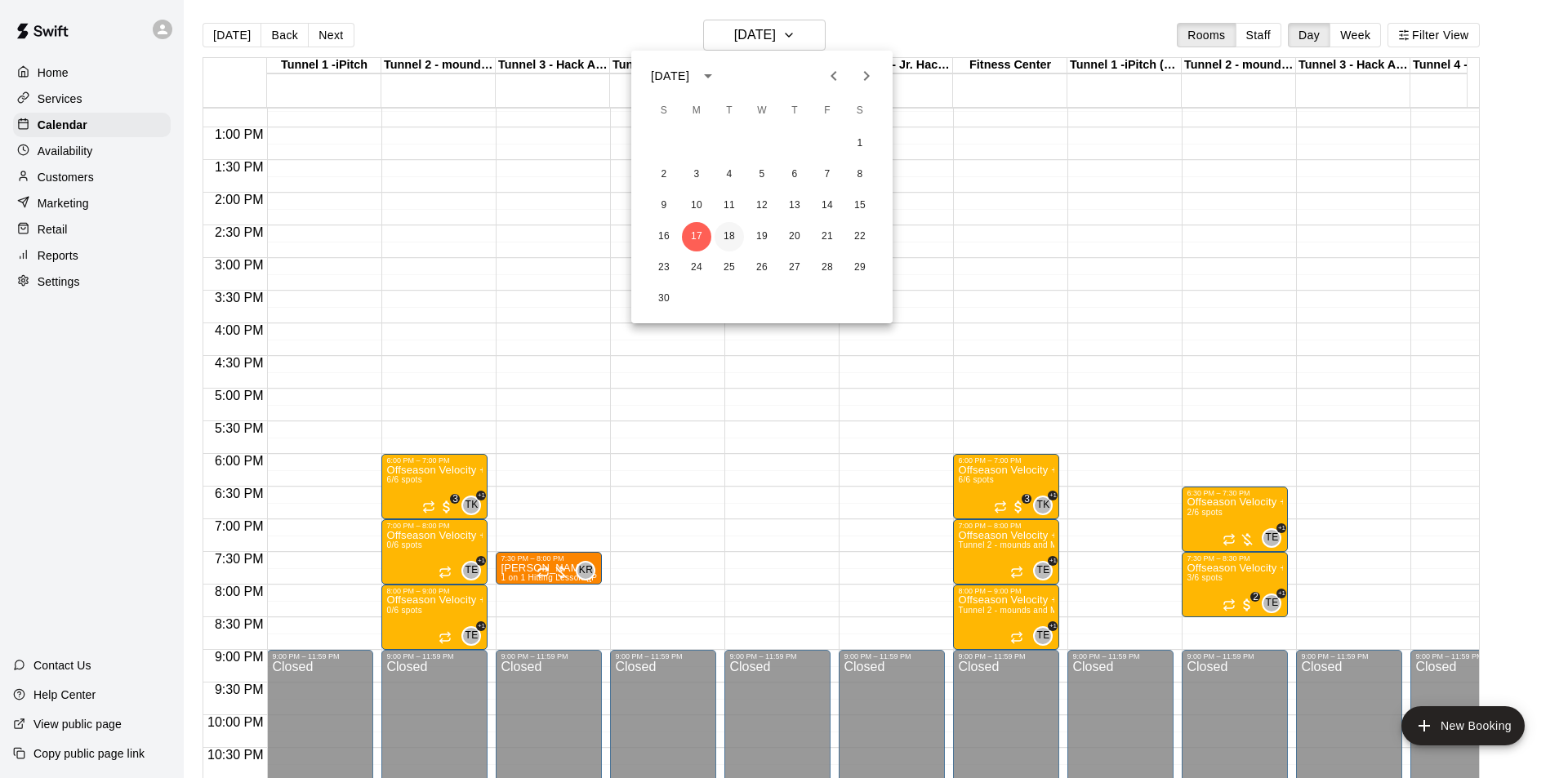
click at [725, 227] on button "18" at bounding box center [729, 237] width 30 height 30
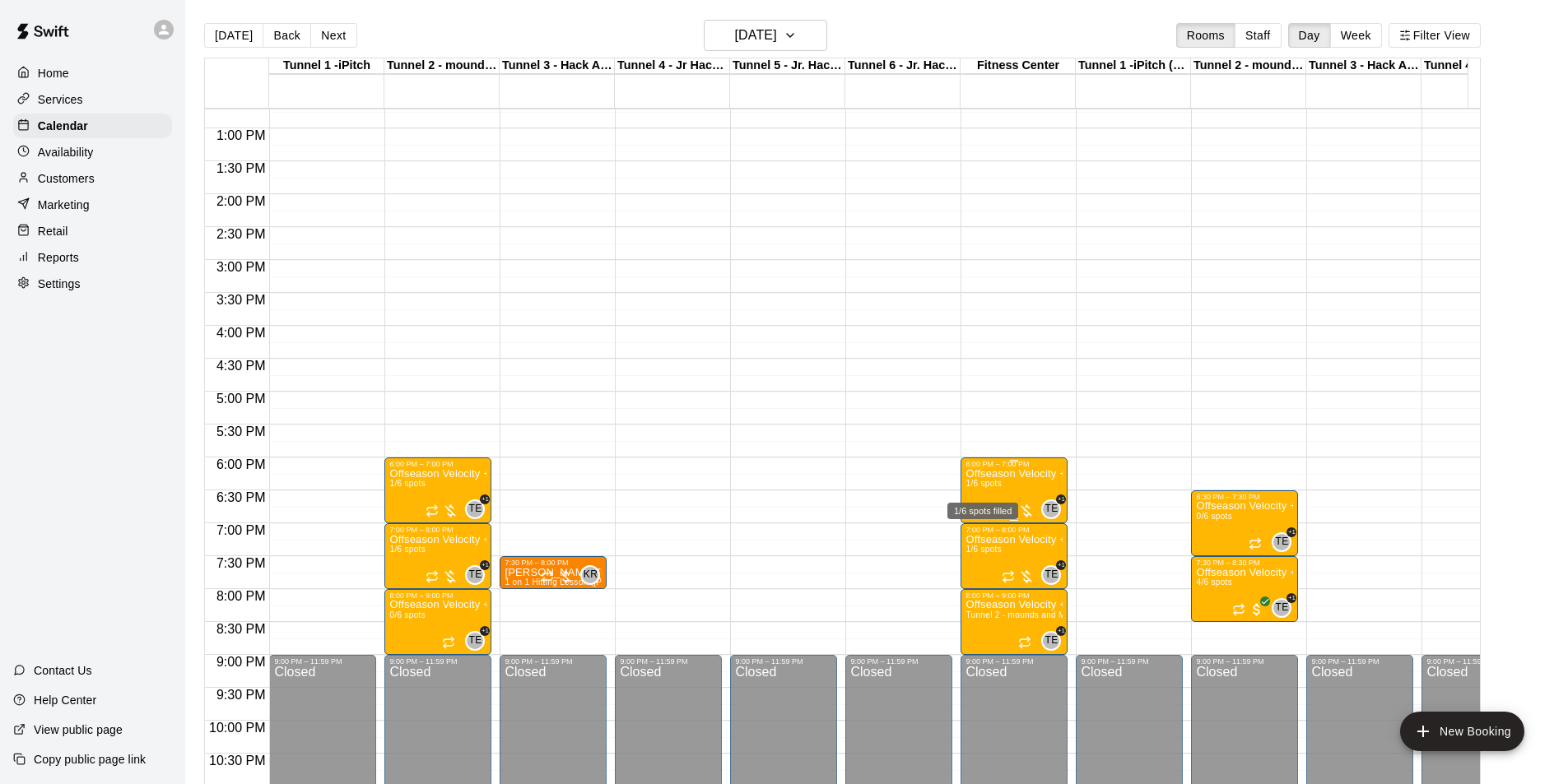
click at [992, 484] on span "1/6 spots" at bounding box center [984, 483] width 36 height 9
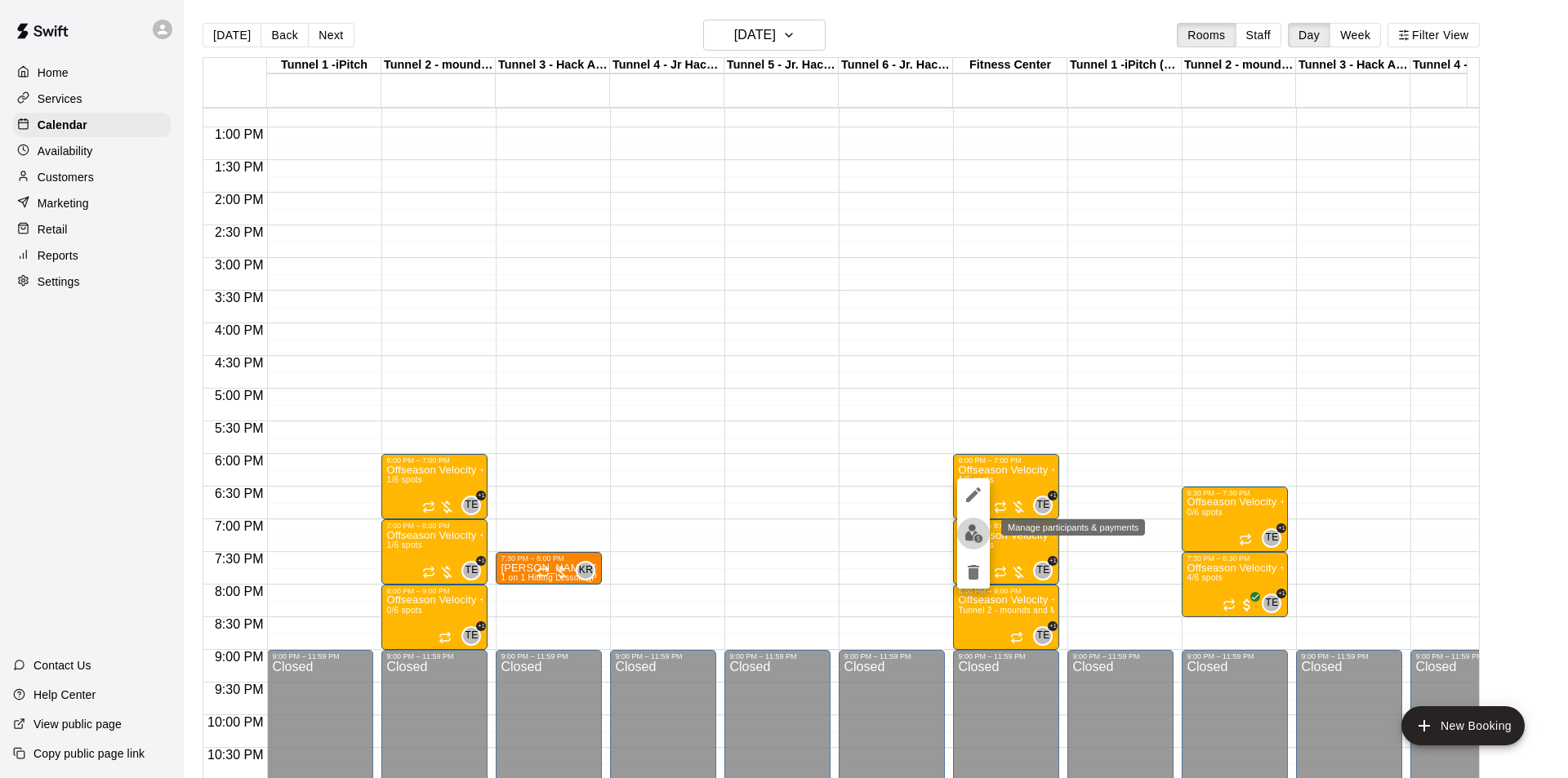
click at [969, 484] on img "edit" at bounding box center [973, 533] width 19 height 19
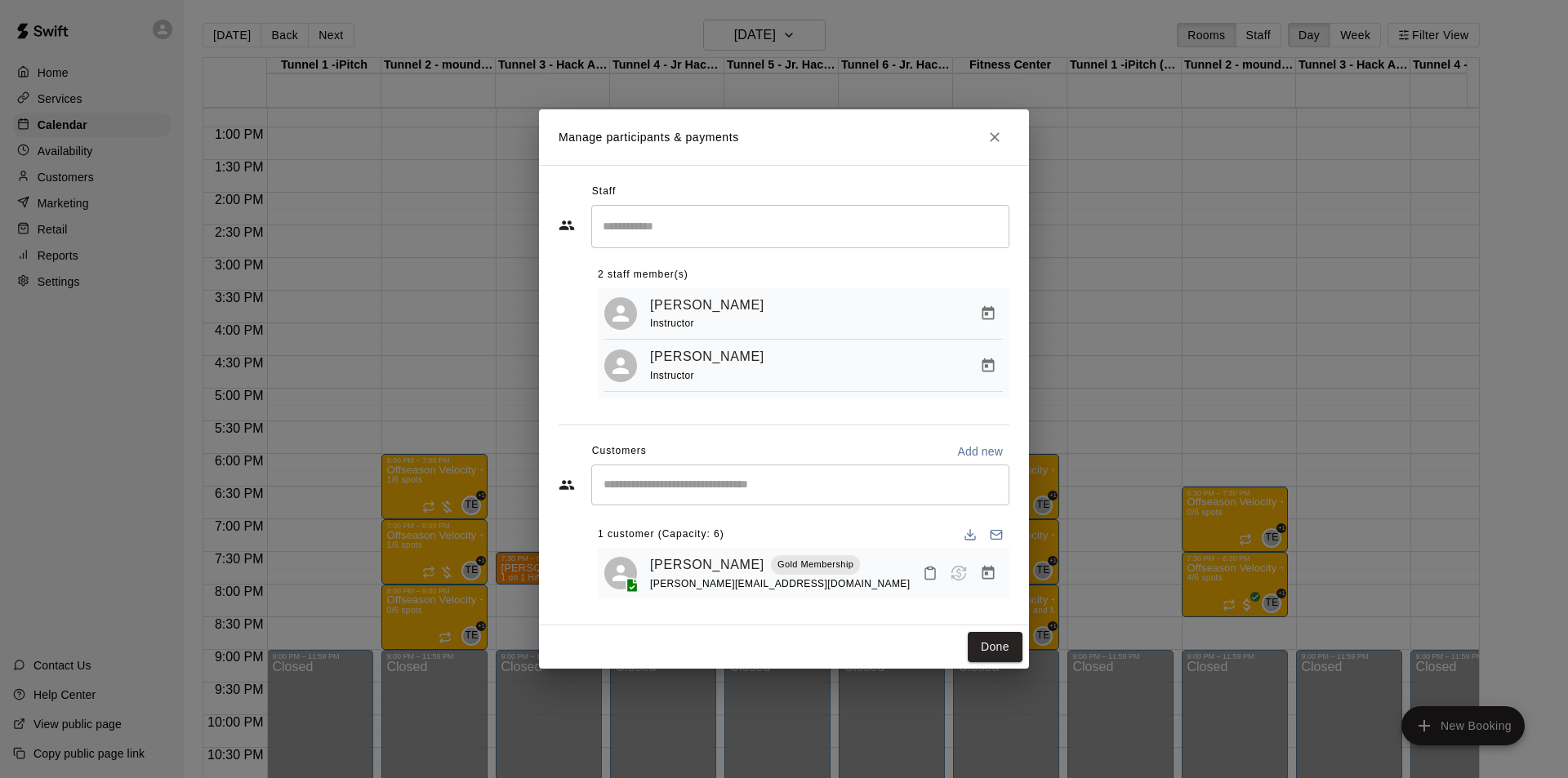
click at [999, 136] on icon "Close" at bounding box center [995, 137] width 16 height 16
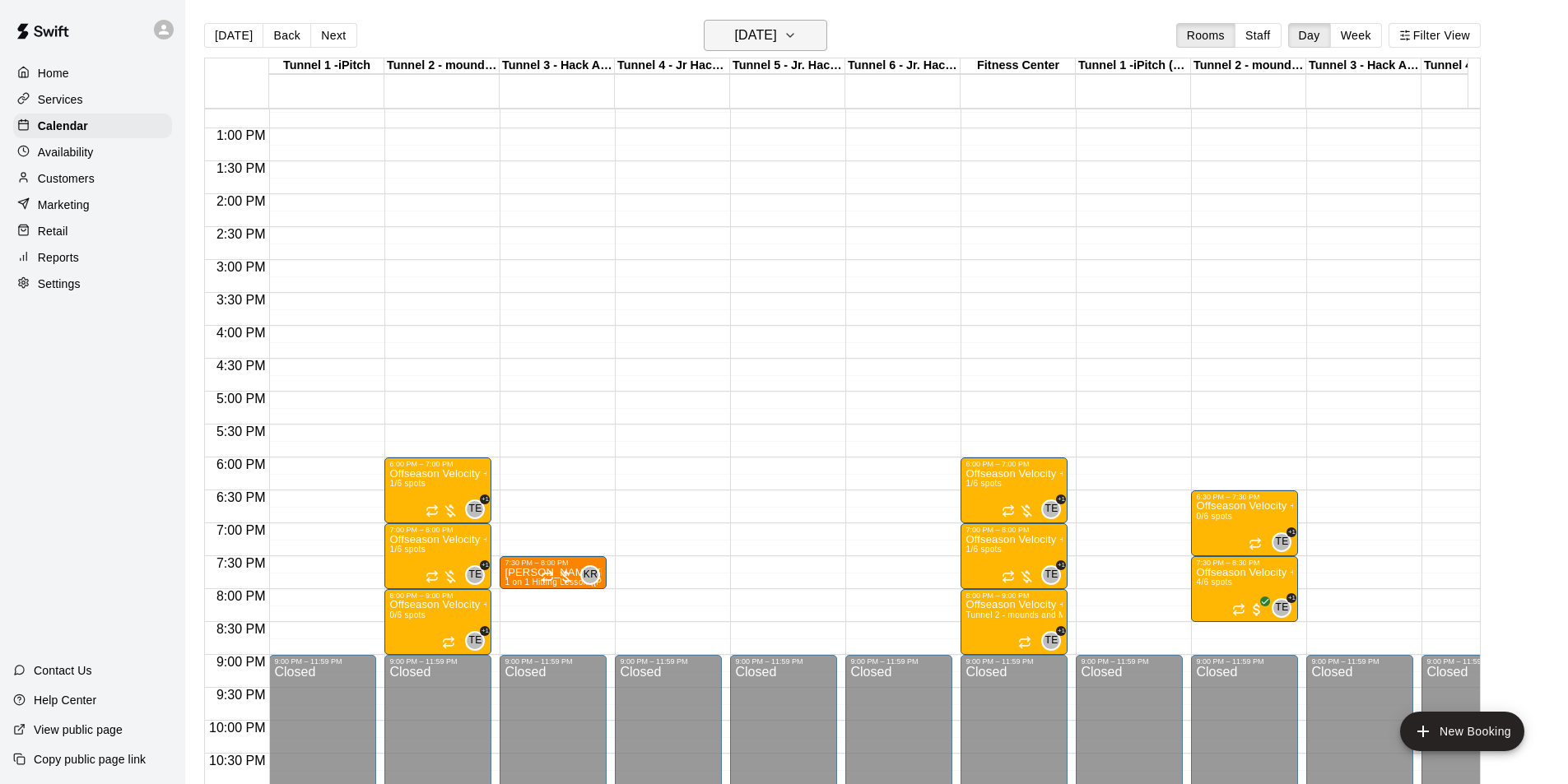
click at [777, 44] on h6 "[DATE]" at bounding box center [755, 36] width 42 height 23
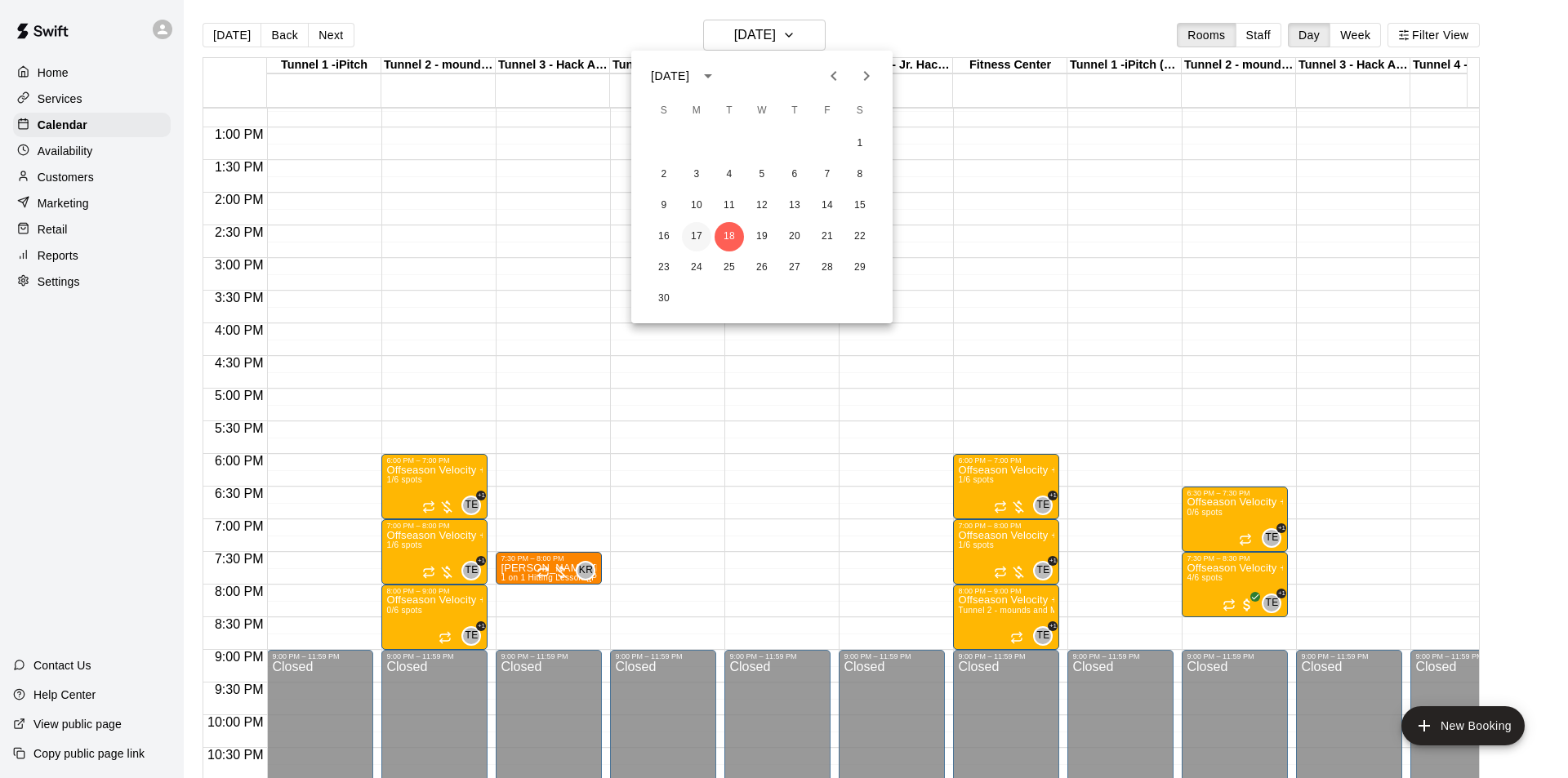
click at [693, 234] on button "17" at bounding box center [696, 237] width 30 height 30
